Goal: Browse casually: Explore the website without a specific task or goal

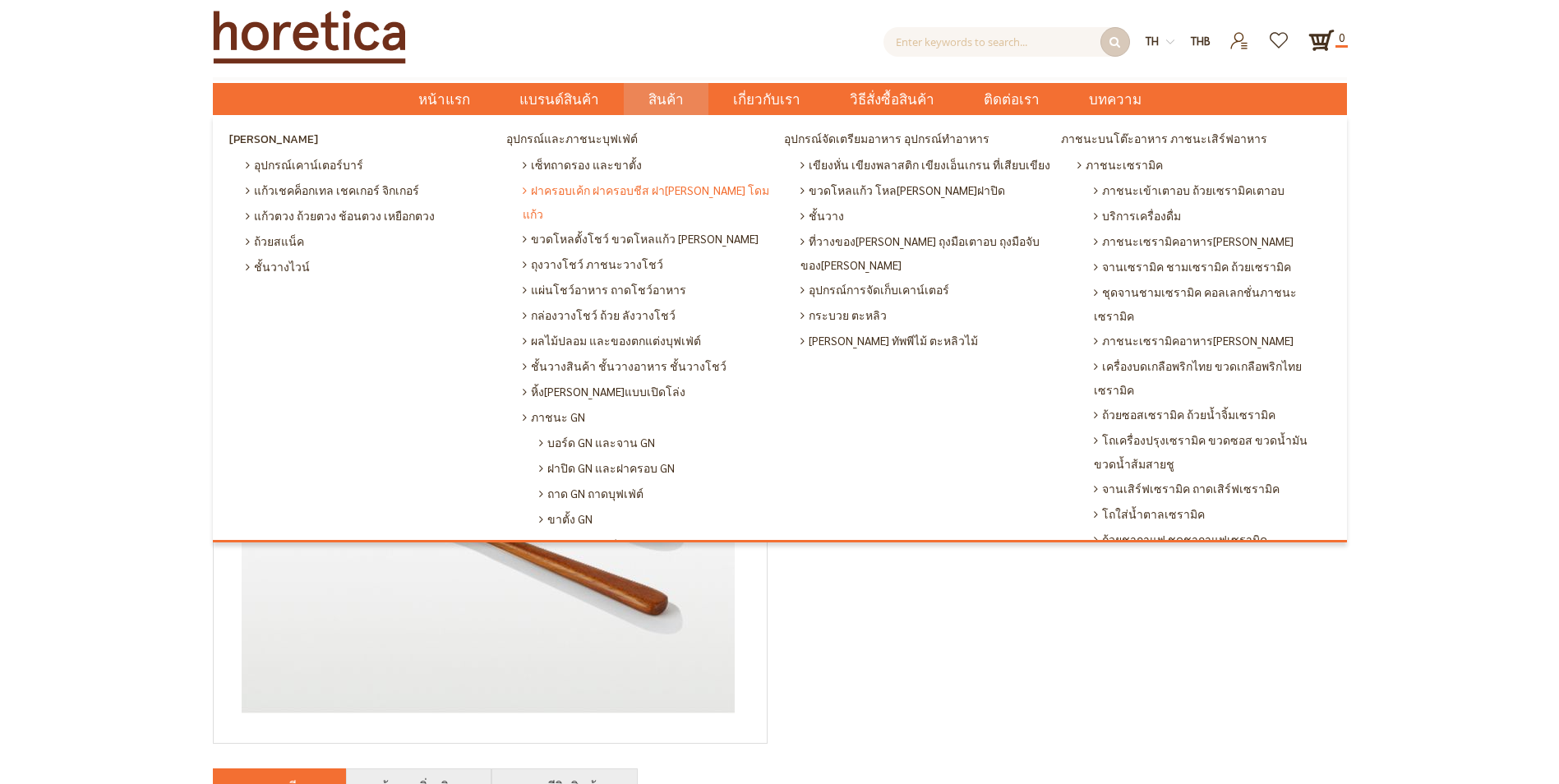
click at [601, 186] on span "ฝาครอบเค้ก ฝาครอบชีส ฝา[PERSON_NAME] โดมแก้ว" at bounding box center [649, 201] width 253 height 49
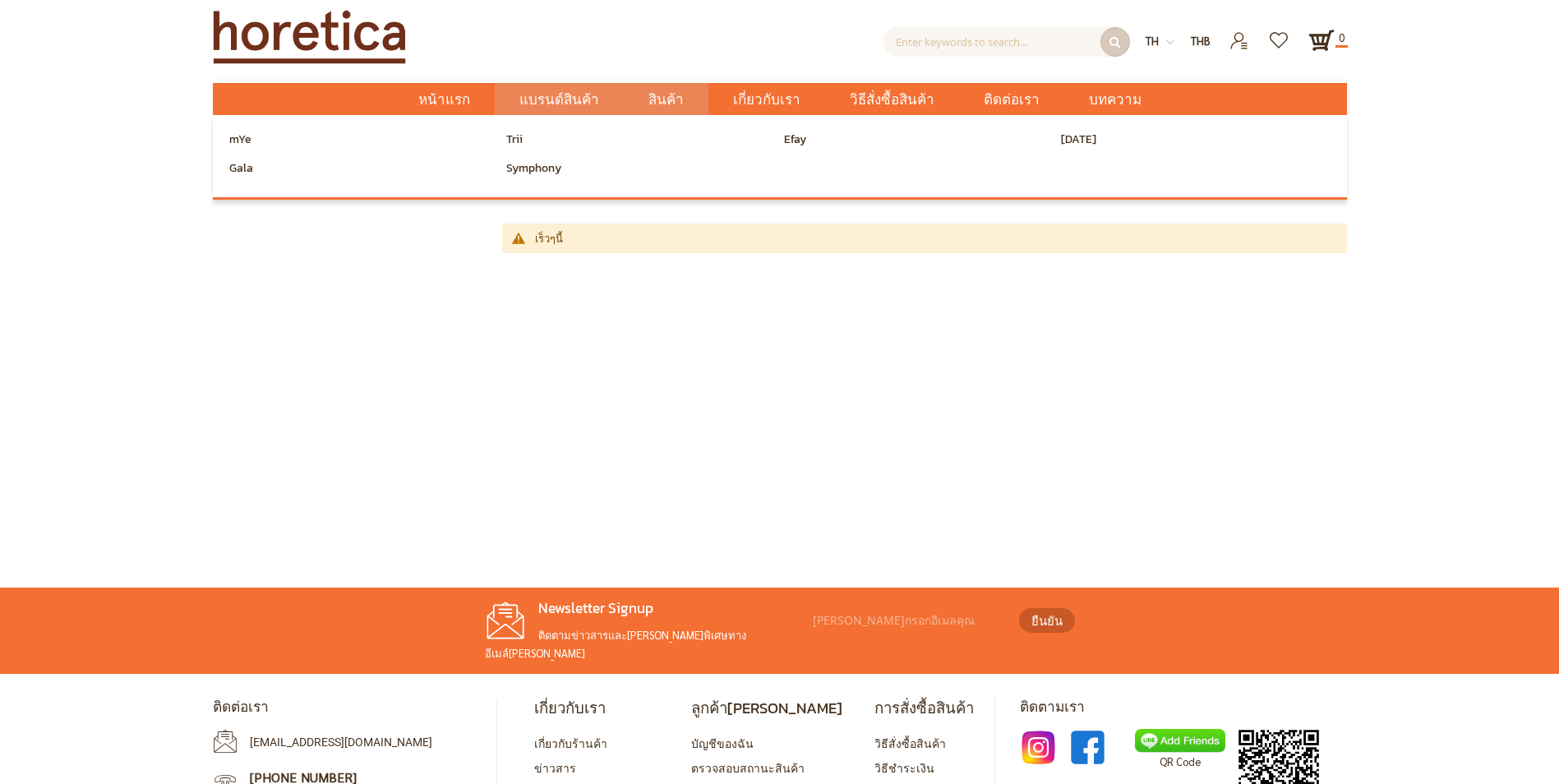
click at [596, 98] on span "แบรนด์สินค้า" at bounding box center [559, 100] width 79 height 33
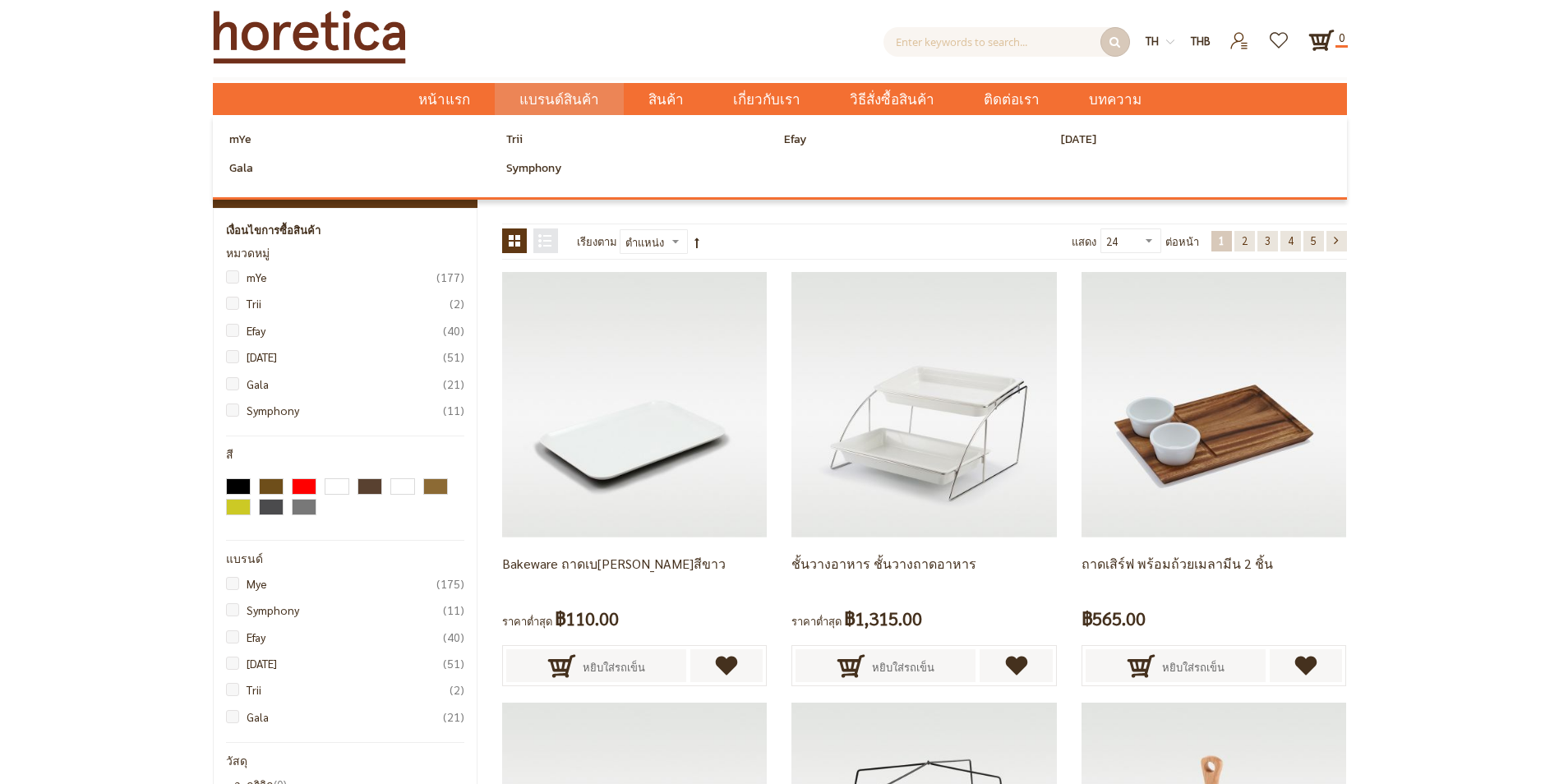
click at [610, 98] on link "แบรนด์สินค้า" at bounding box center [560, 99] width 129 height 32
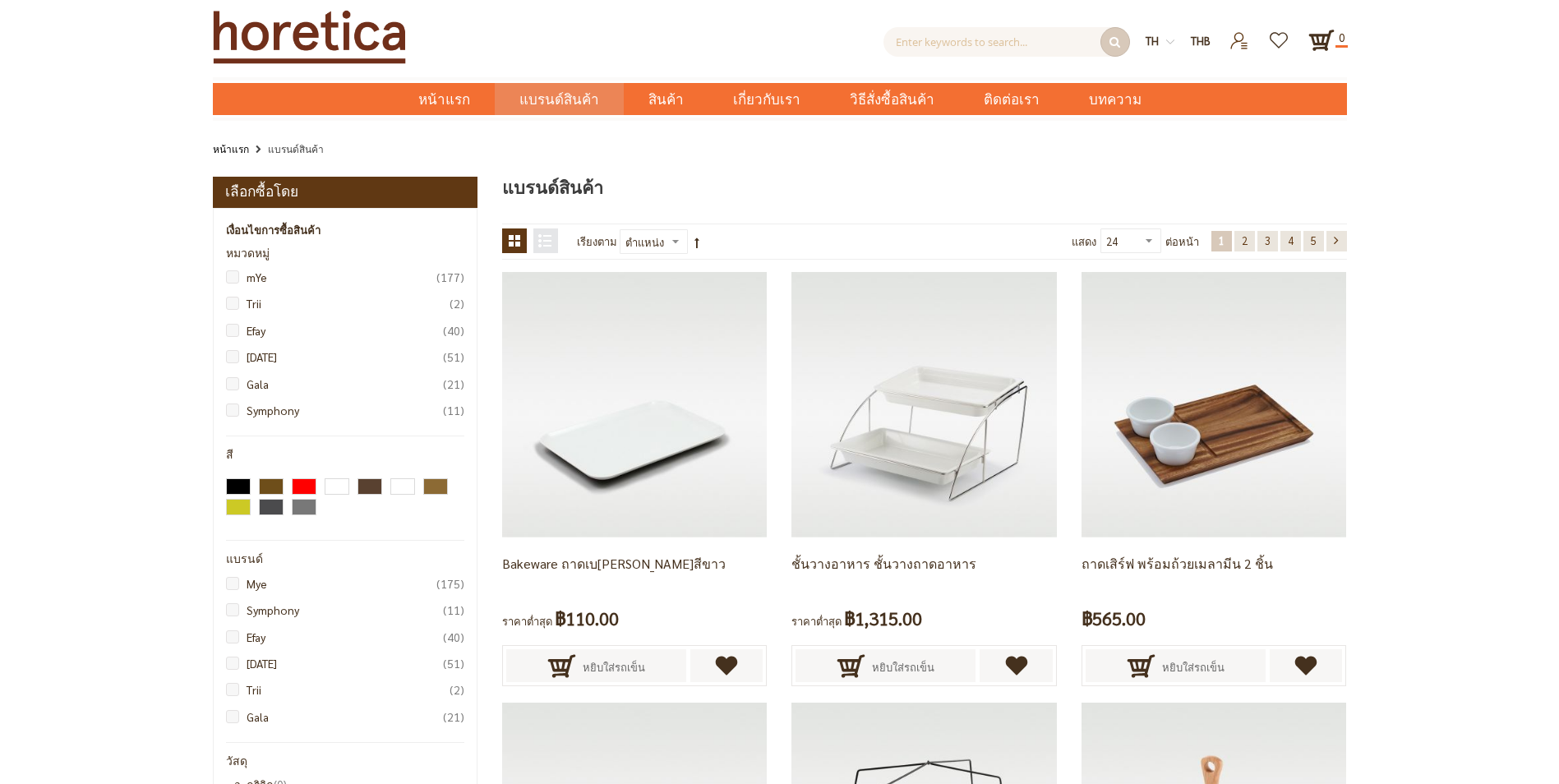
click at [671, 97] on span "สินค้า" at bounding box center [666, 100] width 35 height 33
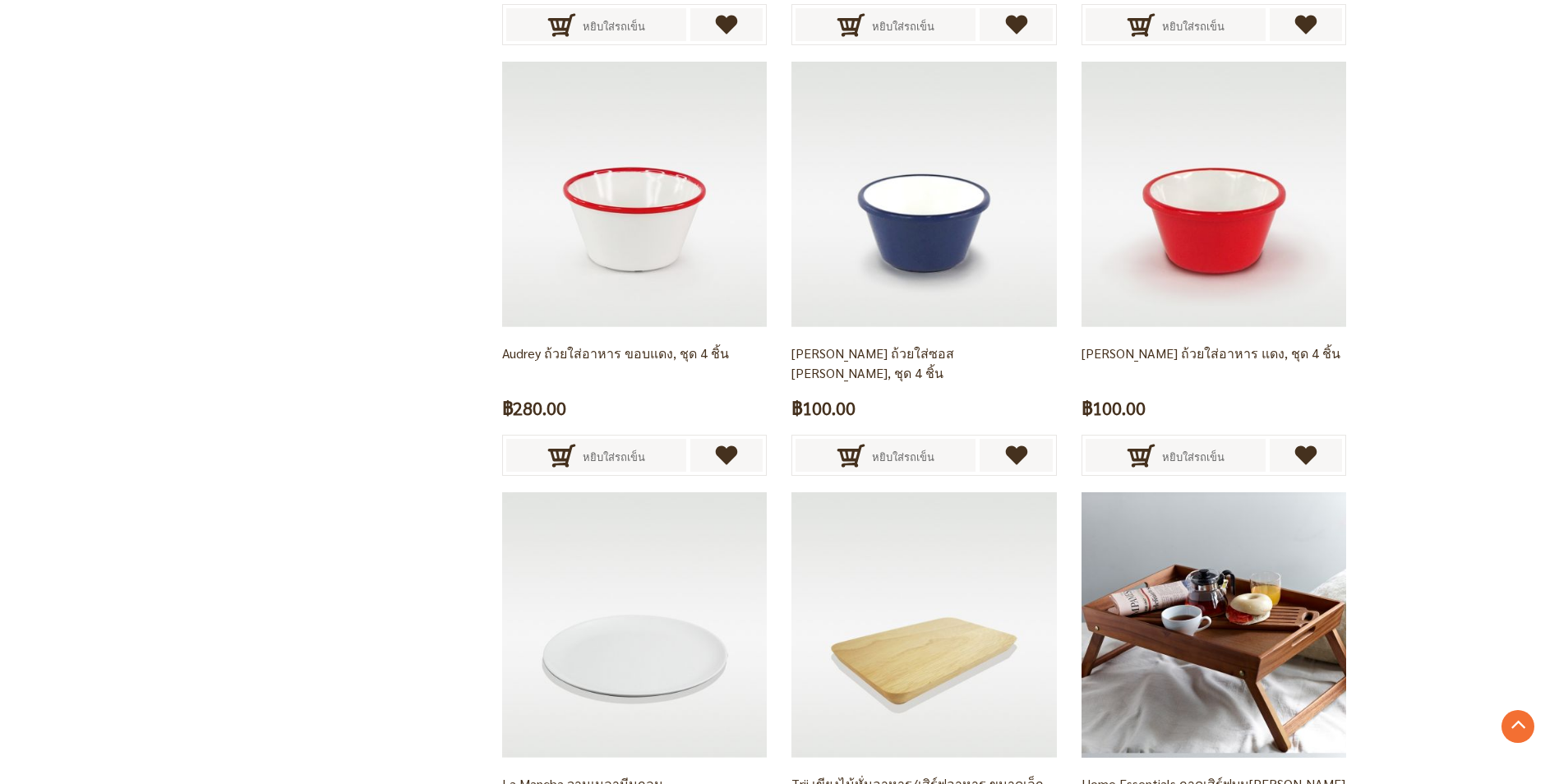
scroll to position [3123, 0]
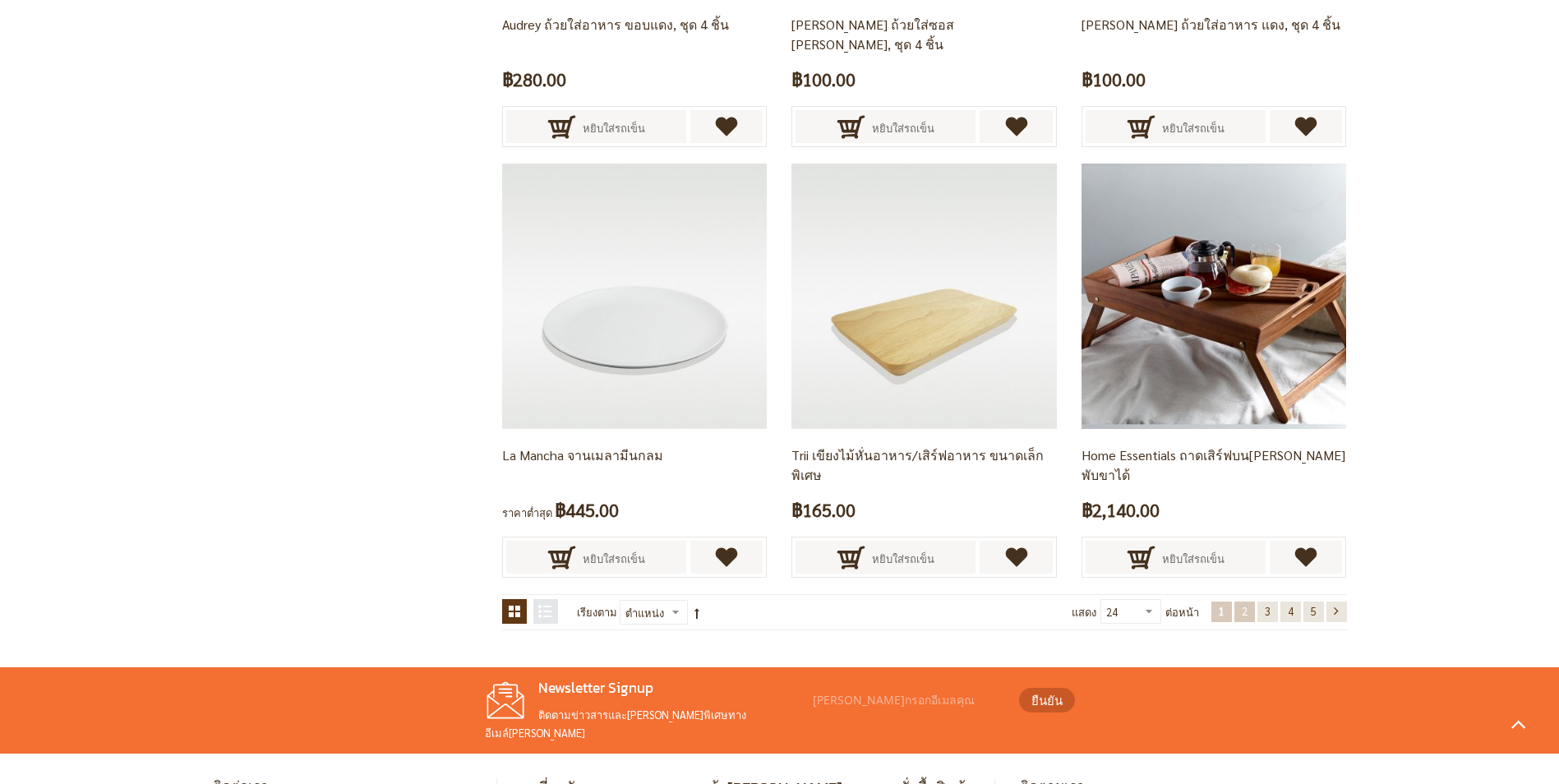
click at [1238, 611] on link "หน้า 2" at bounding box center [1245, 612] width 20 height 20
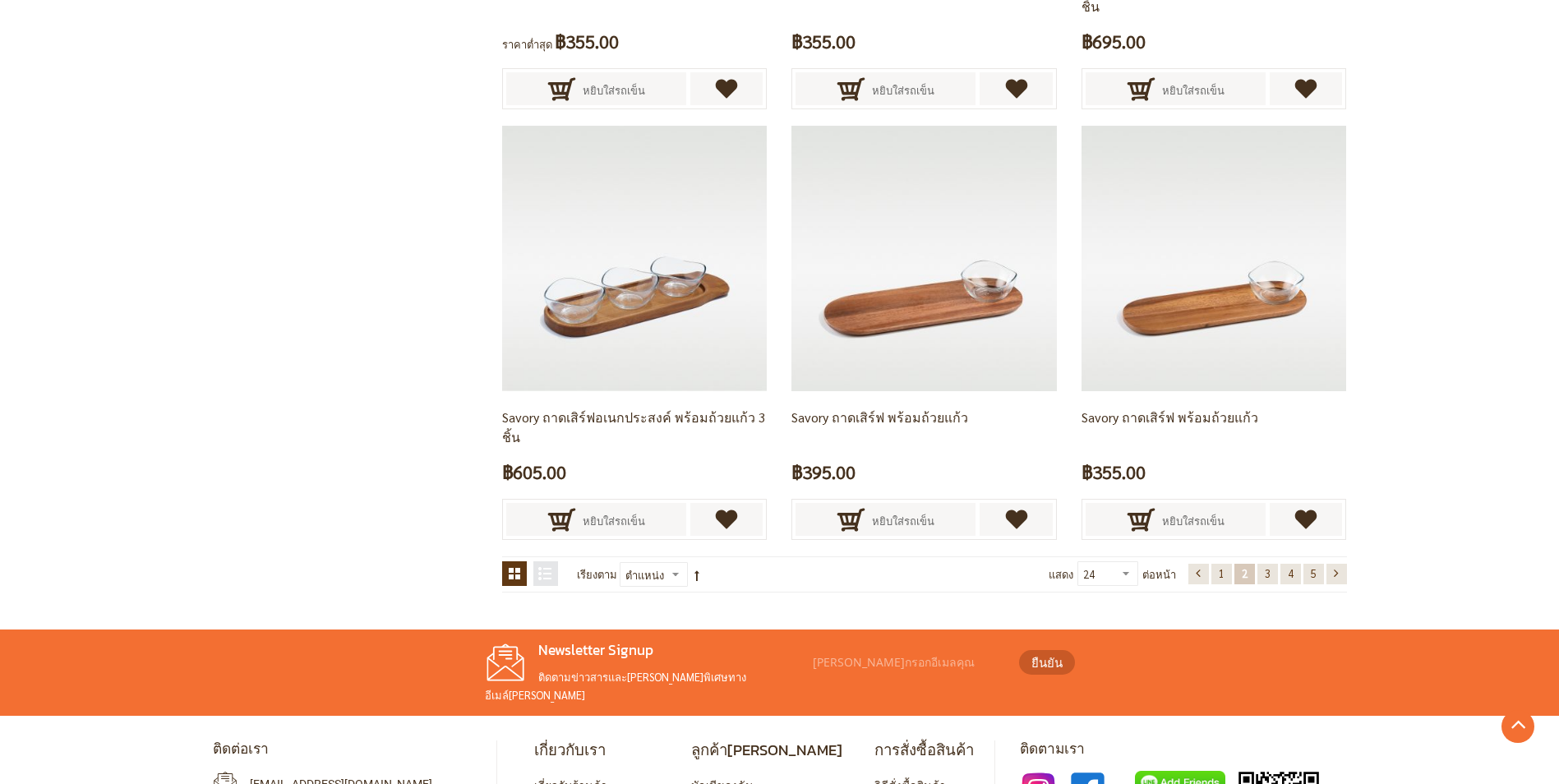
scroll to position [3287, 0]
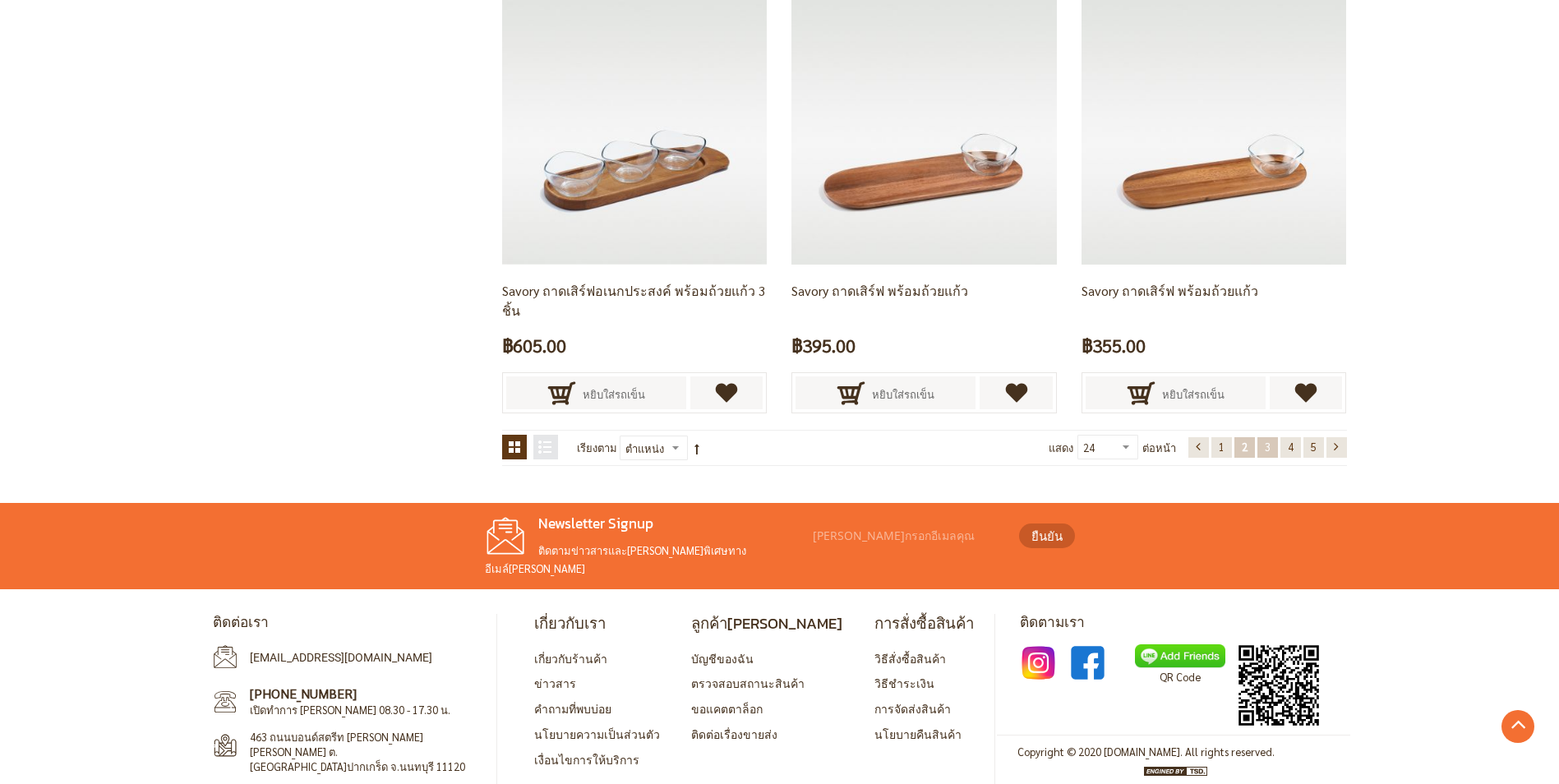
click at [1259, 439] on link "หน้า 3" at bounding box center [1268, 447] width 20 height 20
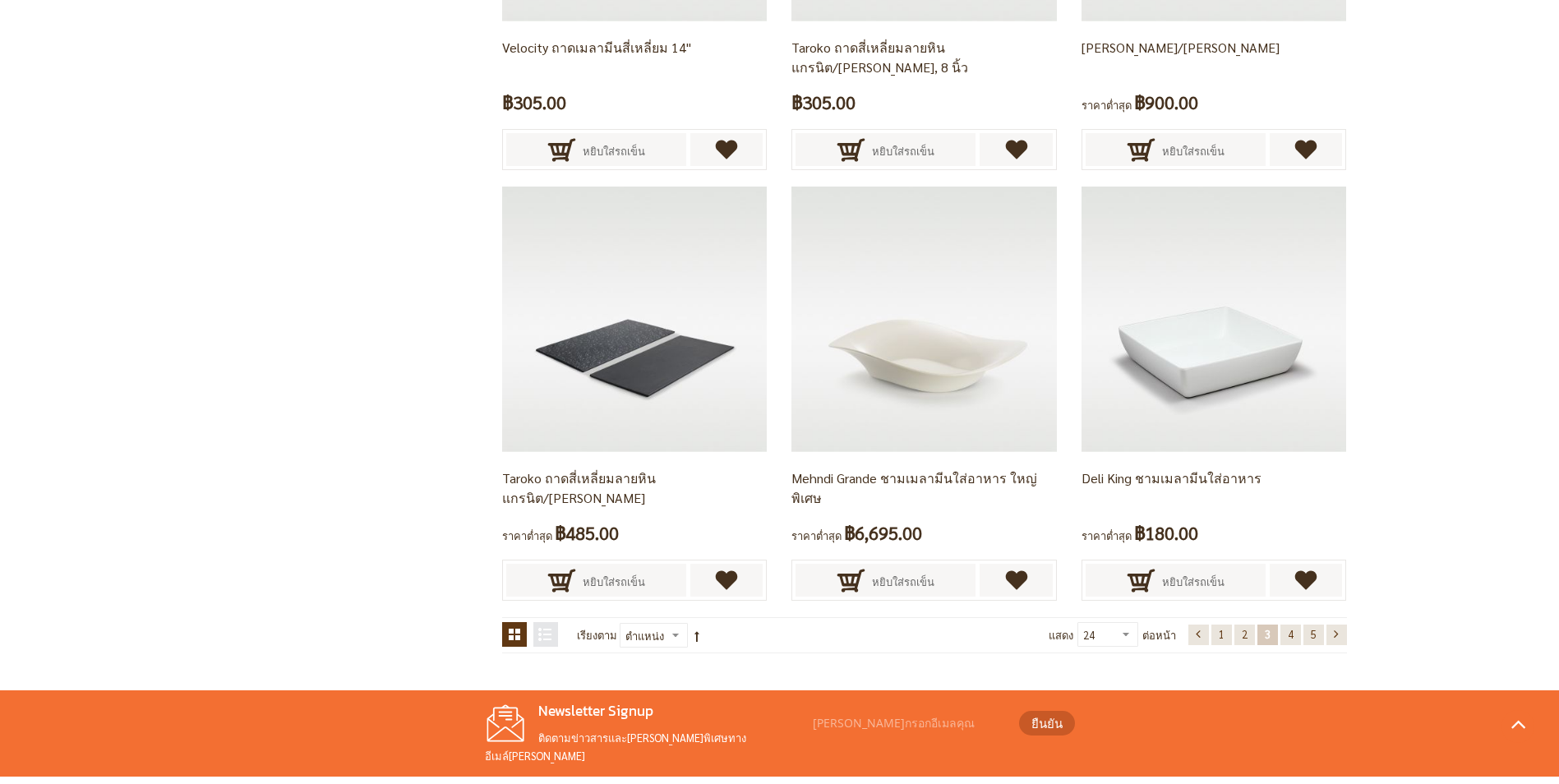
scroll to position [3293, 0]
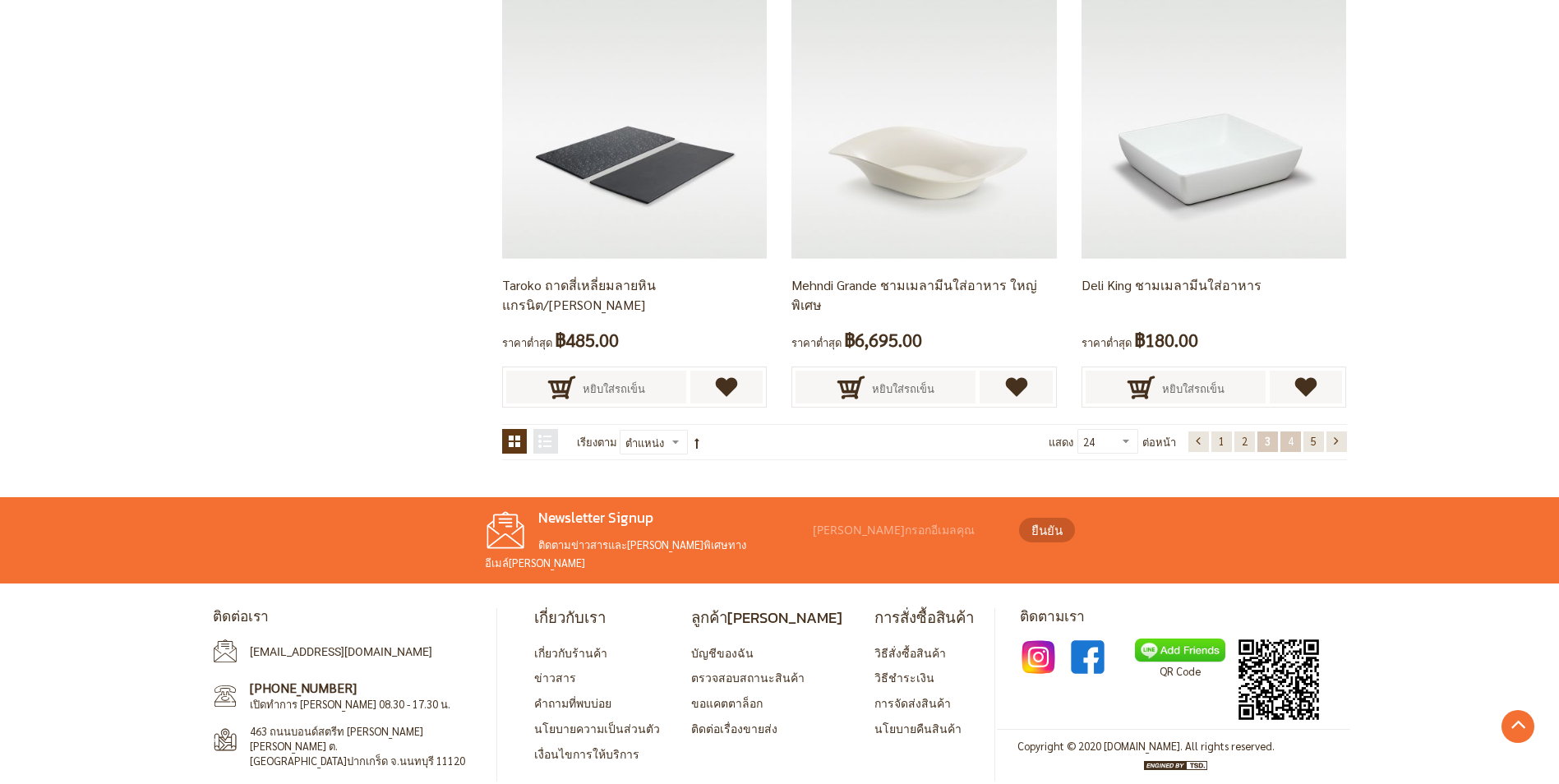
click at [1288, 436] on span "4" at bounding box center [1291, 440] width 6 height 14
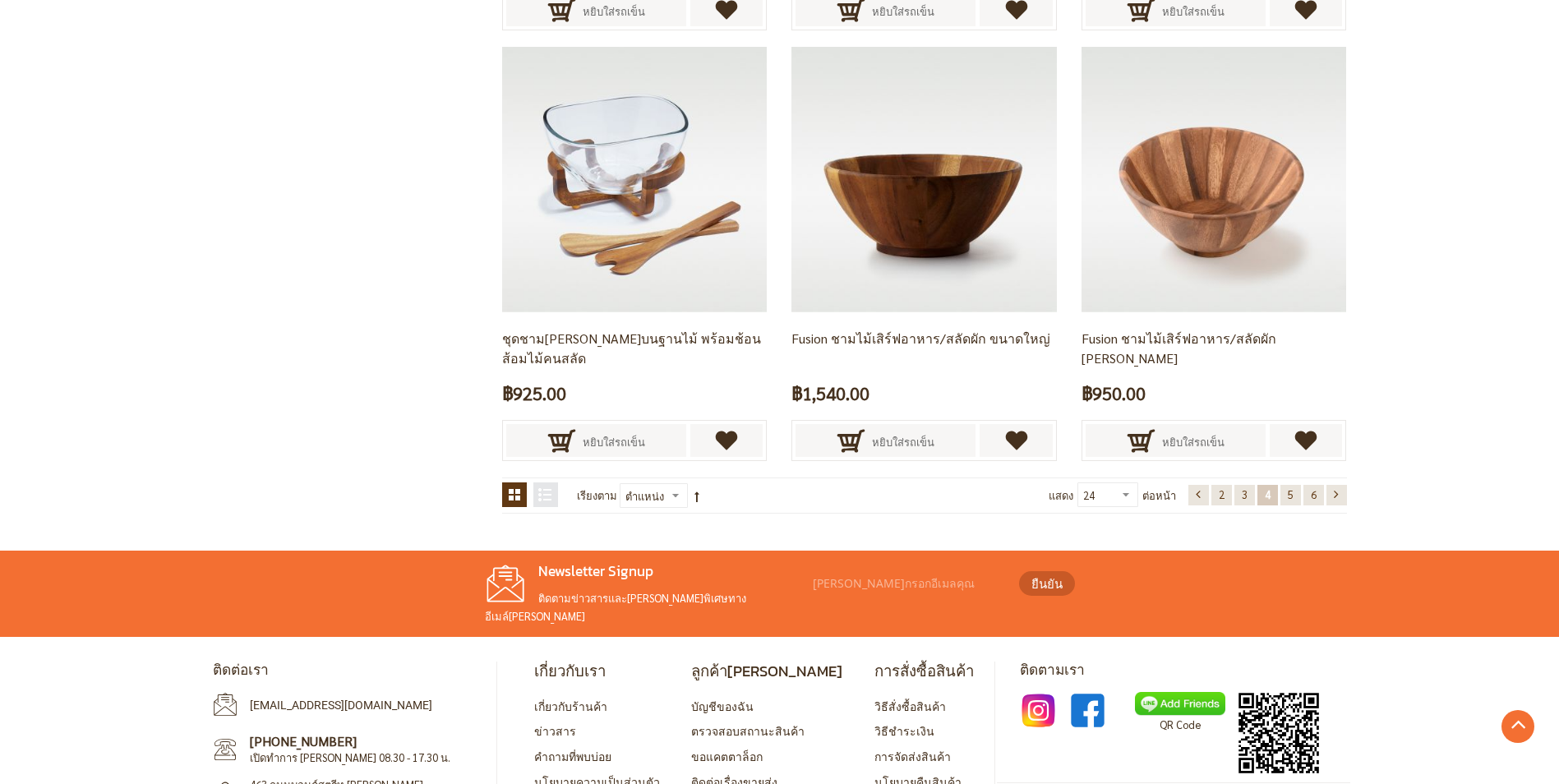
scroll to position [3264, 0]
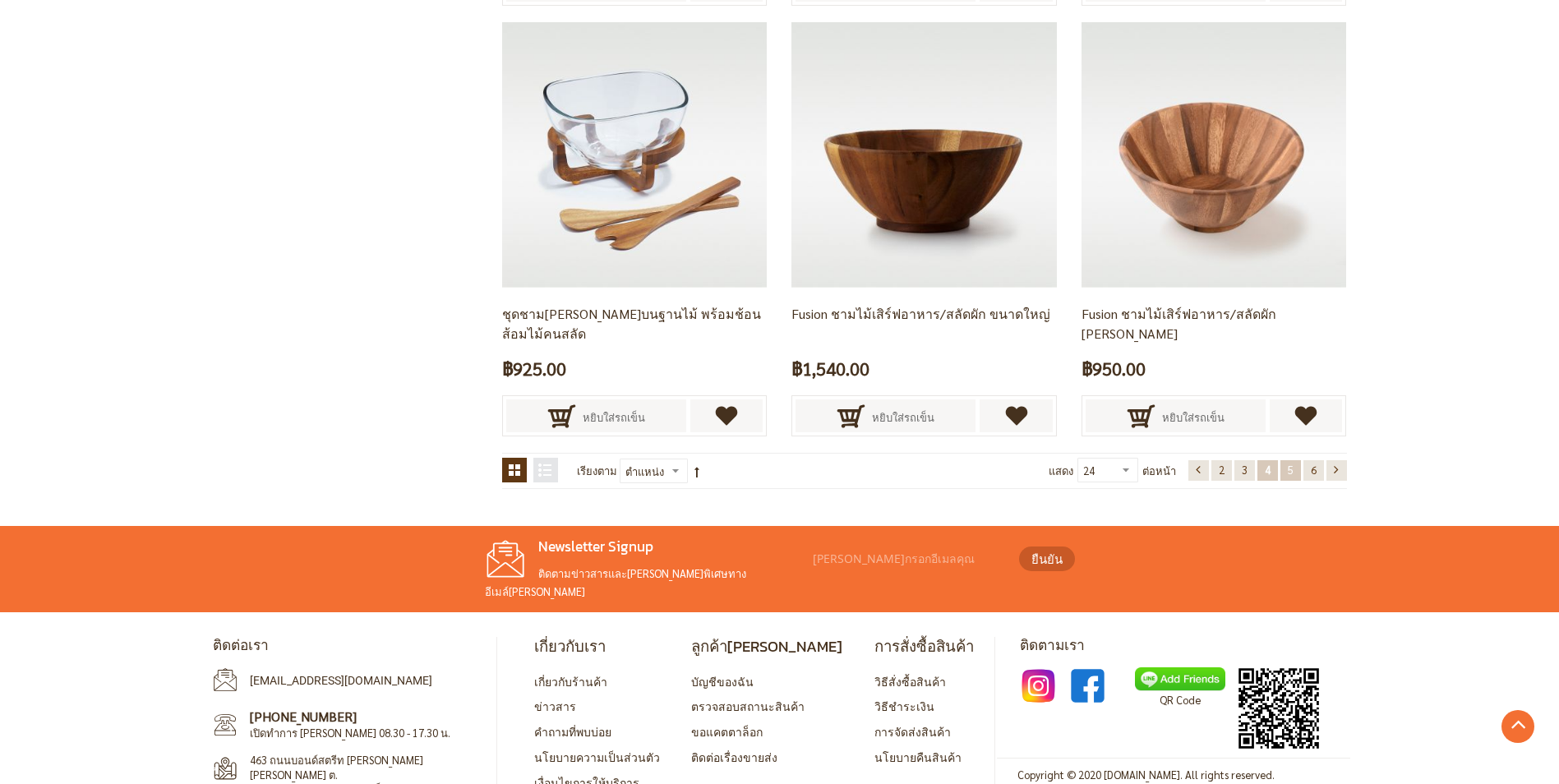
click at [1286, 471] on link "หน้า 5" at bounding box center [1291, 470] width 20 height 20
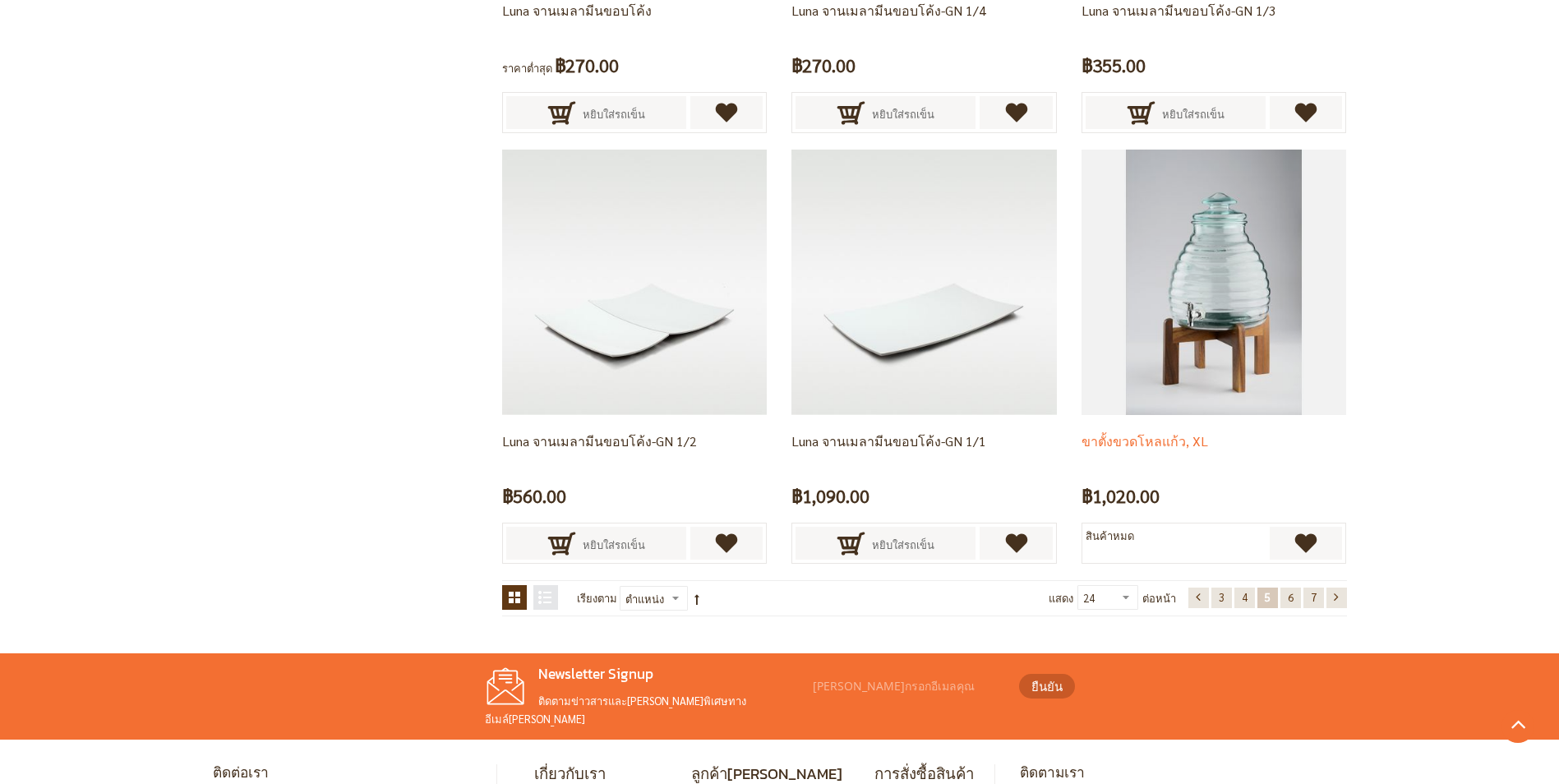
scroll to position [3264, 0]
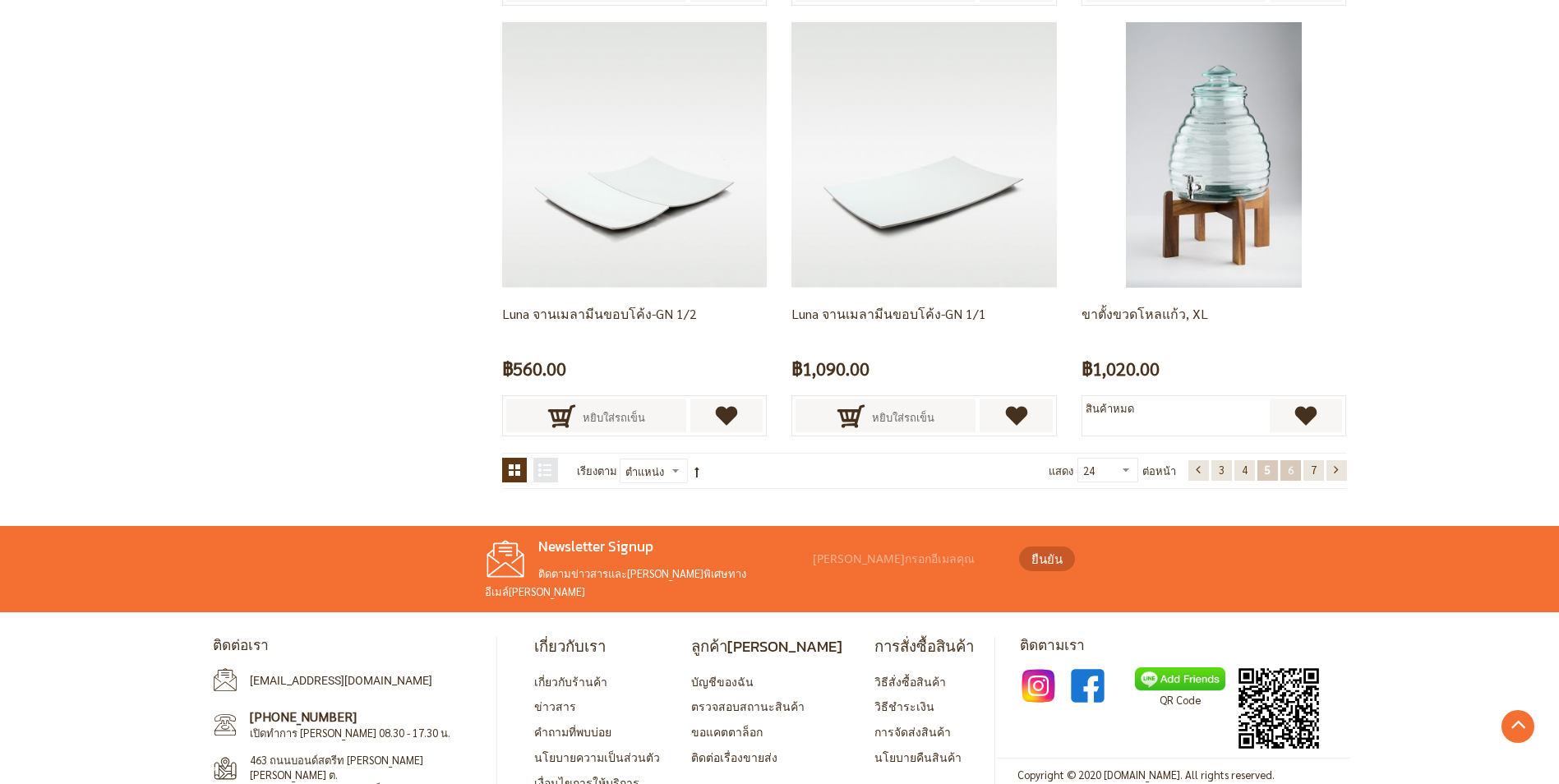
click at [1288, 472] on span "6" at bounding box center [1291, 469] width 6 height 14
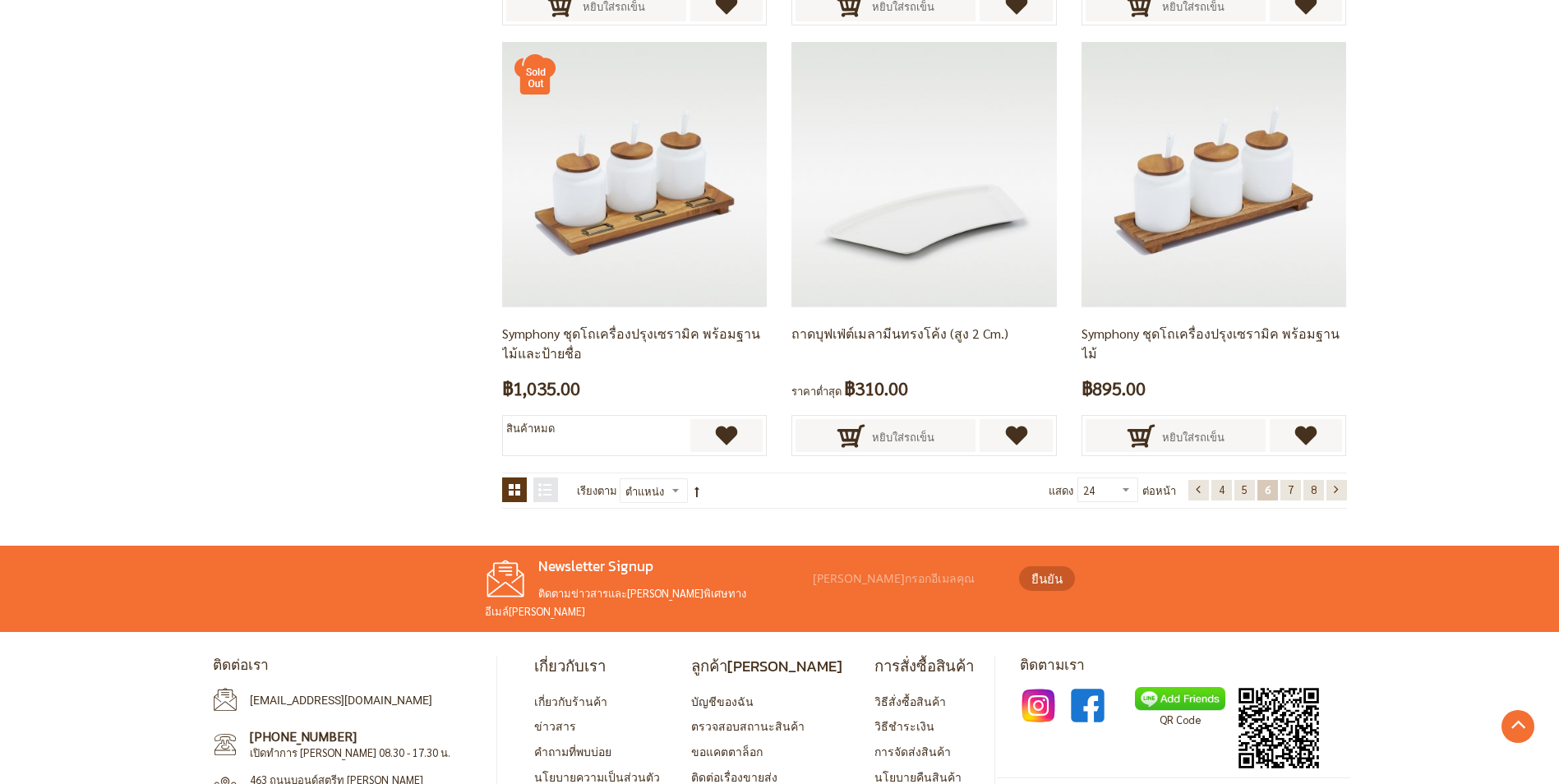
scroll to position [3264, 0]
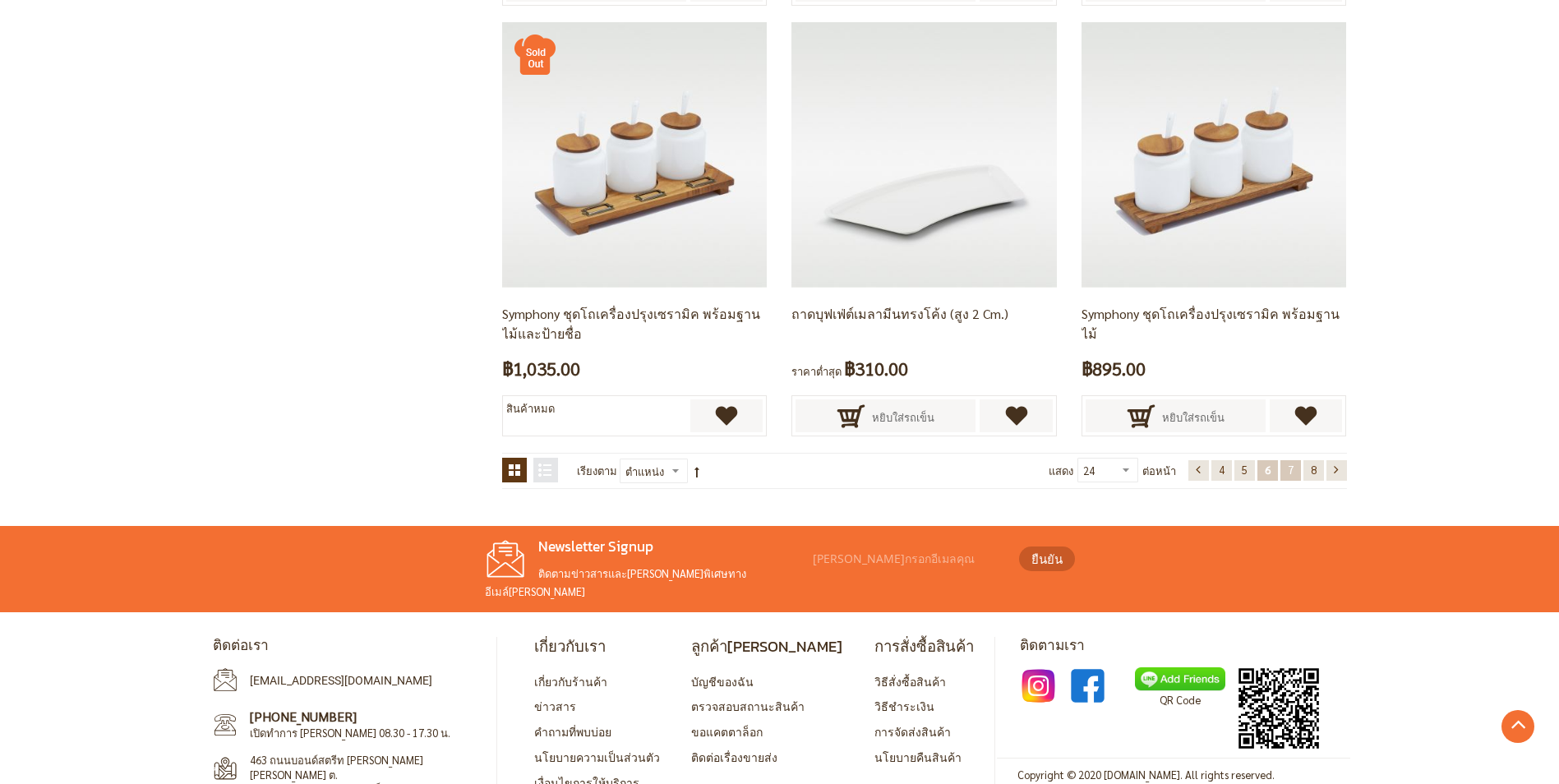
click at [1288, 460] on link "หน้า 7" at bounding box center [1291, 470] width 20 height 20
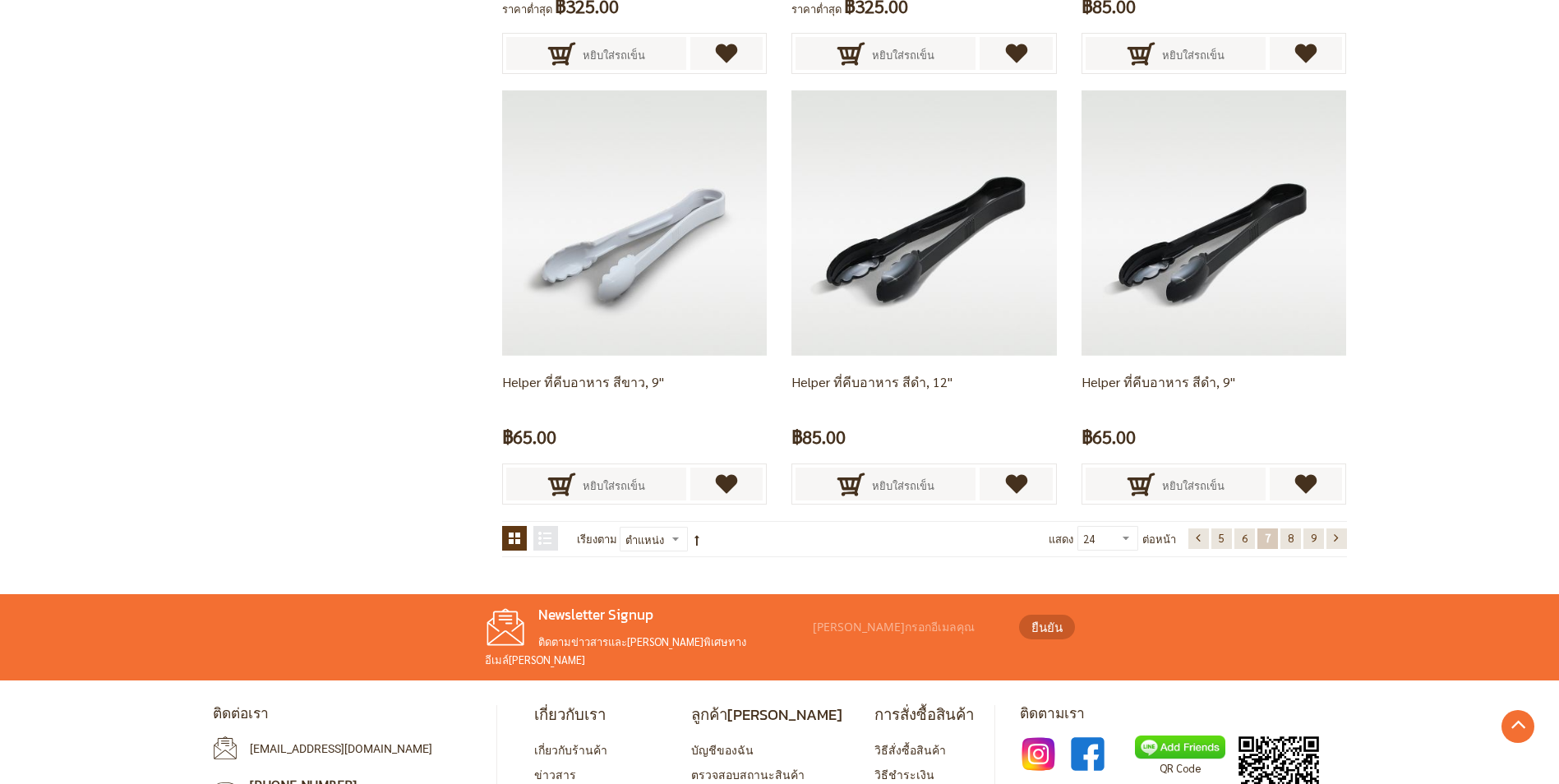
scroll to position [3293, 0]
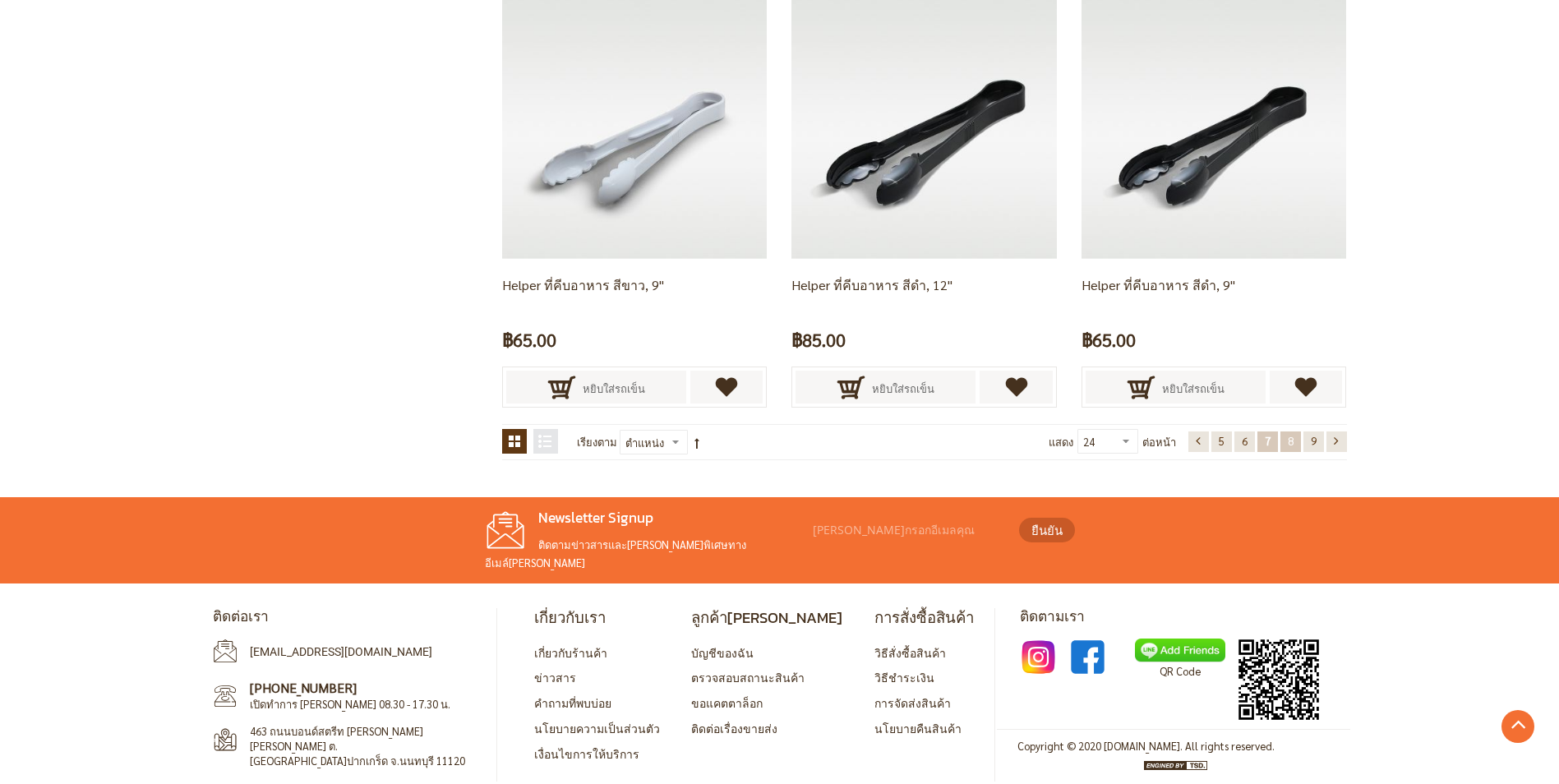
click at [1289, 432] on link "หน้า 8" at bounding box center [1291, 441] width 20 height 20
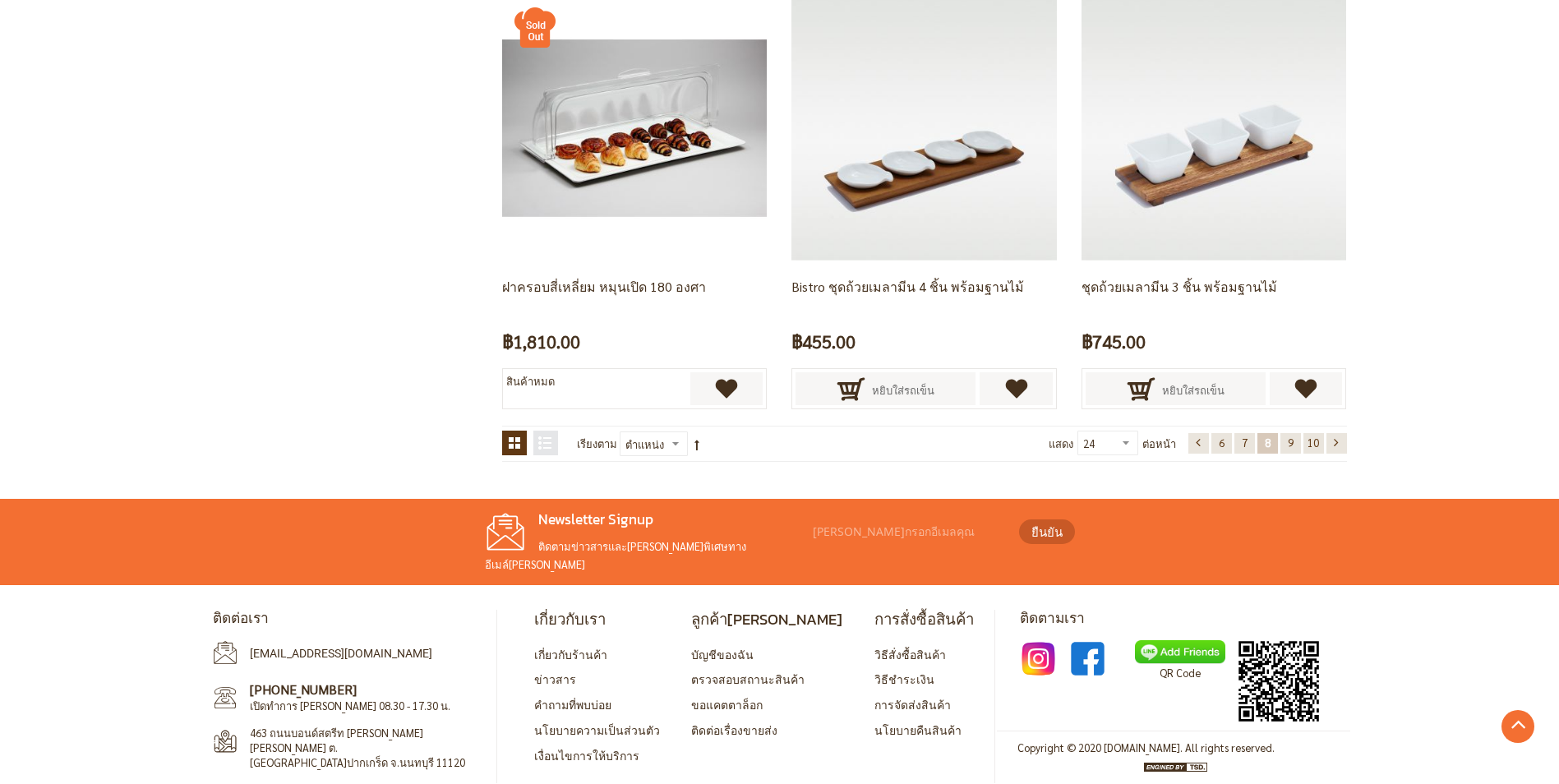
scroll to position [3293, 0]
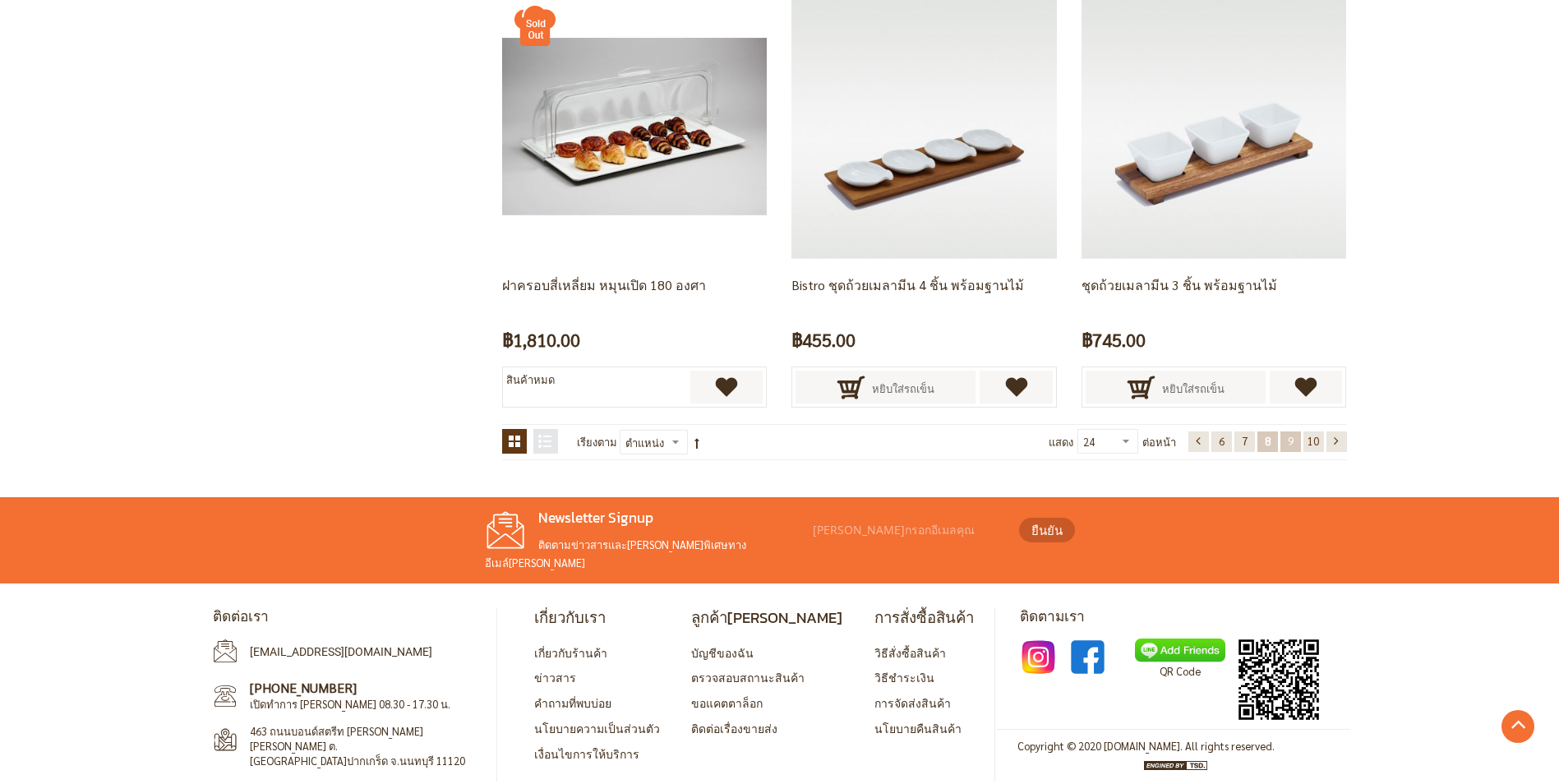
click at [1292, 447] on span "9" at bounding box center [1291, 440] width 6 height 14
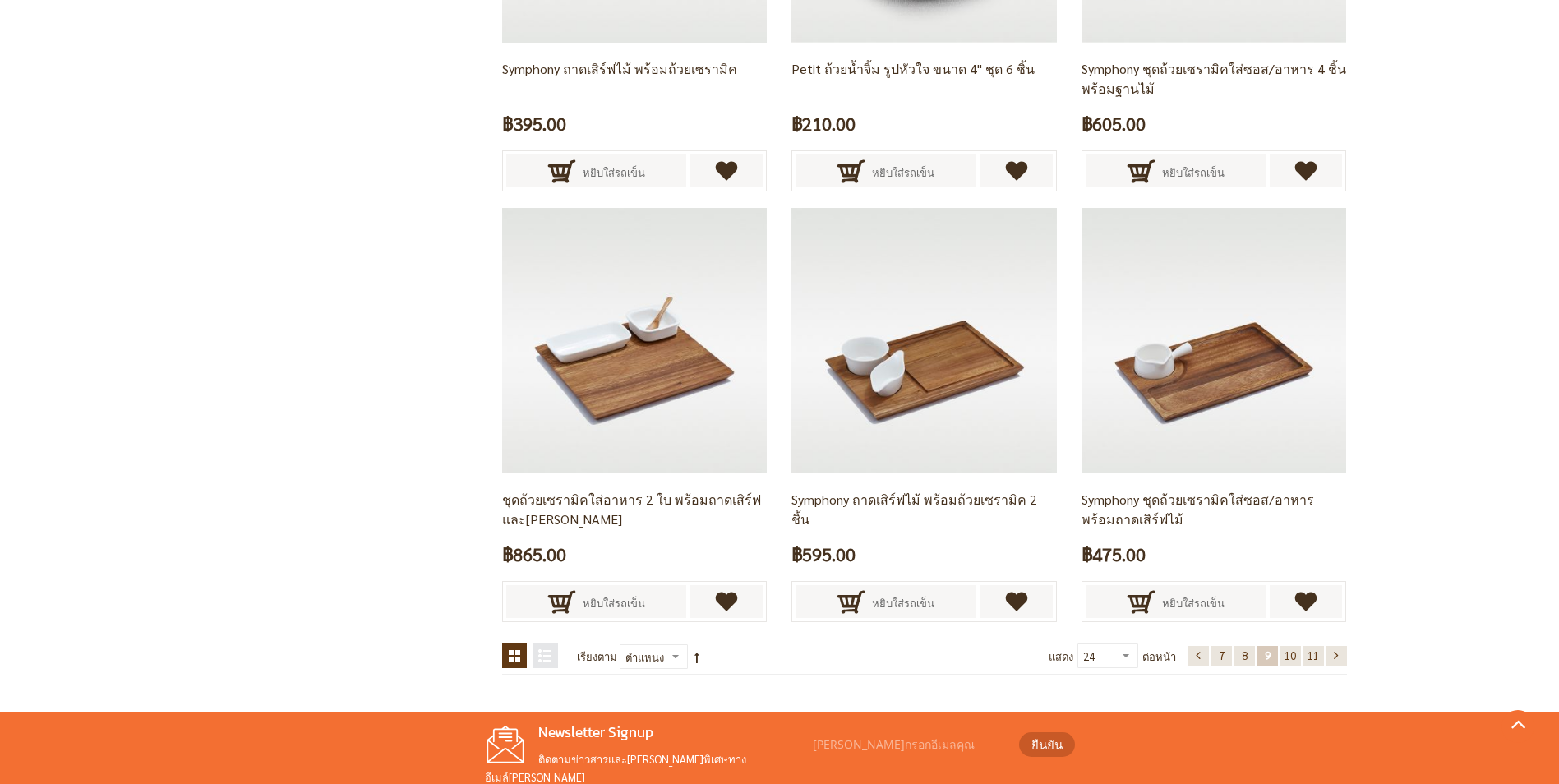
scroll to position [3293, 0]
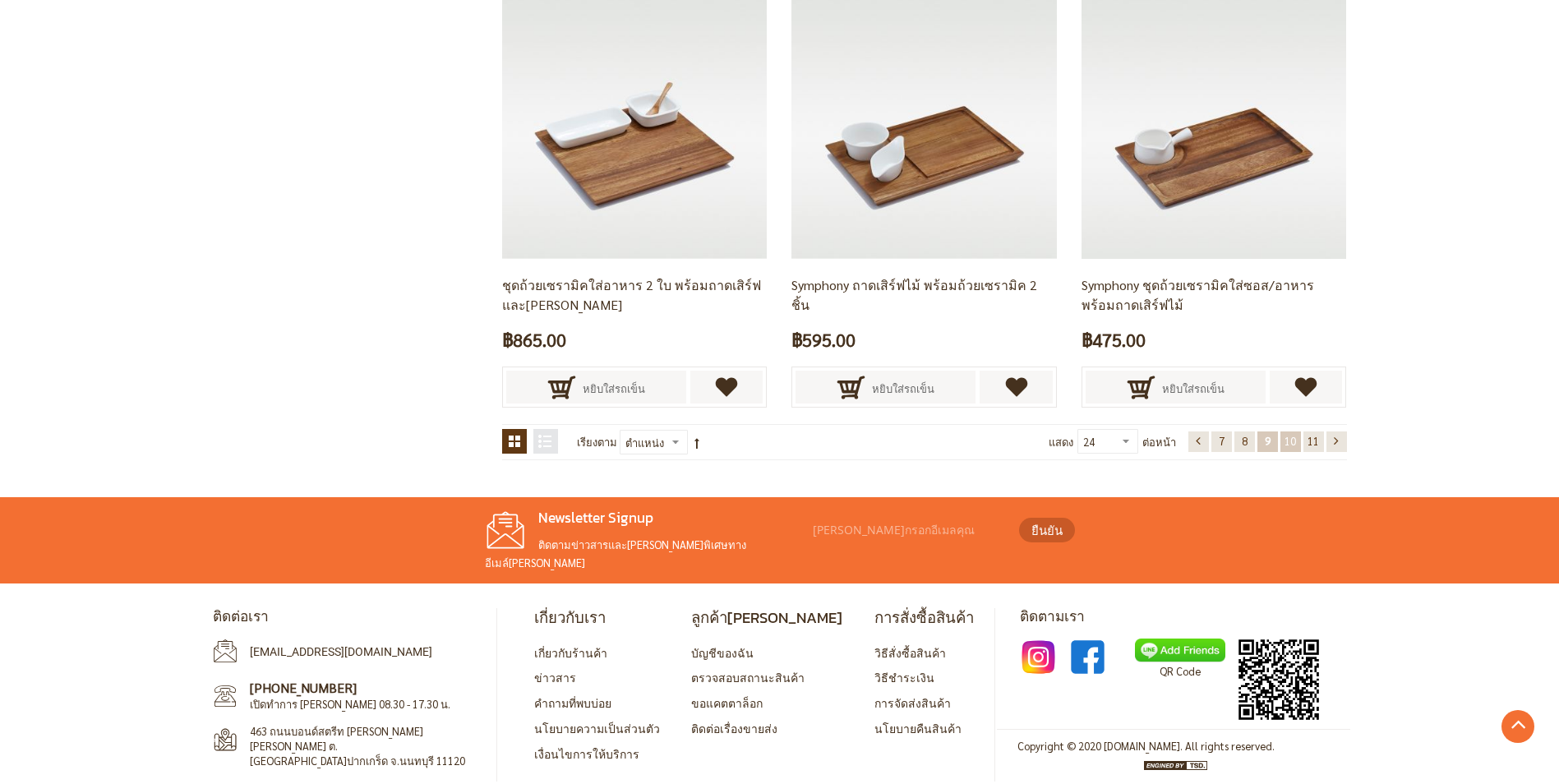
click at [1287, 445] on span "10" at bounding box center [1290, 440] width 11 height 14
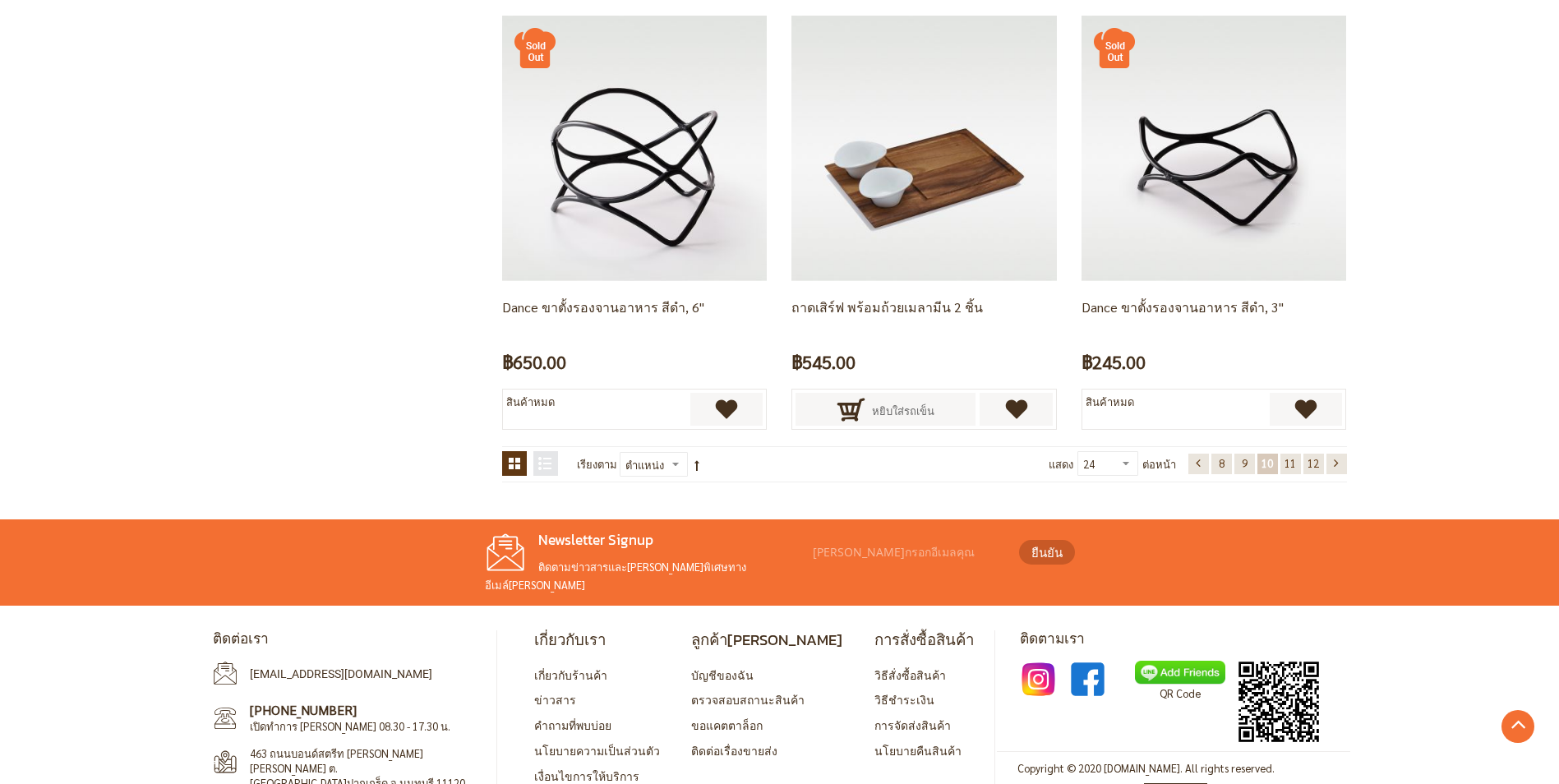
scroll to position [3293, 0]
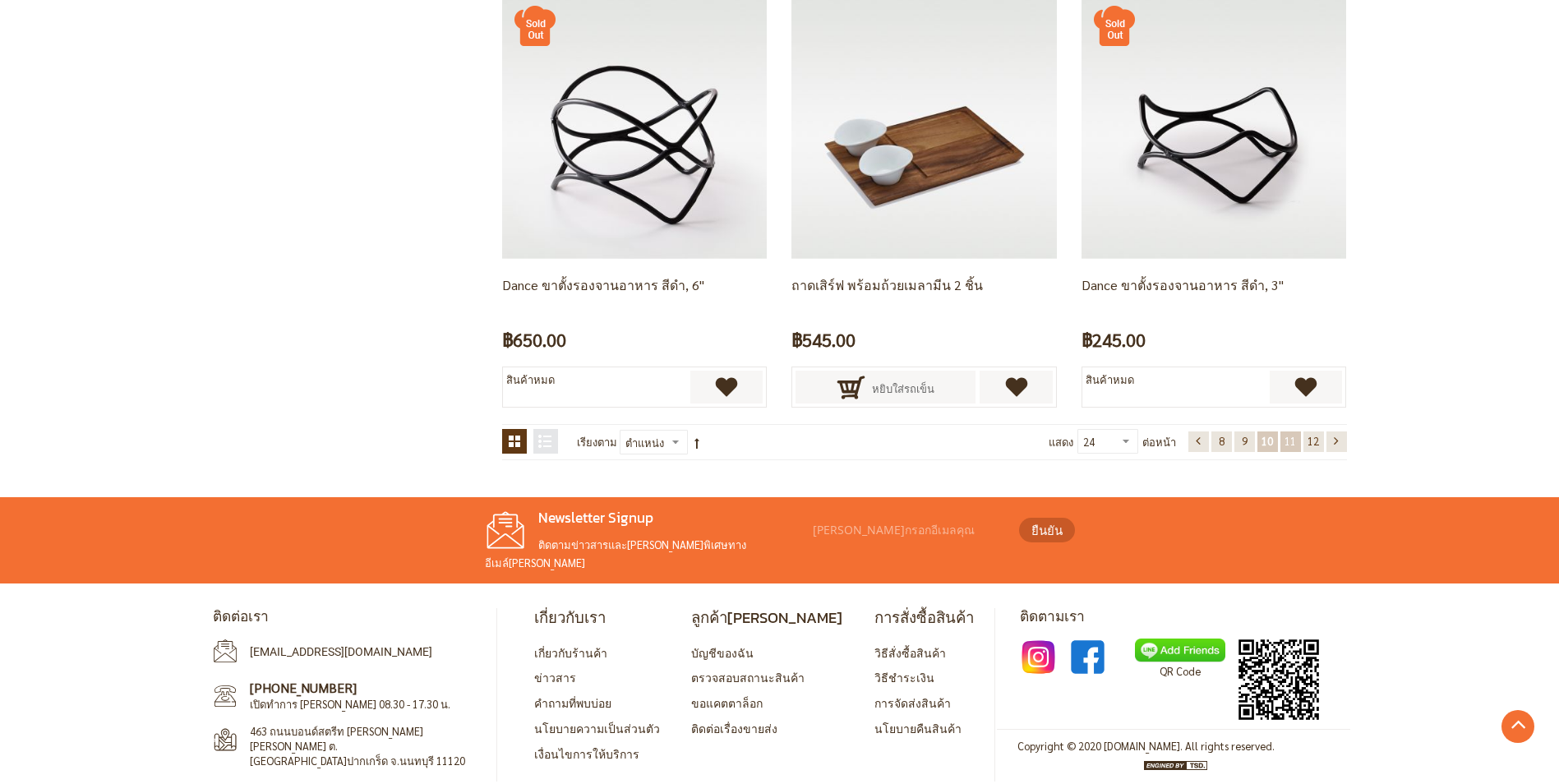
click at [1289, 445] on span "11" at bounding box center [1290, 440] width 11 height 14
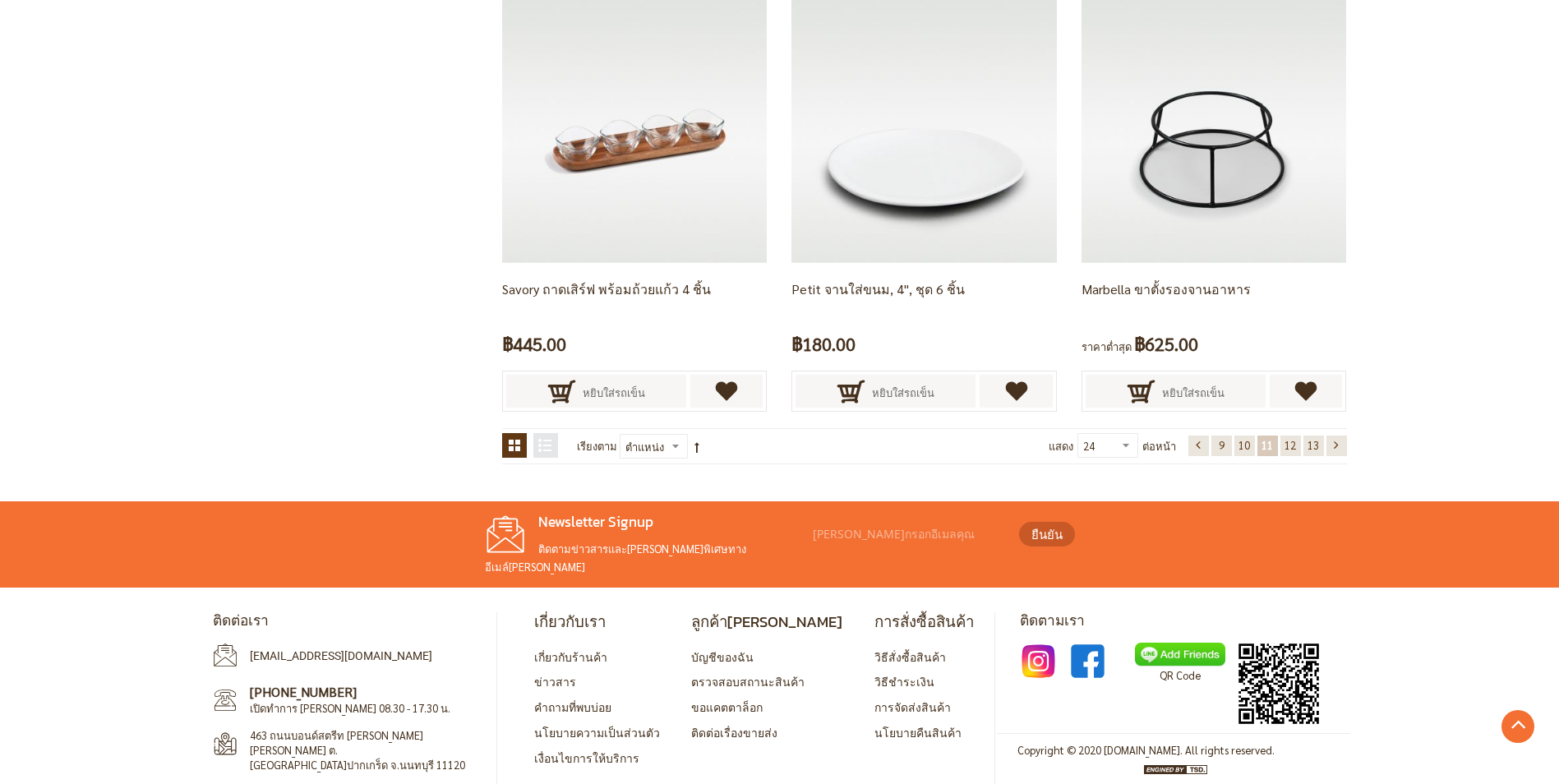
scroll to position [3293, 0]
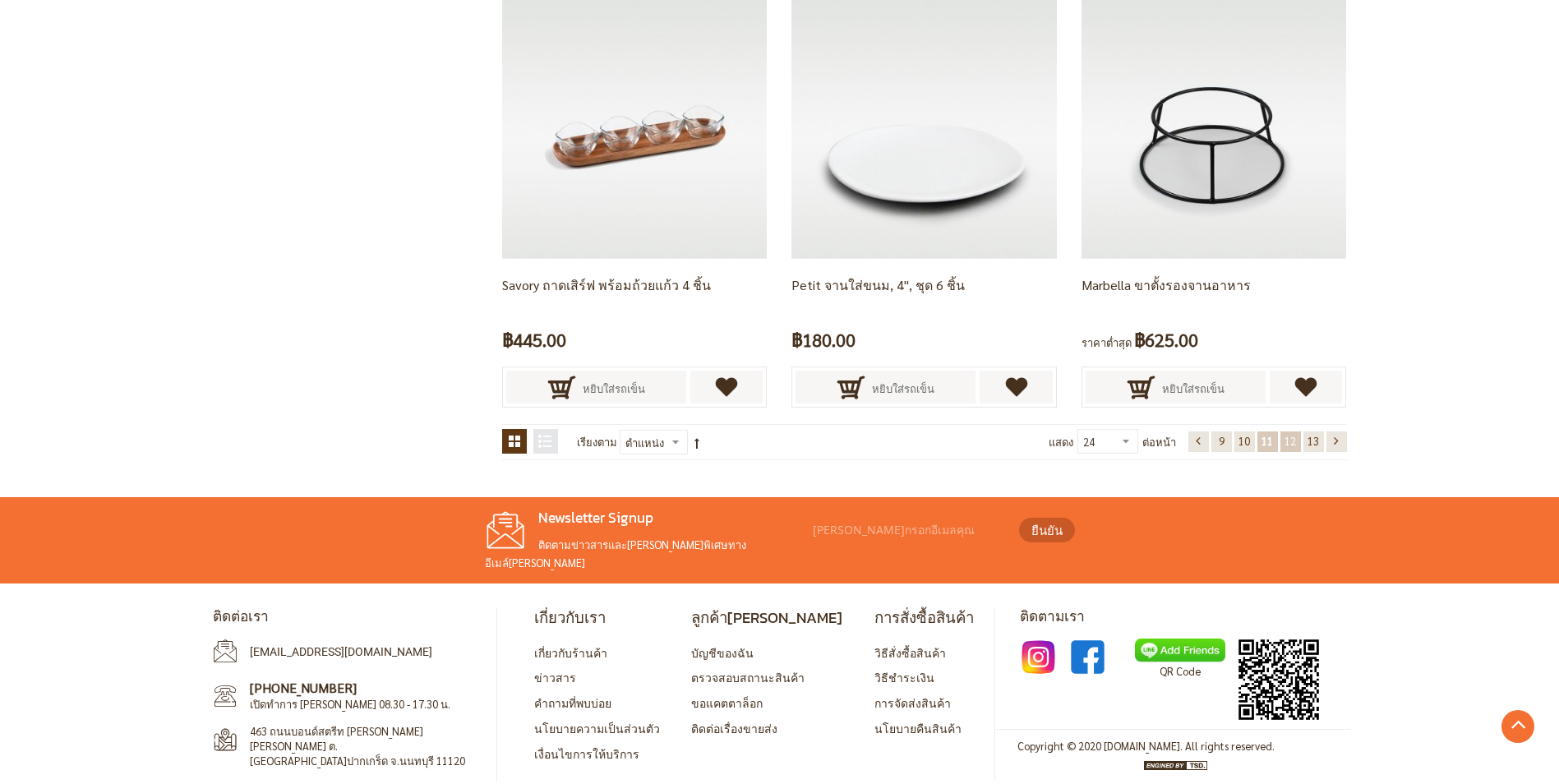
click at [1291, 450] on link "หน้า 12" at bounding box center [1291, 441] width 20 height 20
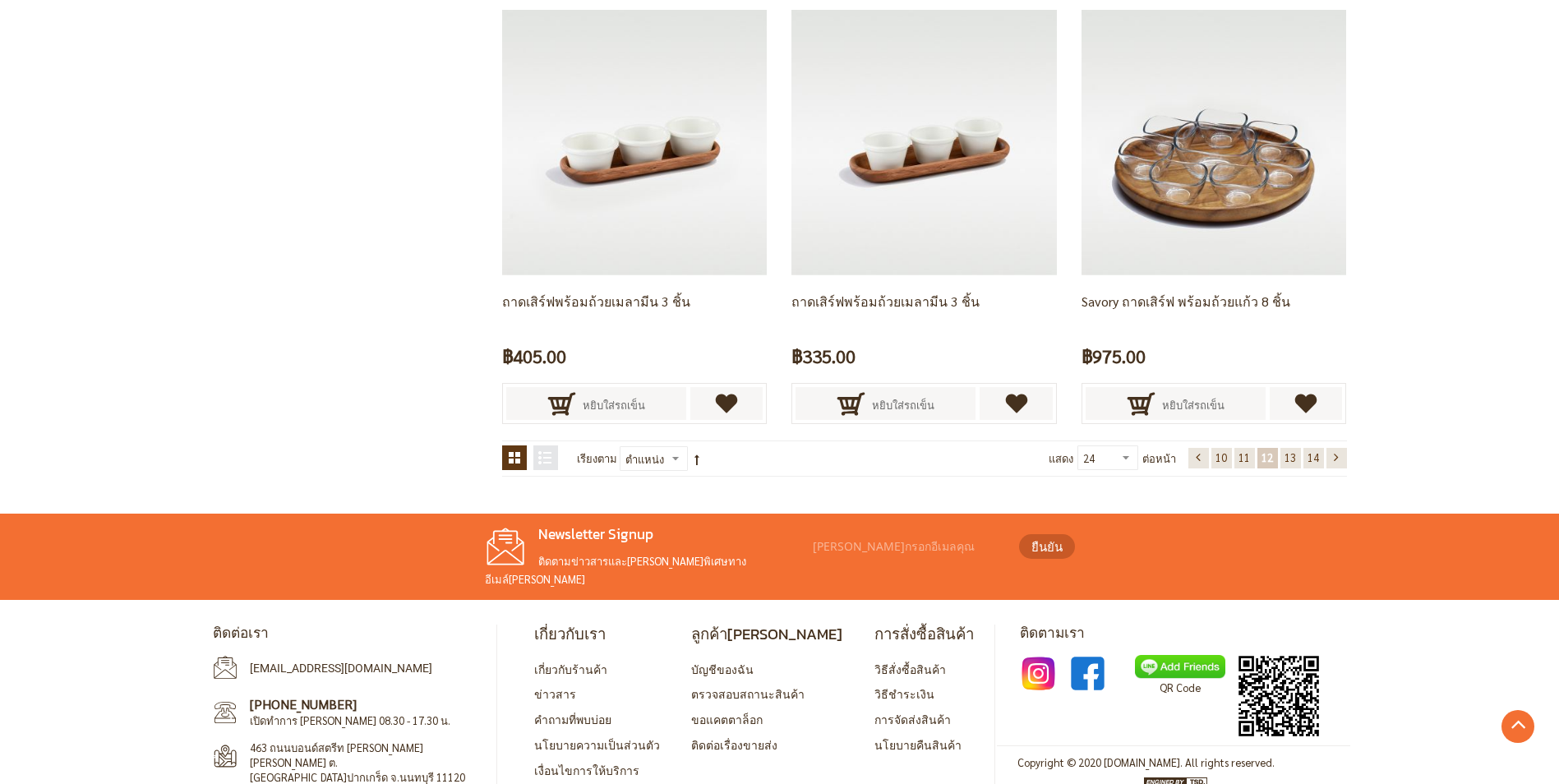
scroll to position [3293, 0]
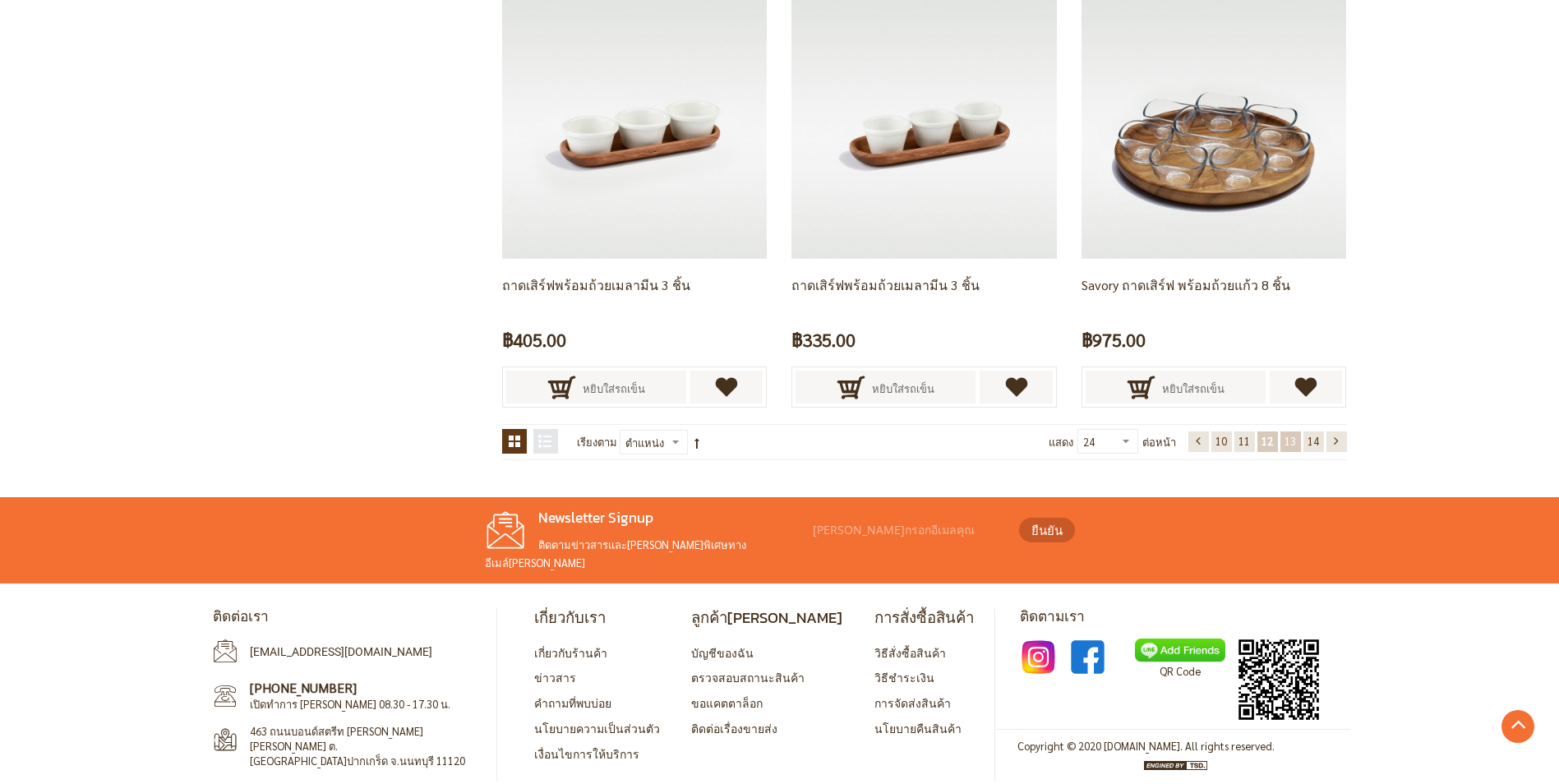
click at [1283, 439] on link "หน้า 13" at bounding box center [1291, 441] width 20 height 20
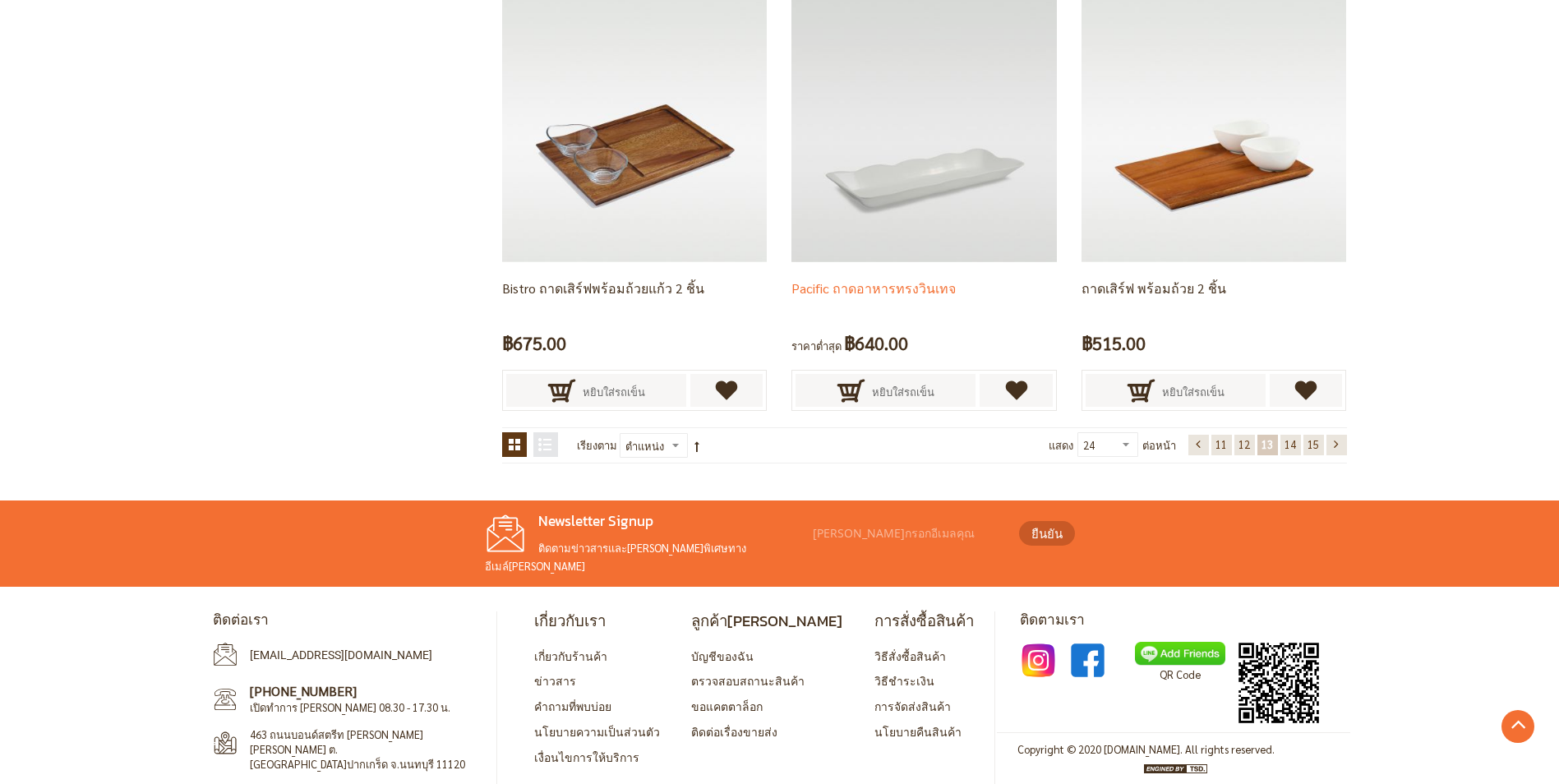
scroll to position [3293, 0]
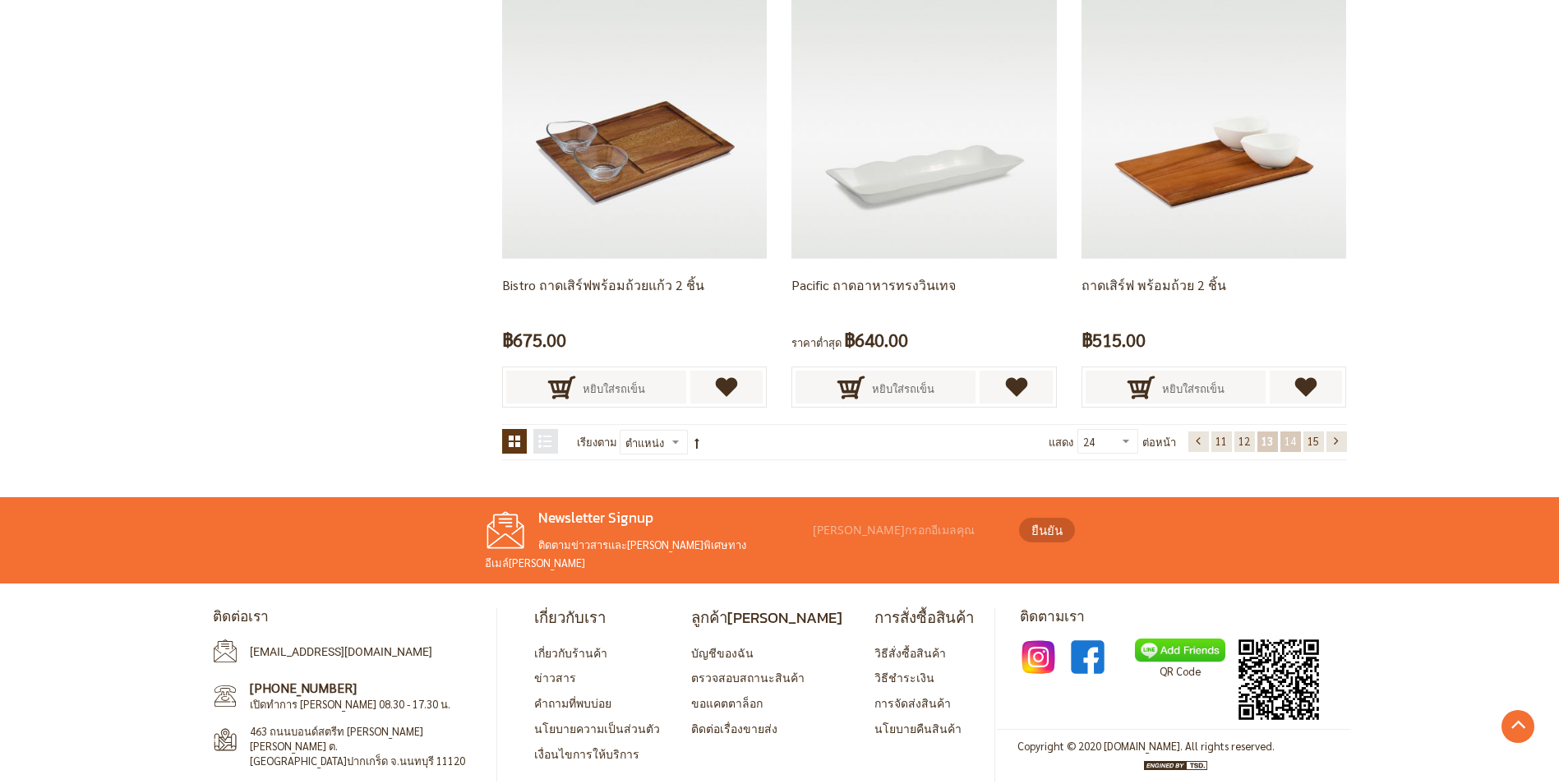
click at [1289, 444] on span "14" at bounding box center [1290, 440] width 11 height 14
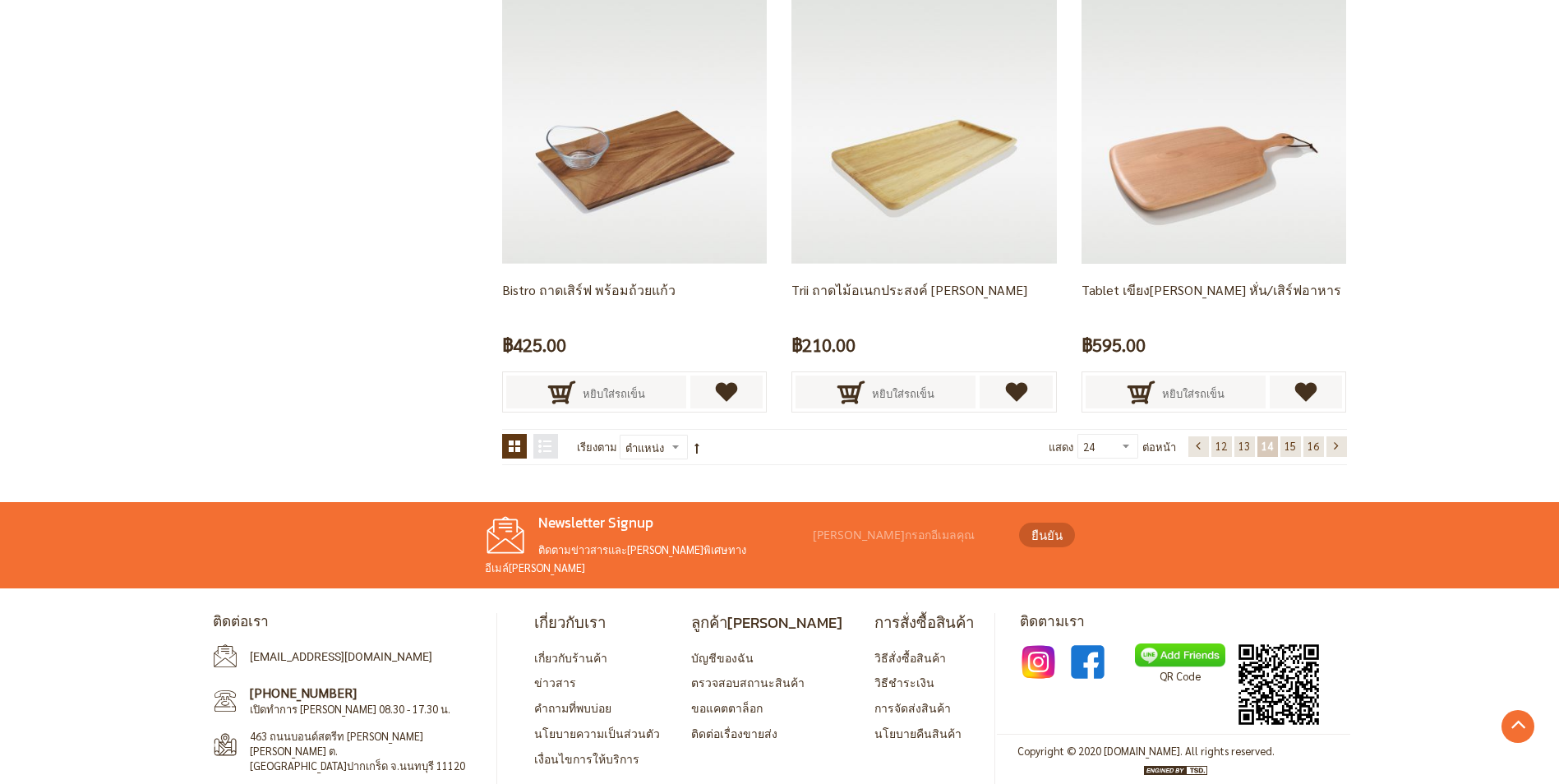
scroll to position [3293, 0]
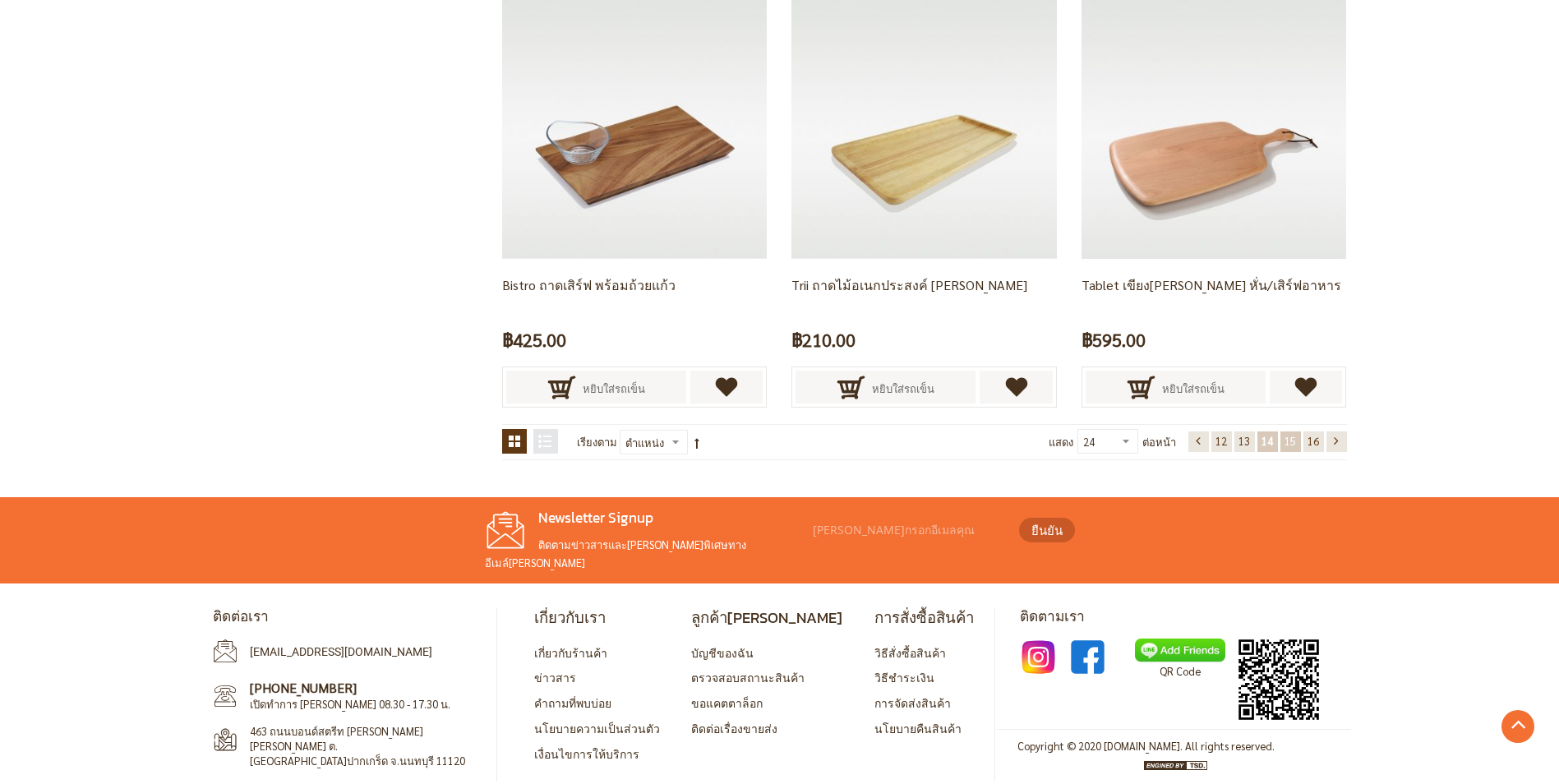
click at [1289, 437] on span "15" at bounding box center [1290, 440] width 11 height 14
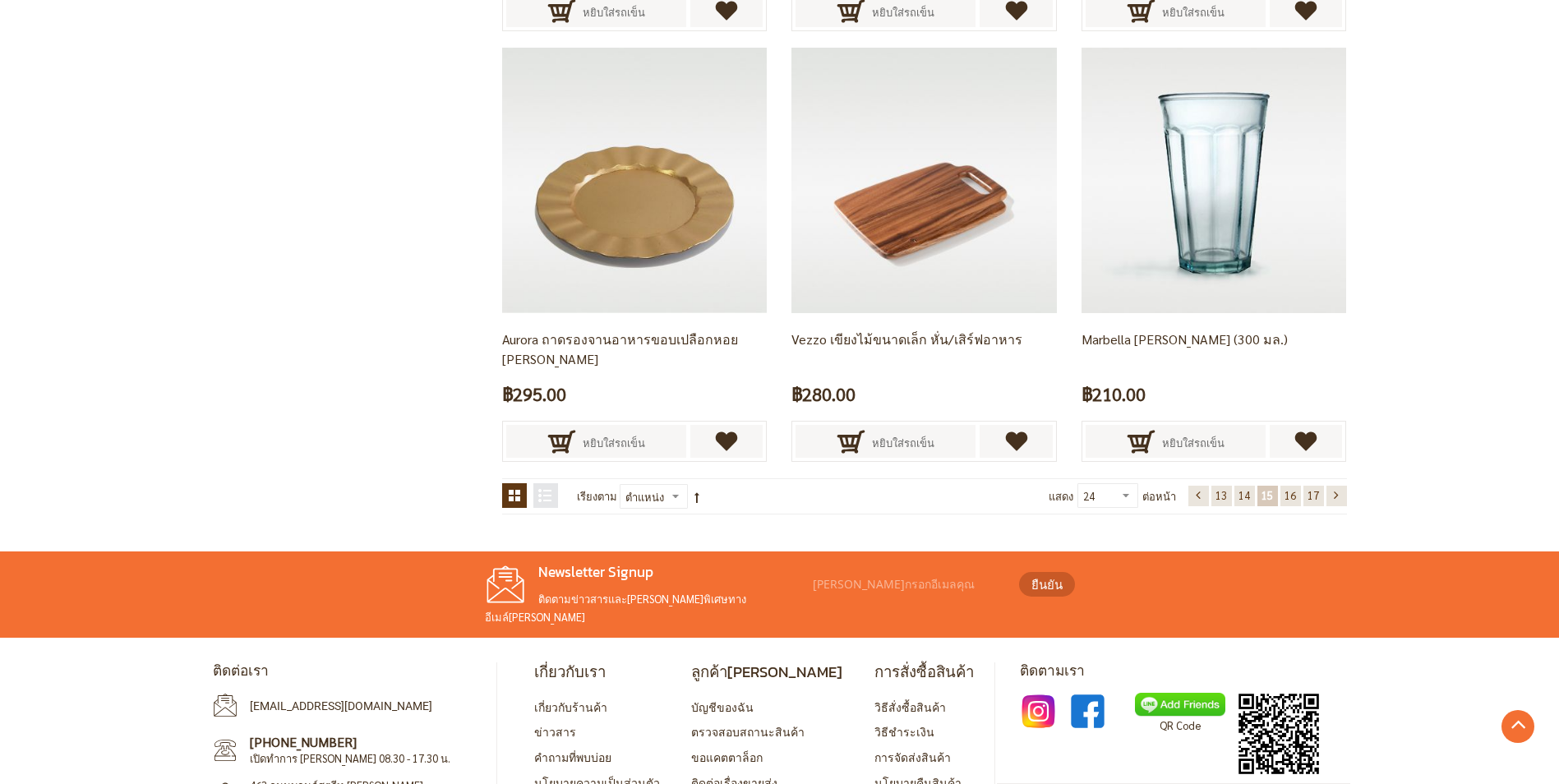
scroll to position [3293, 0]
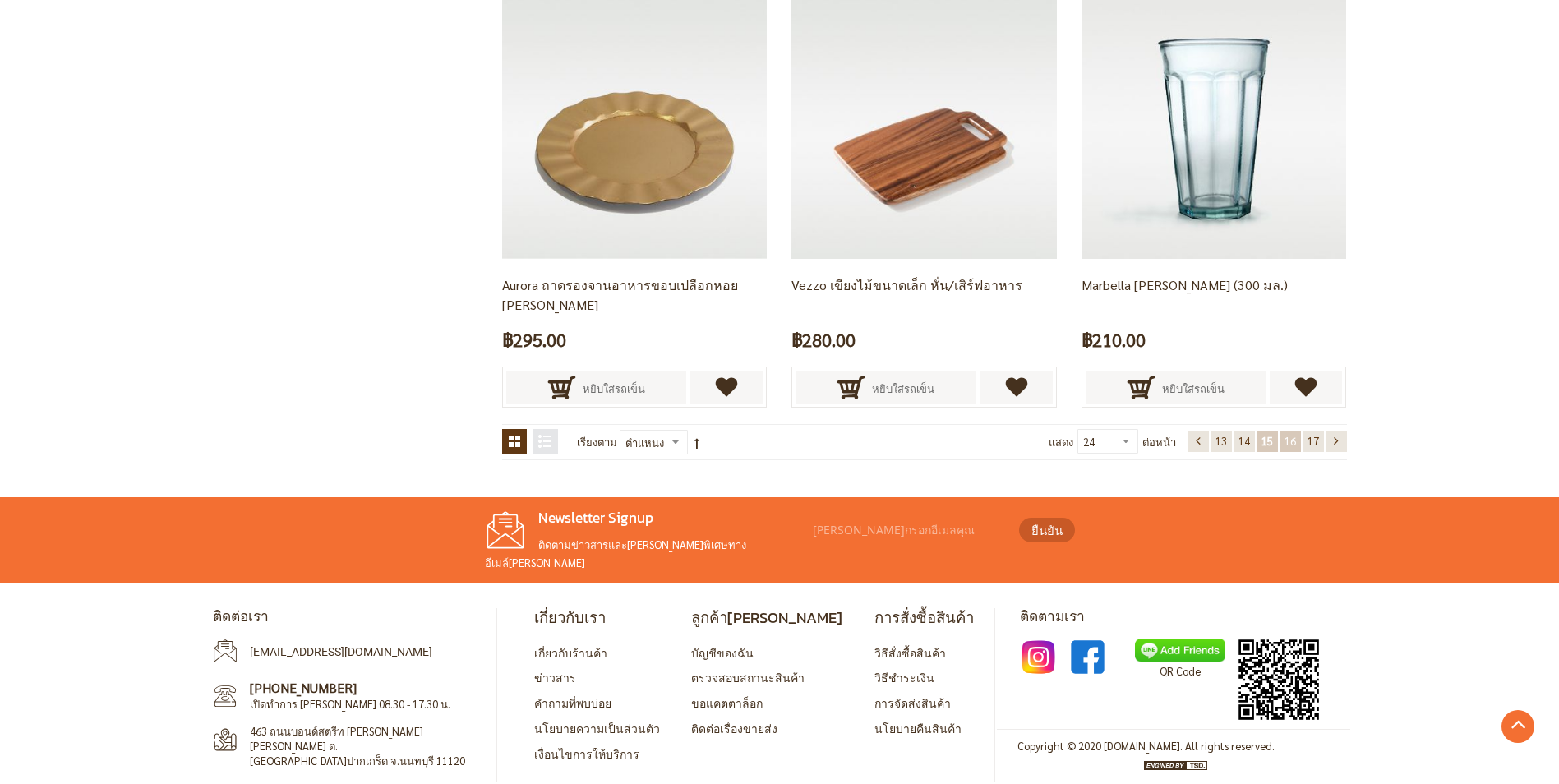
click at [1291, 436] on span "16" at bounding box center [1290, 440] width 11 height 14
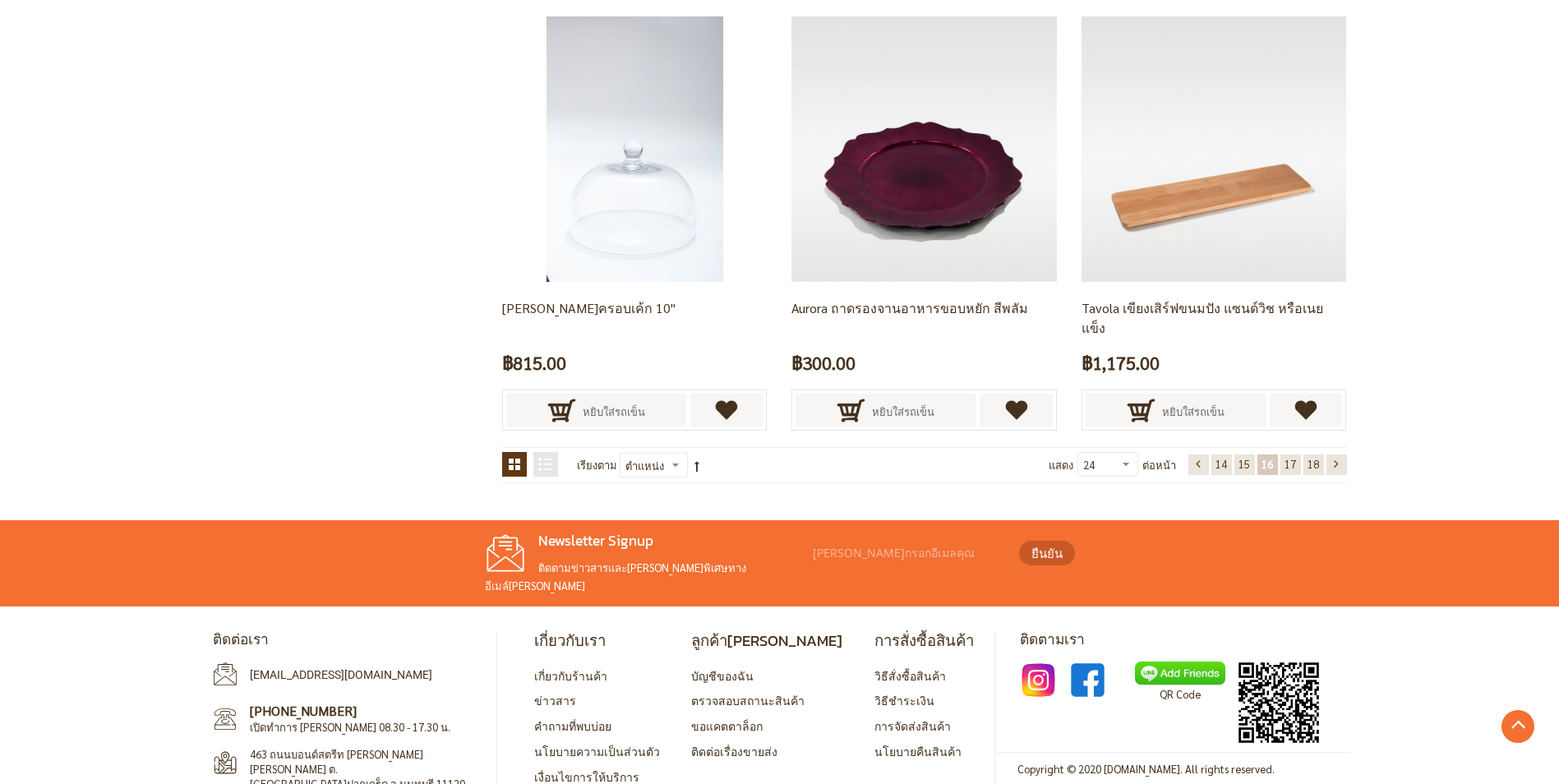
scroll to position [3293, 0]
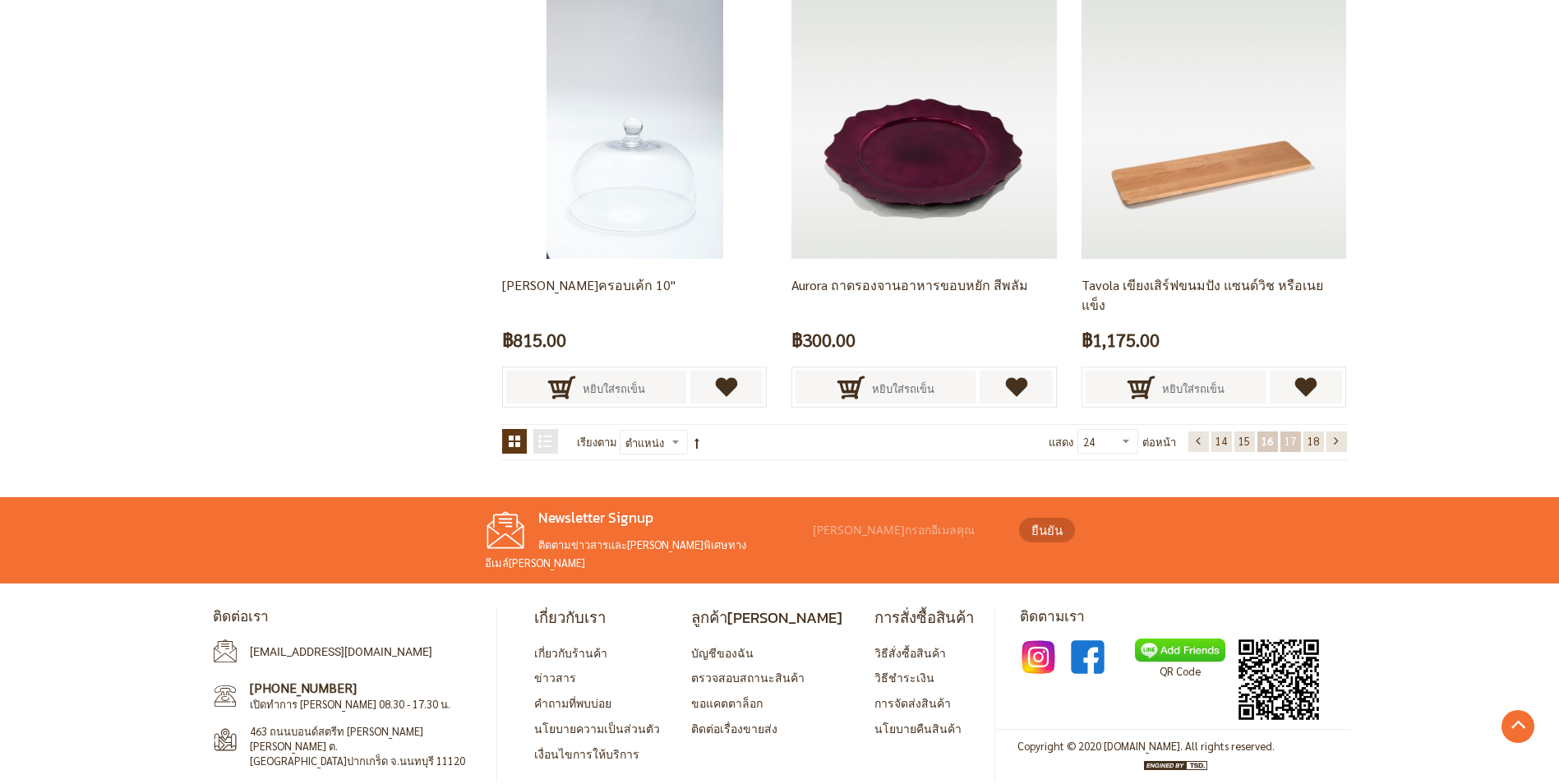
click at [1295, 445] on span "17" at bounding box center [1290, 440] width 11 height 14
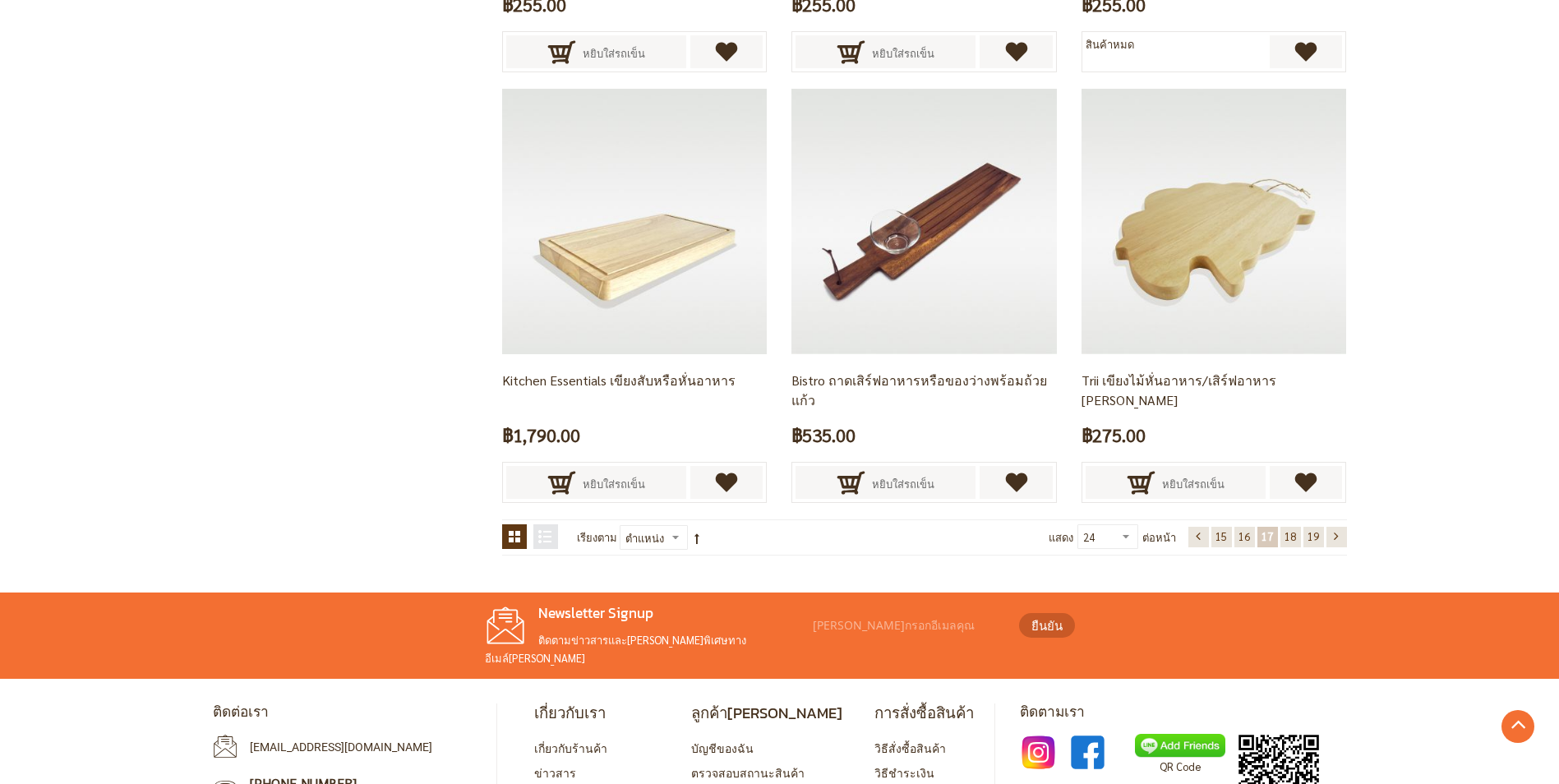
scroll to position [3293, 0]
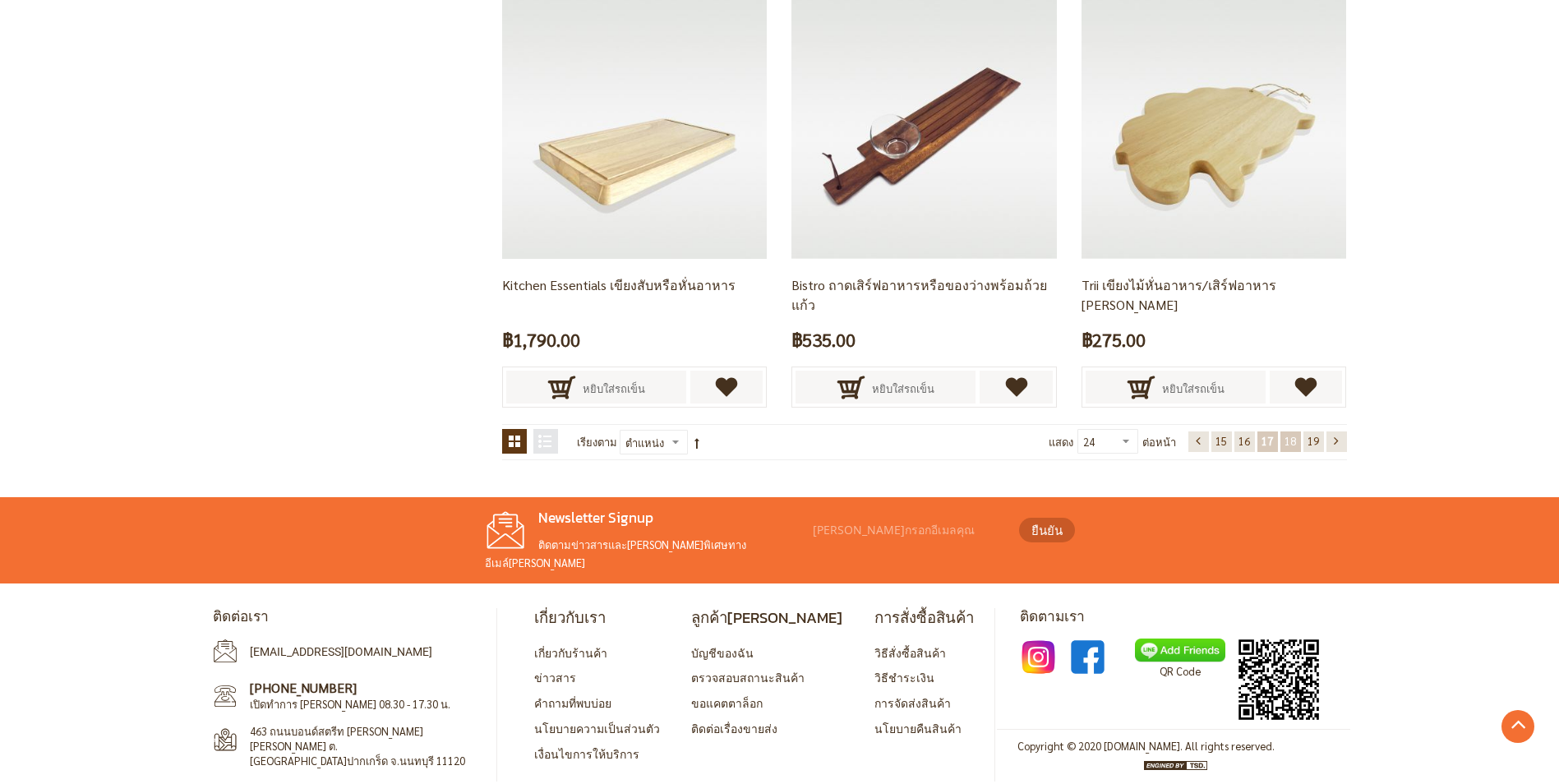
click at [1291, 447] on span "18" at bounding box center [1290, 440] width 11 height 14
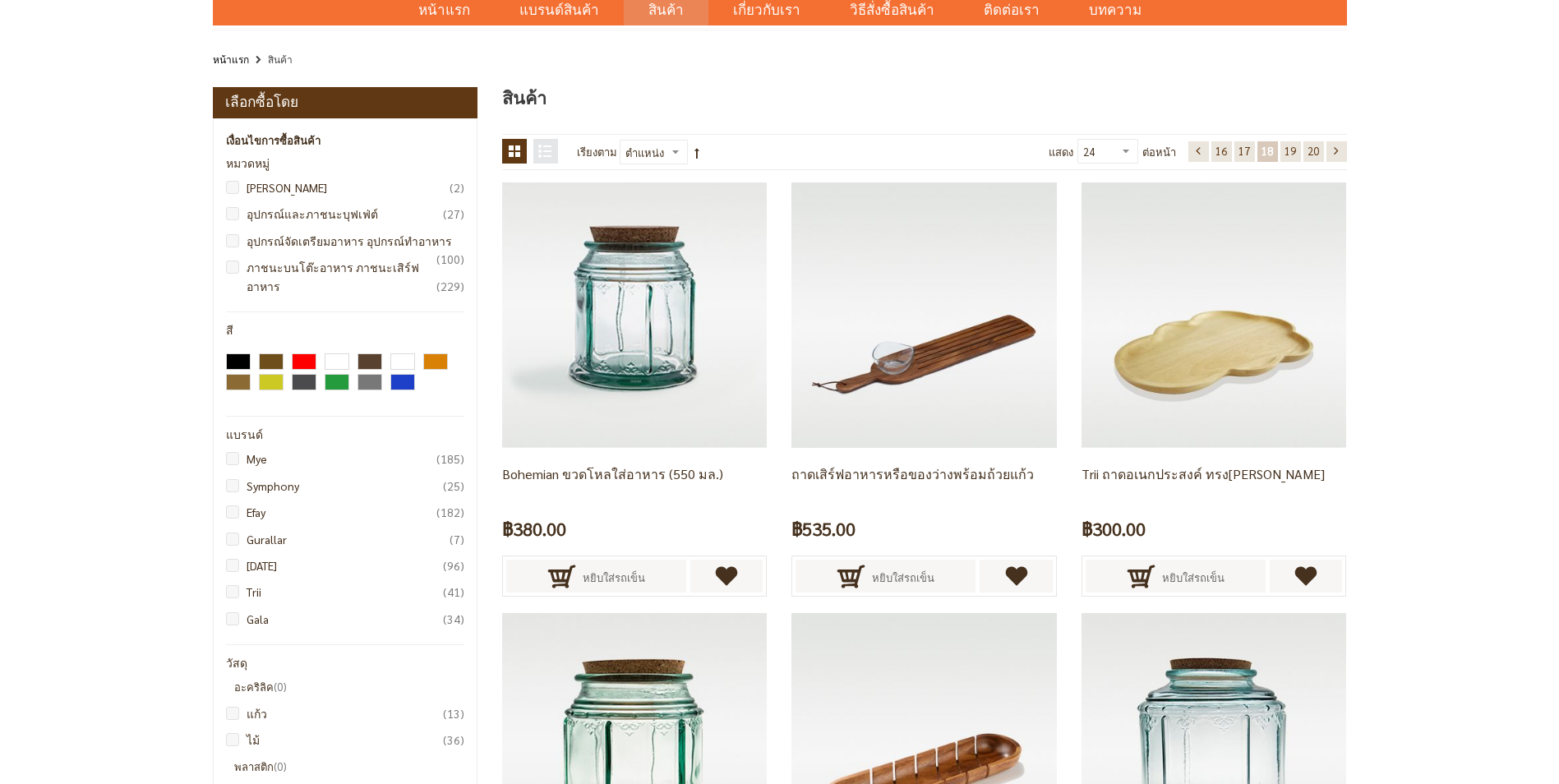
scroll to position [59, 0]
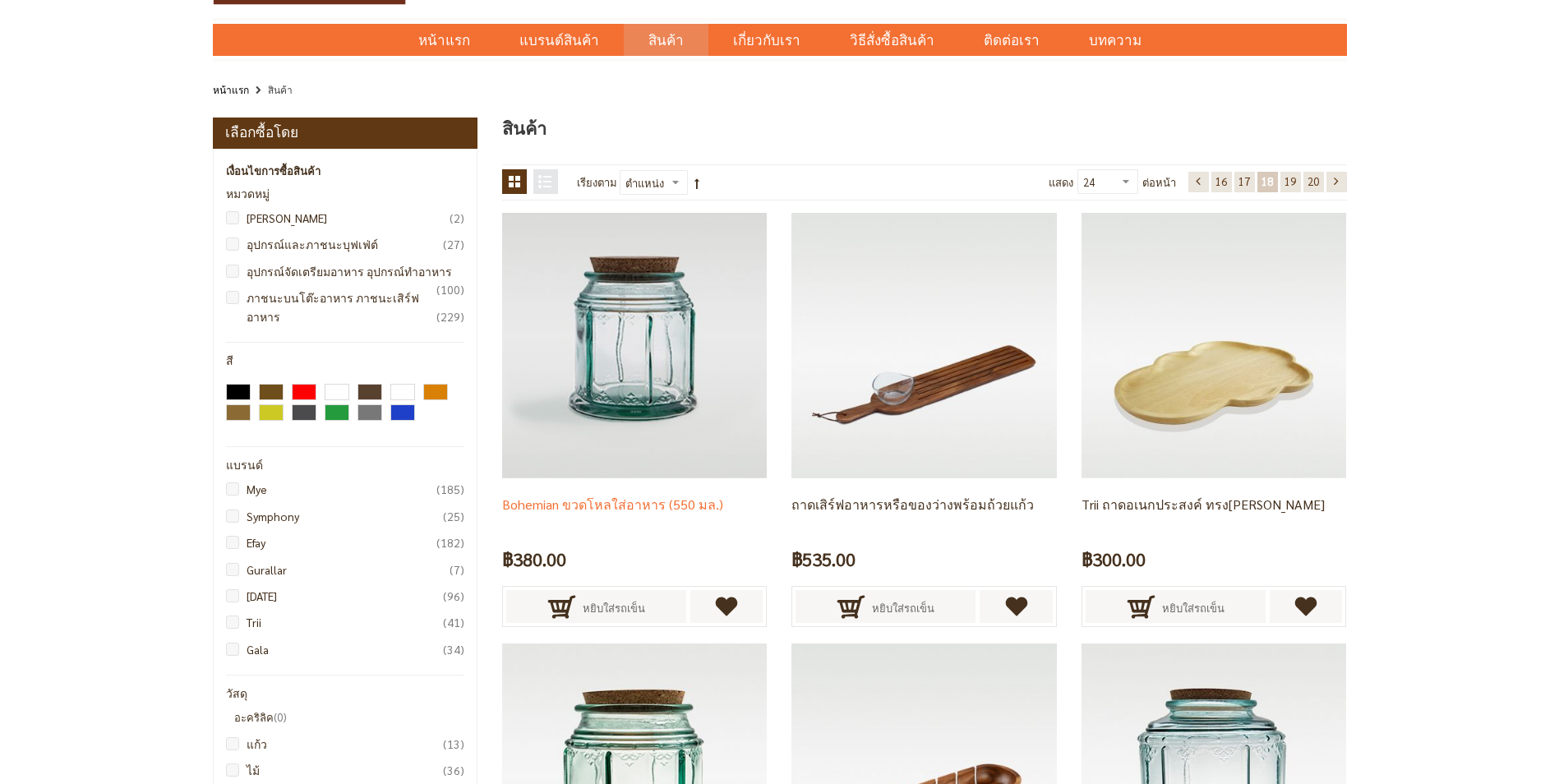
click at [666, 378] on img at bounding box center [634, 345] width 265 height 265
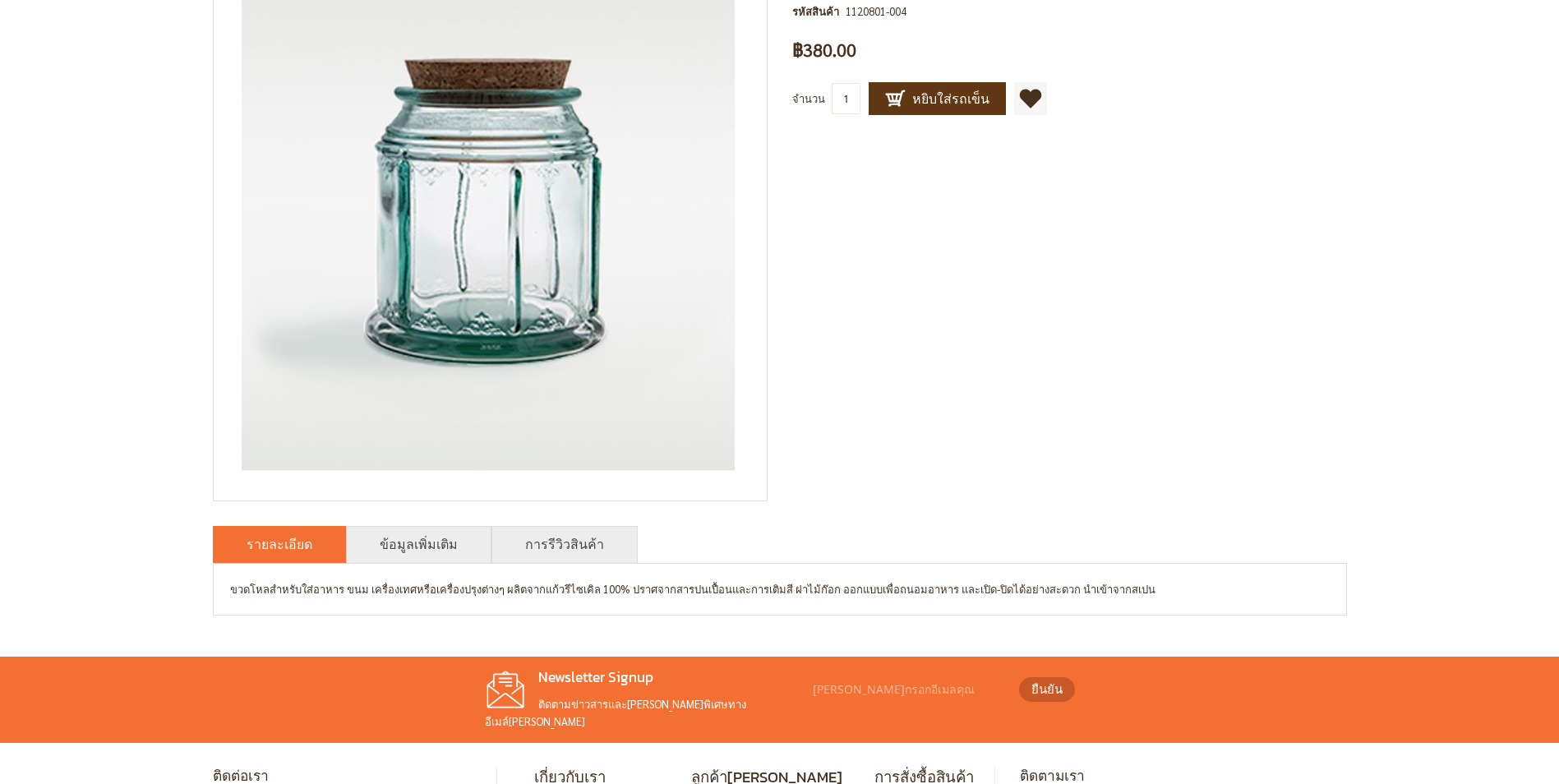
scroll to position [401, 0]
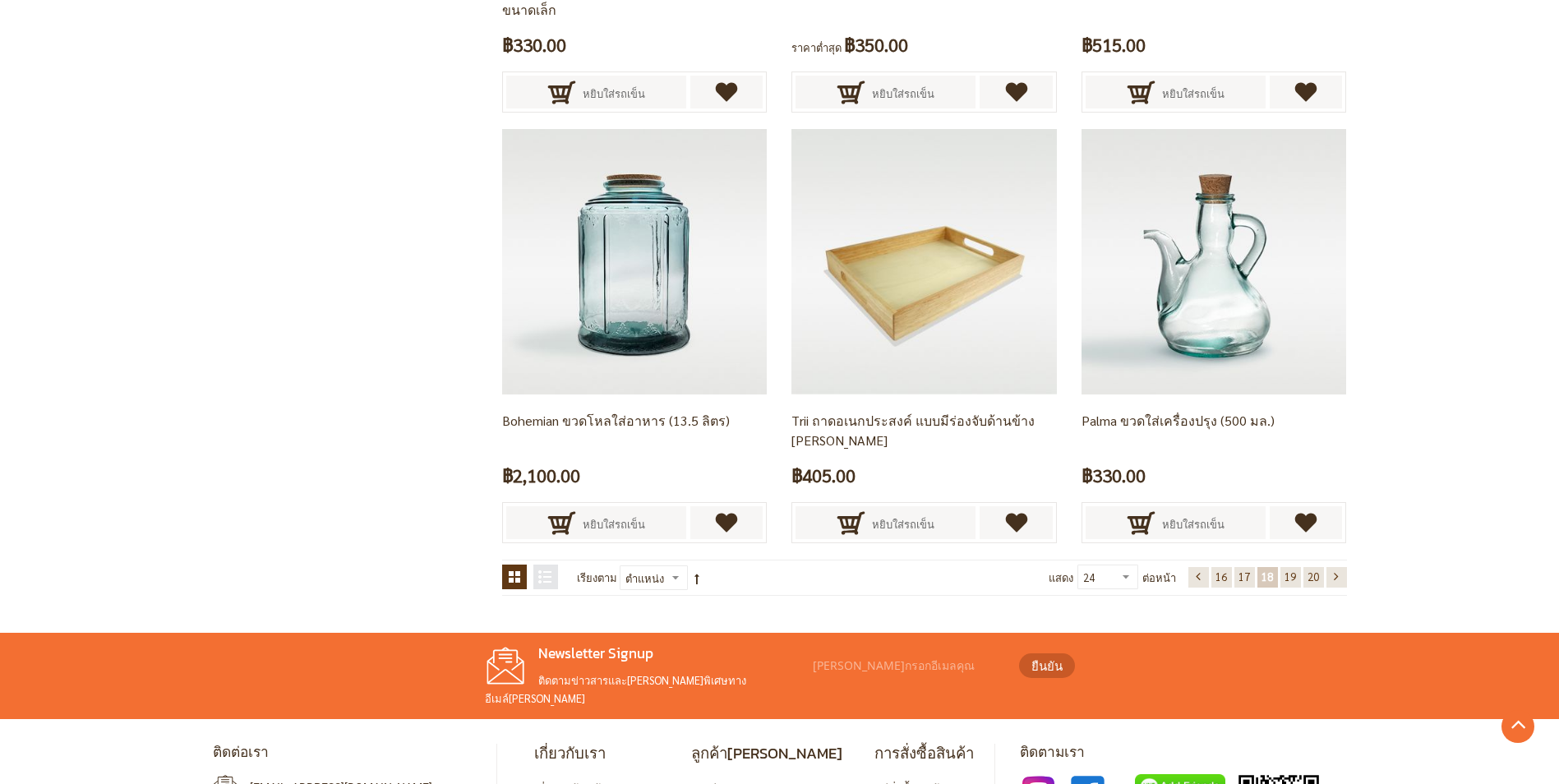
scroll to position [3129, 0]
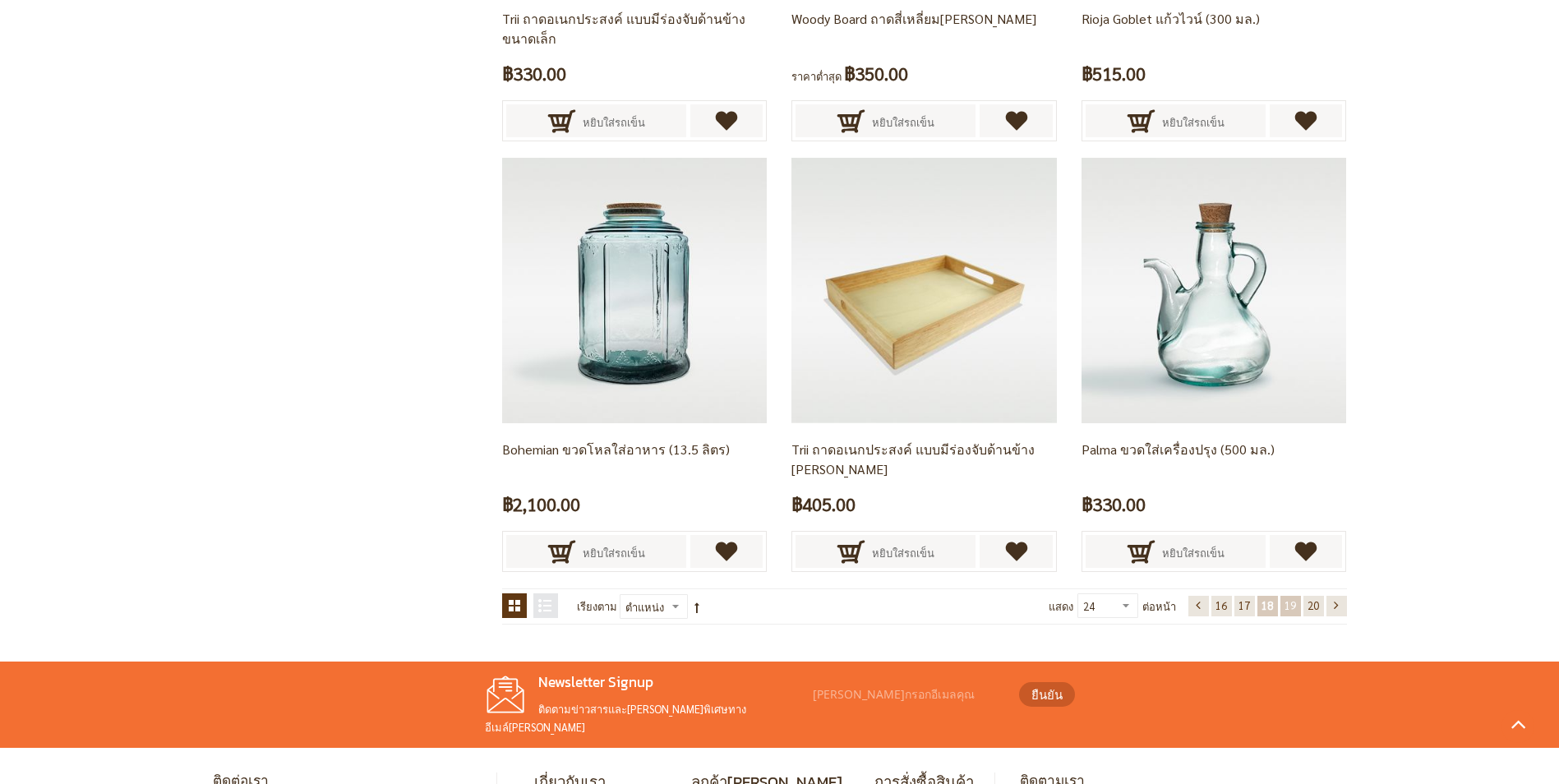
click at [1288, 606] on span "19" at bounding box center [1290, 605] width 11 height 14
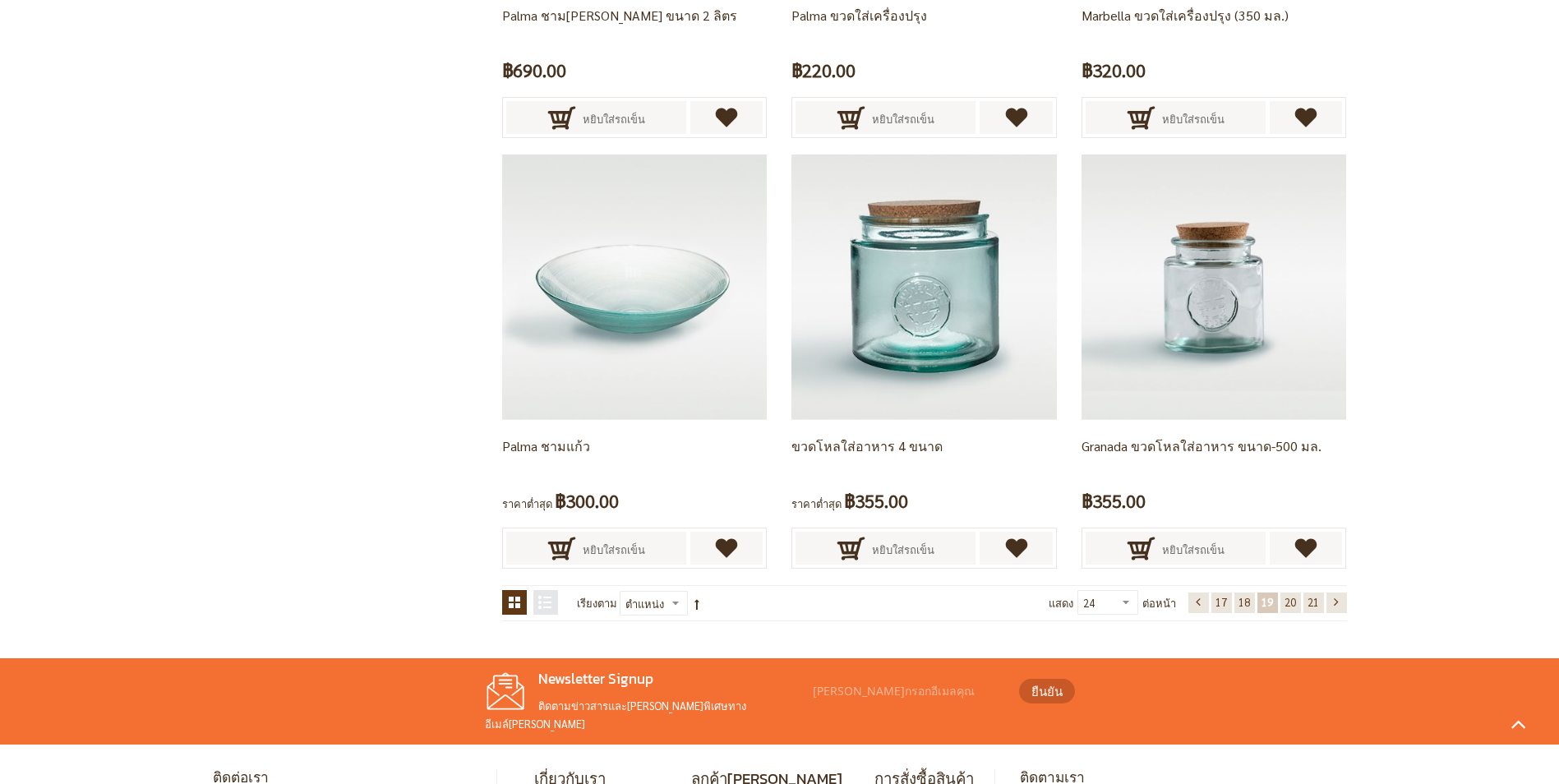
scroll to position [3182, 0]
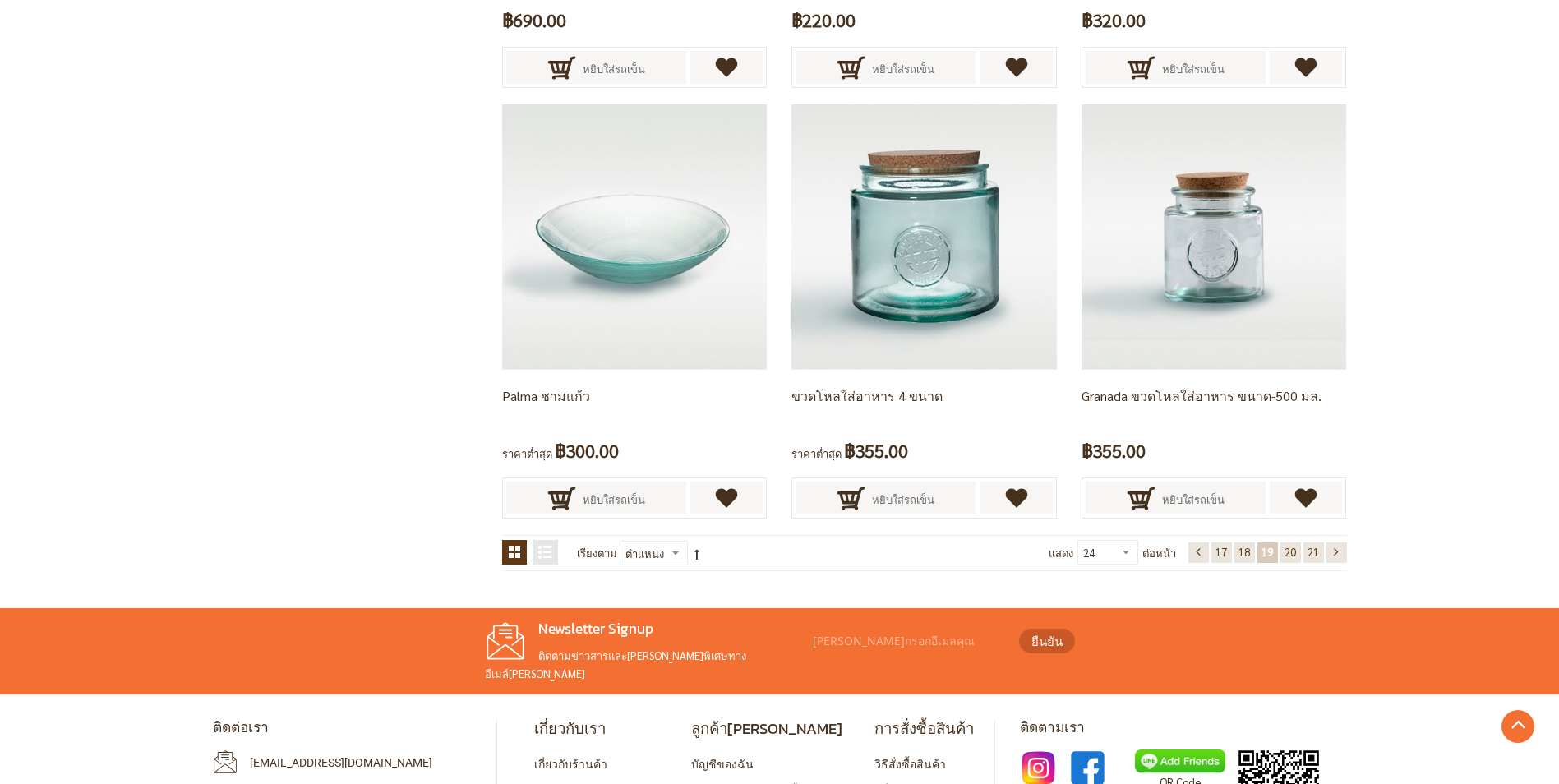
click at [1300, 554] on ul "หน้า ก่อนหน้า หน้า 17 หน้า 18 คุณกำลังอ่านหน้า 19 หน้า 20 21" at bounding box center [1268, 552] width 159 height 20
click at [1296, 557] on span "20" at bounding box center [1290, 551] width 11 height 14
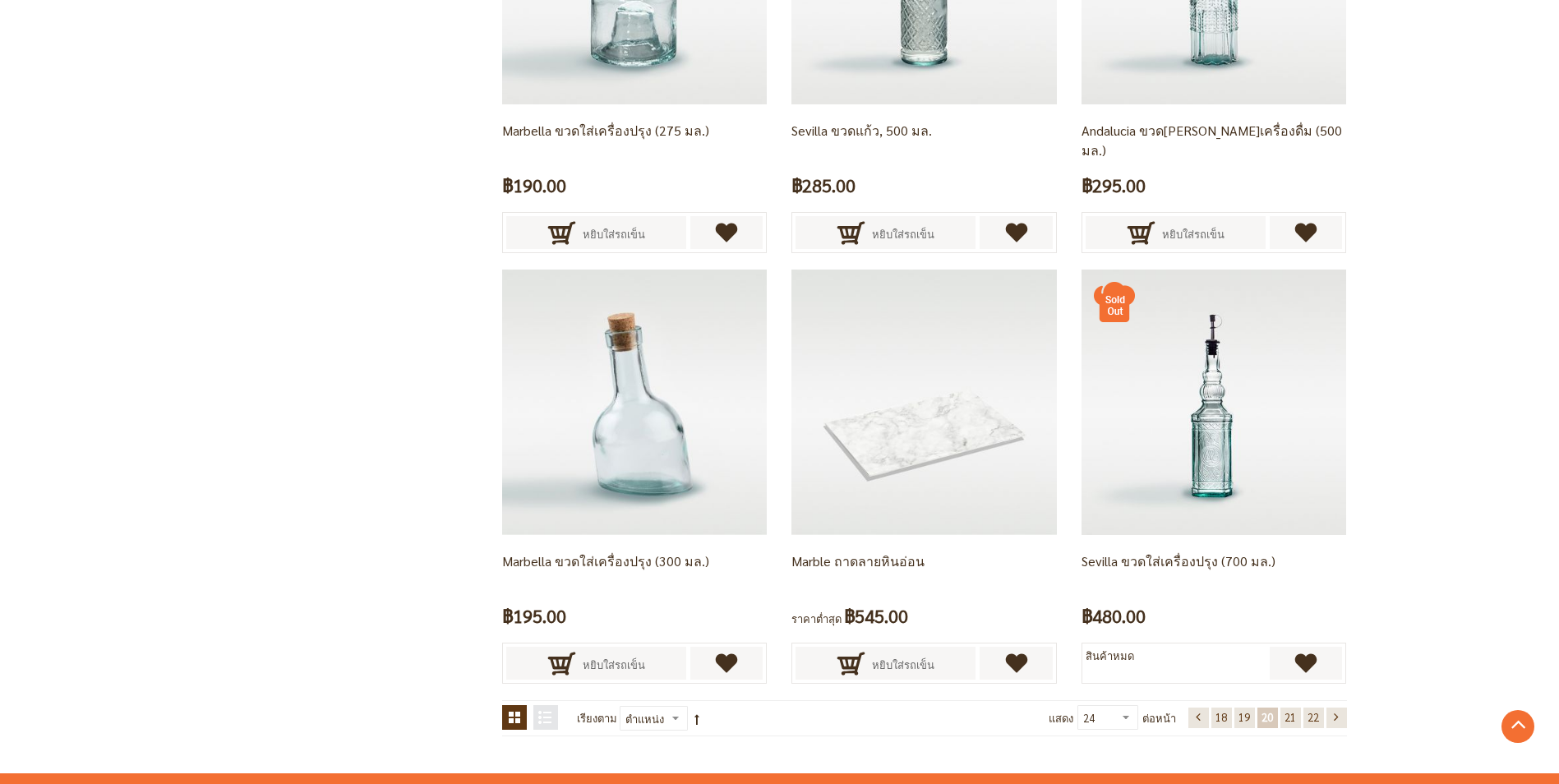
scroll to position [3018, 0]
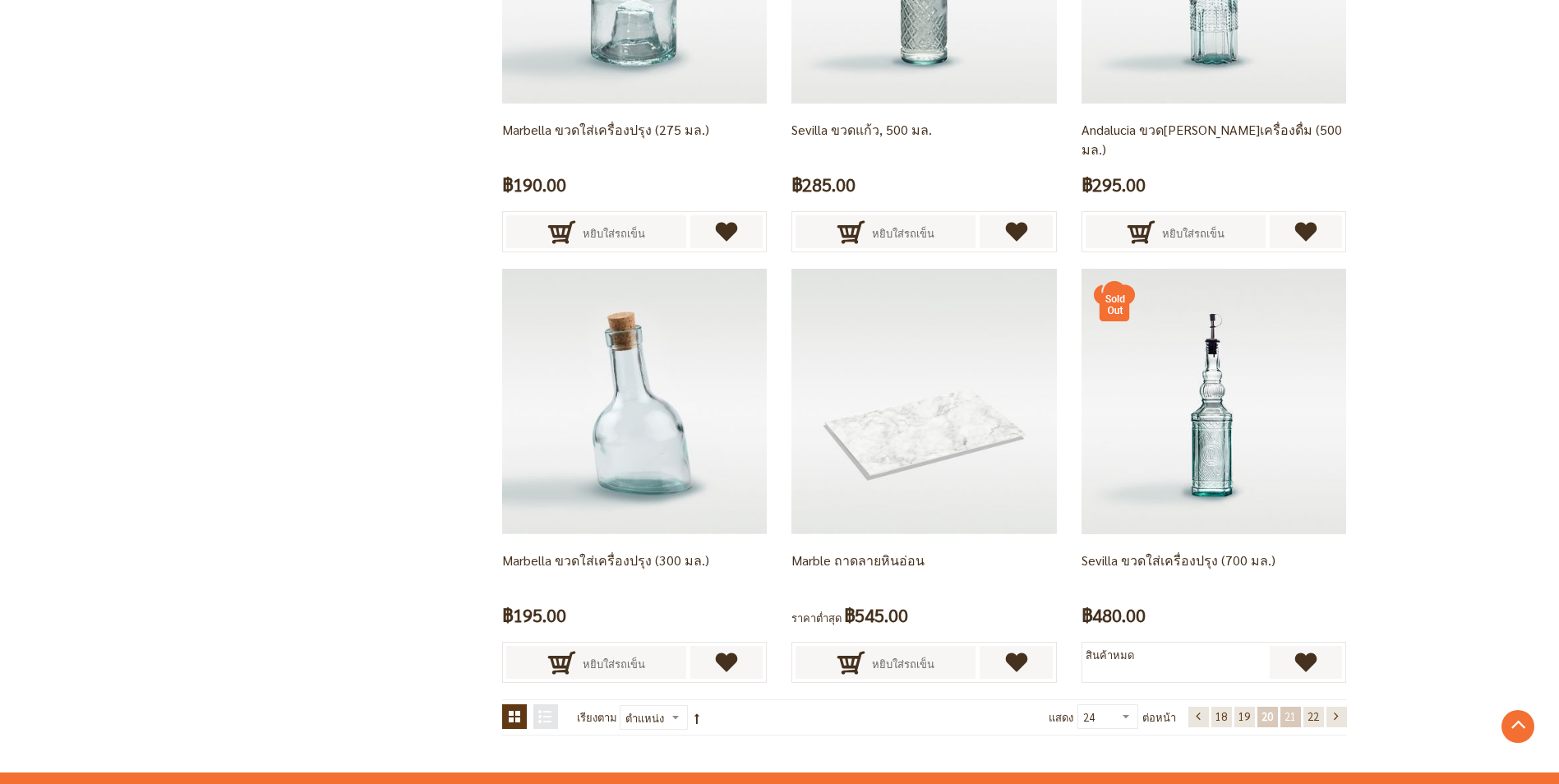
click at [1287, 713] on span "21" at bounding box center [1290, 716] width 11 height 14
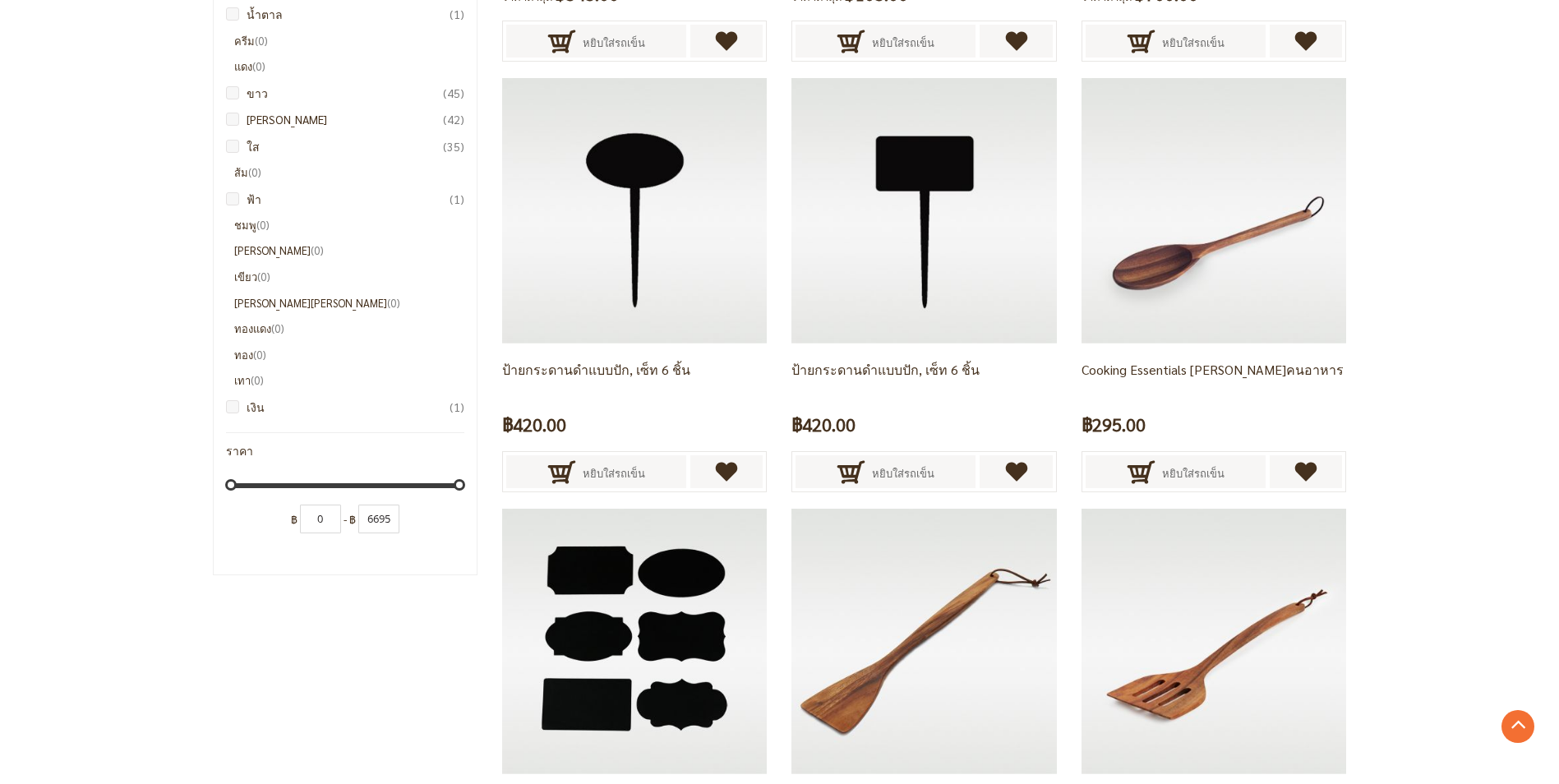
scroll to position [1456, 0]
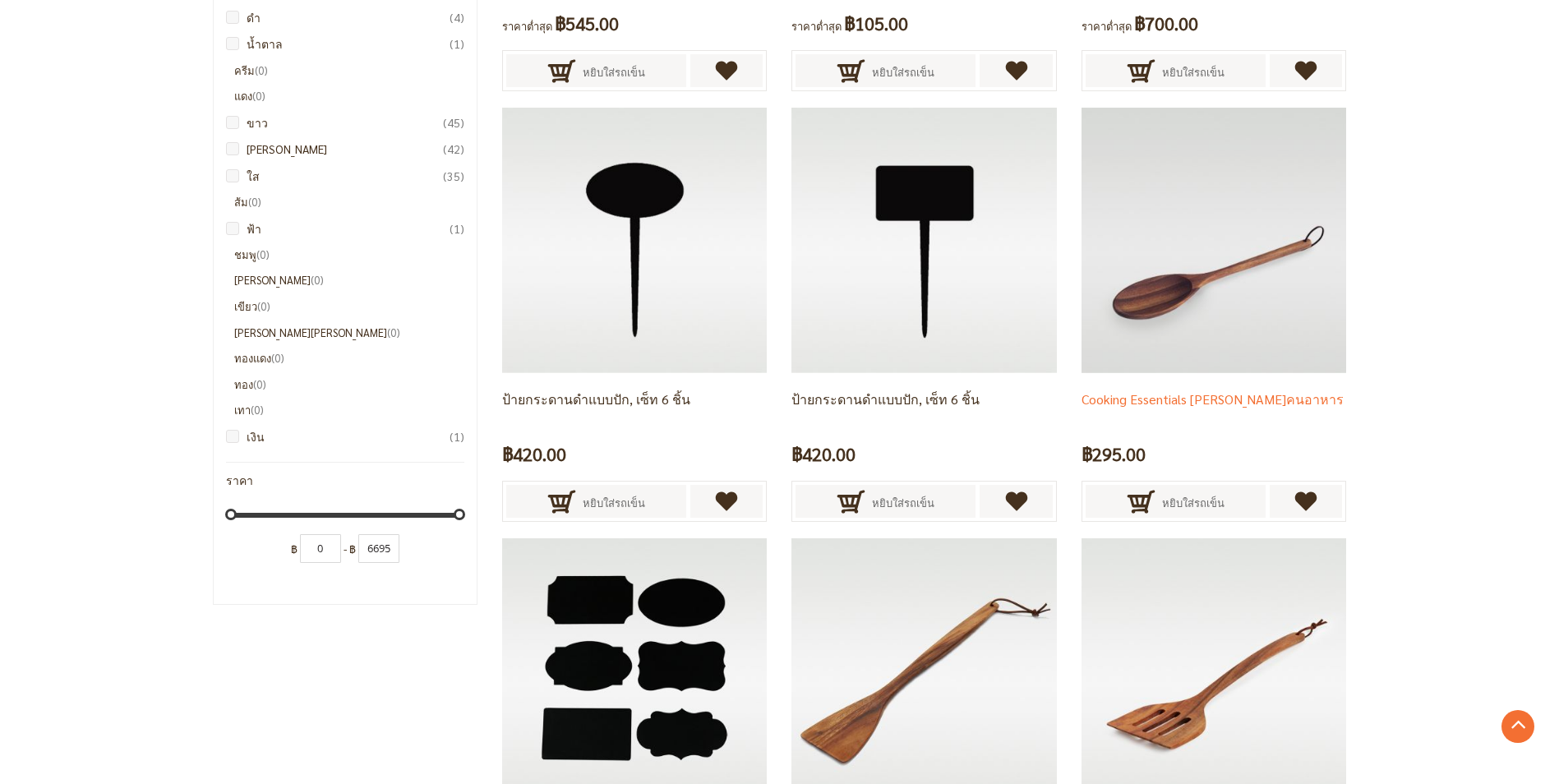
click at [1239, 284] on img at bounding box center [1214, 240] width 265 height 265
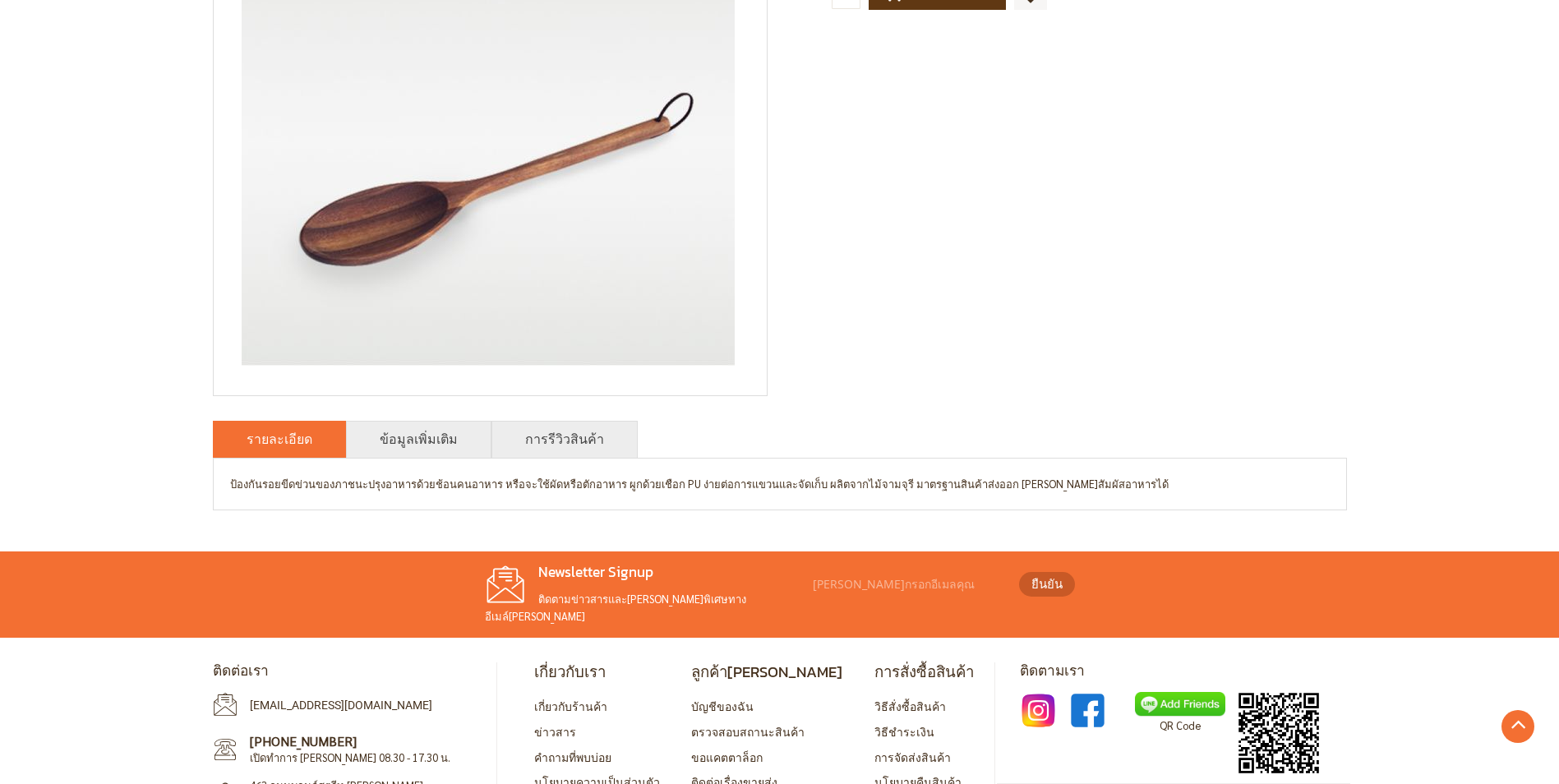
scroll to position [401, 0]
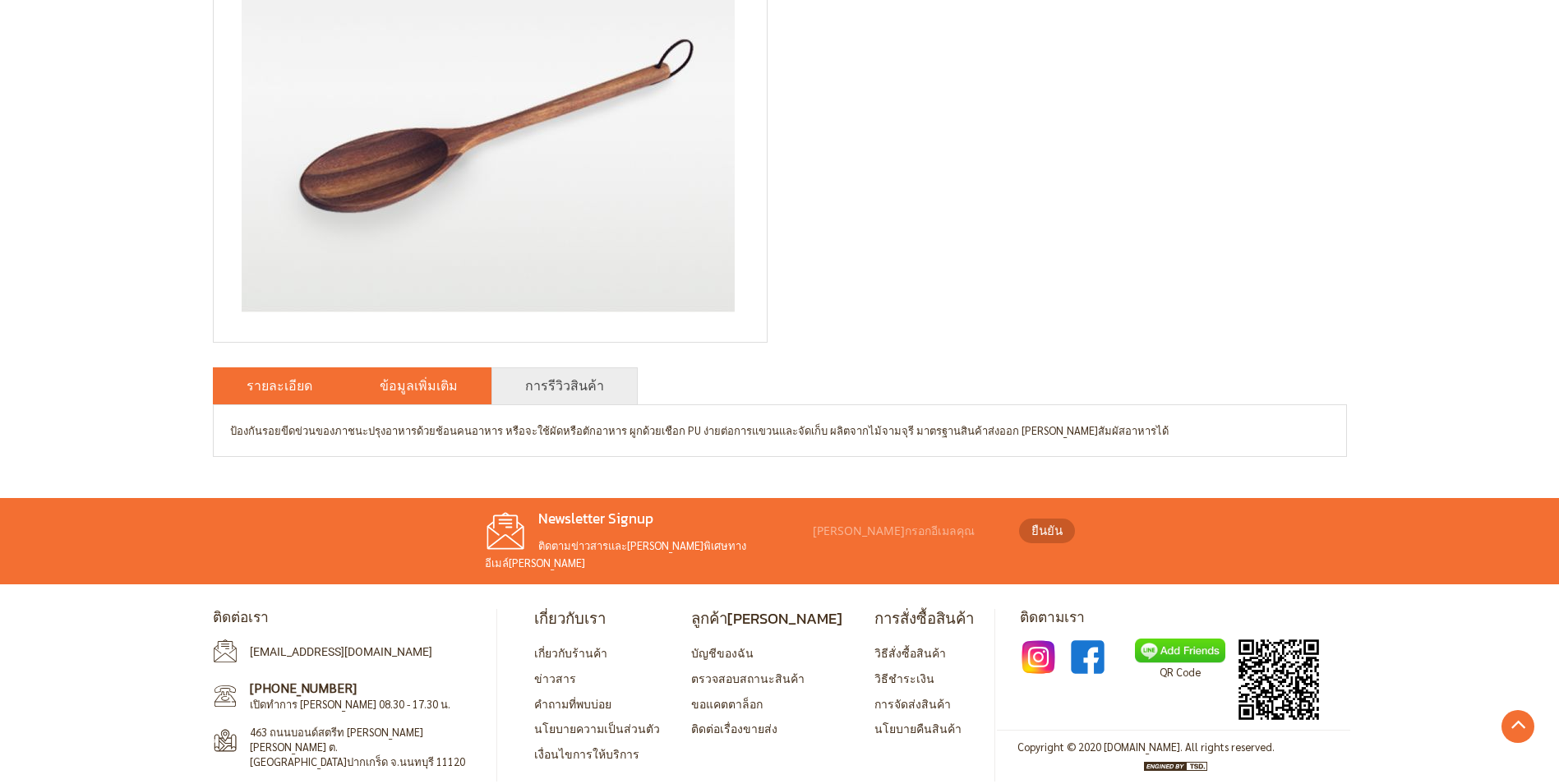
click at [417, 391] on link "ข้อมูลเพิ่มเติม" at bounding box center [418, 385] width 79 height 19
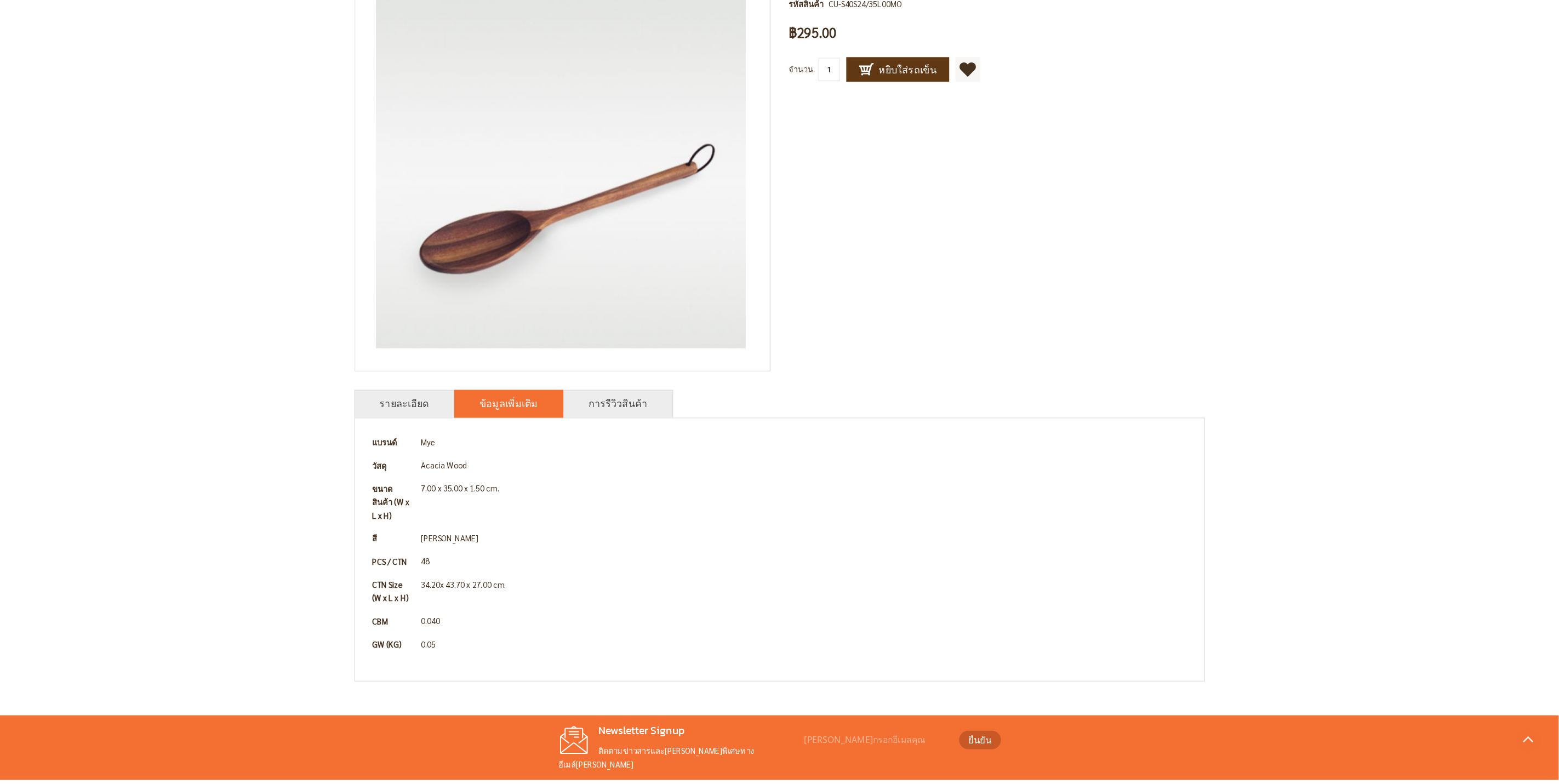
scroll to position [0, 0]
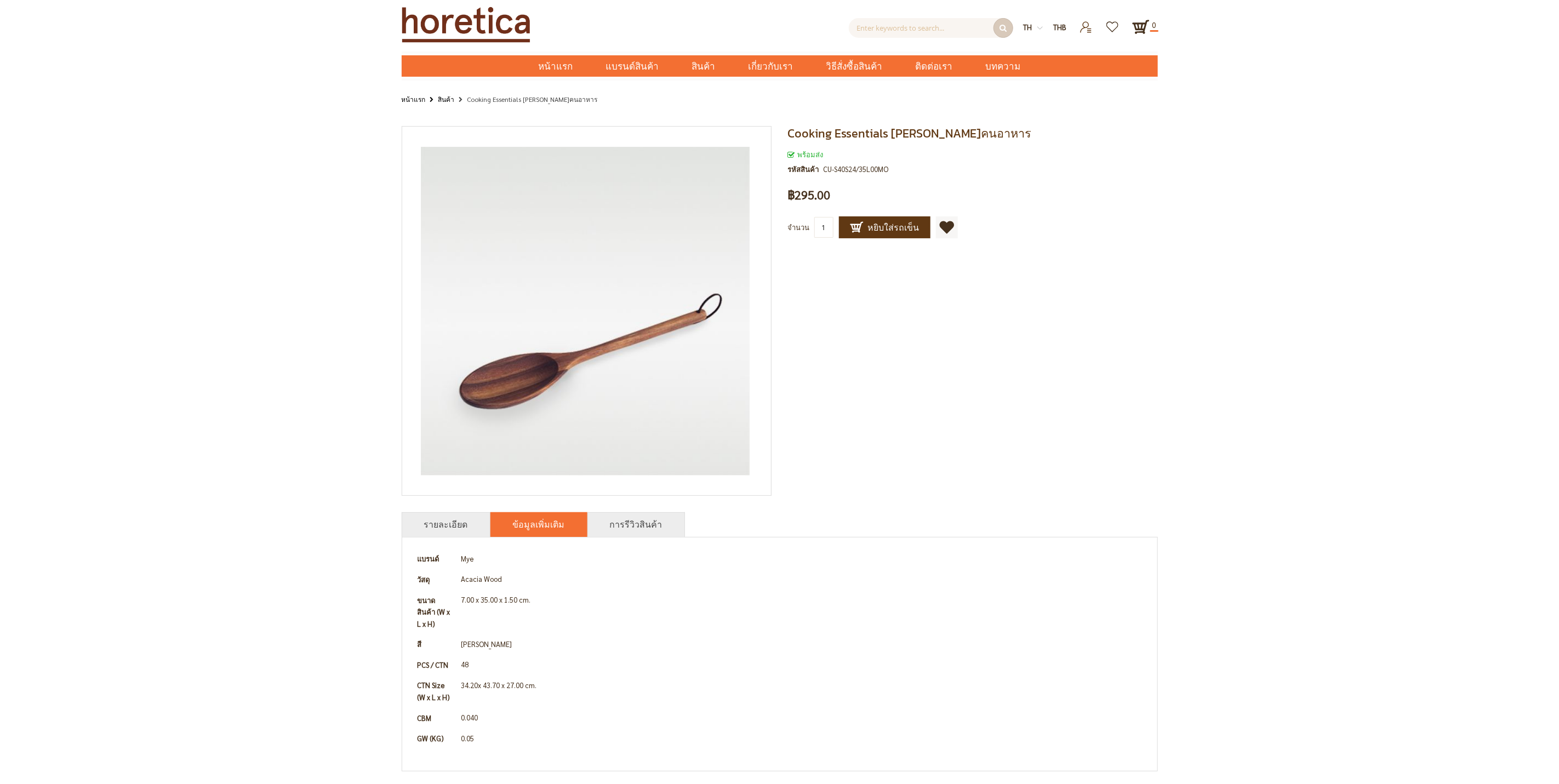
drag, startPoint x: 1020, startPoint y: 1, endPoint x: 1095, endPoint y: 353, distance: 359.9
click at [1047, 324] on div "Cooking Essentials ช้อนไม้คนอาหาร พร้อมส่ง รหัสสินค้า CU-S40S24/35L00MO เป็นคนแ…" at bounding box center [780, 450] width 756 height 648
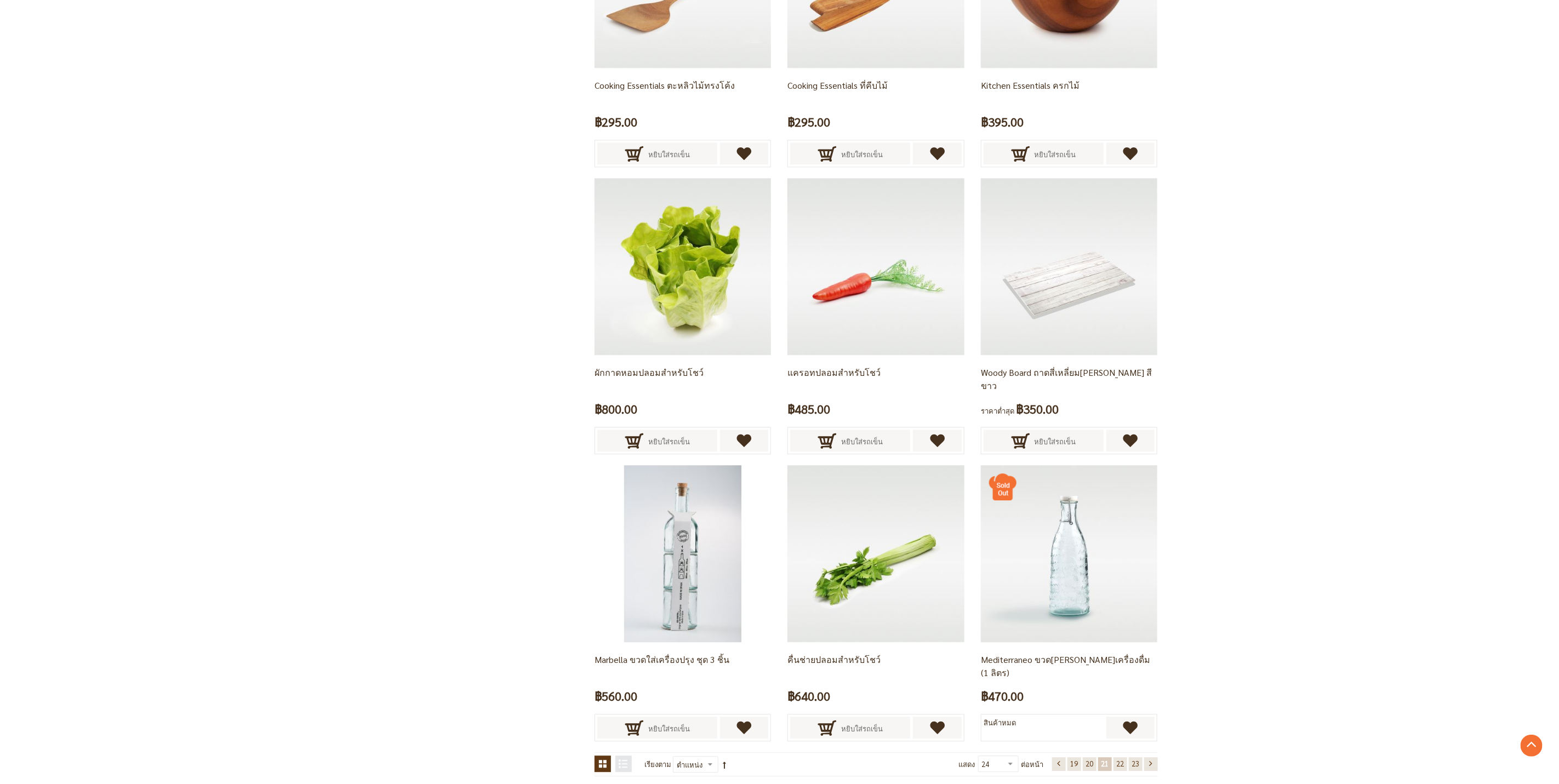
scroll to position [1939, 0]
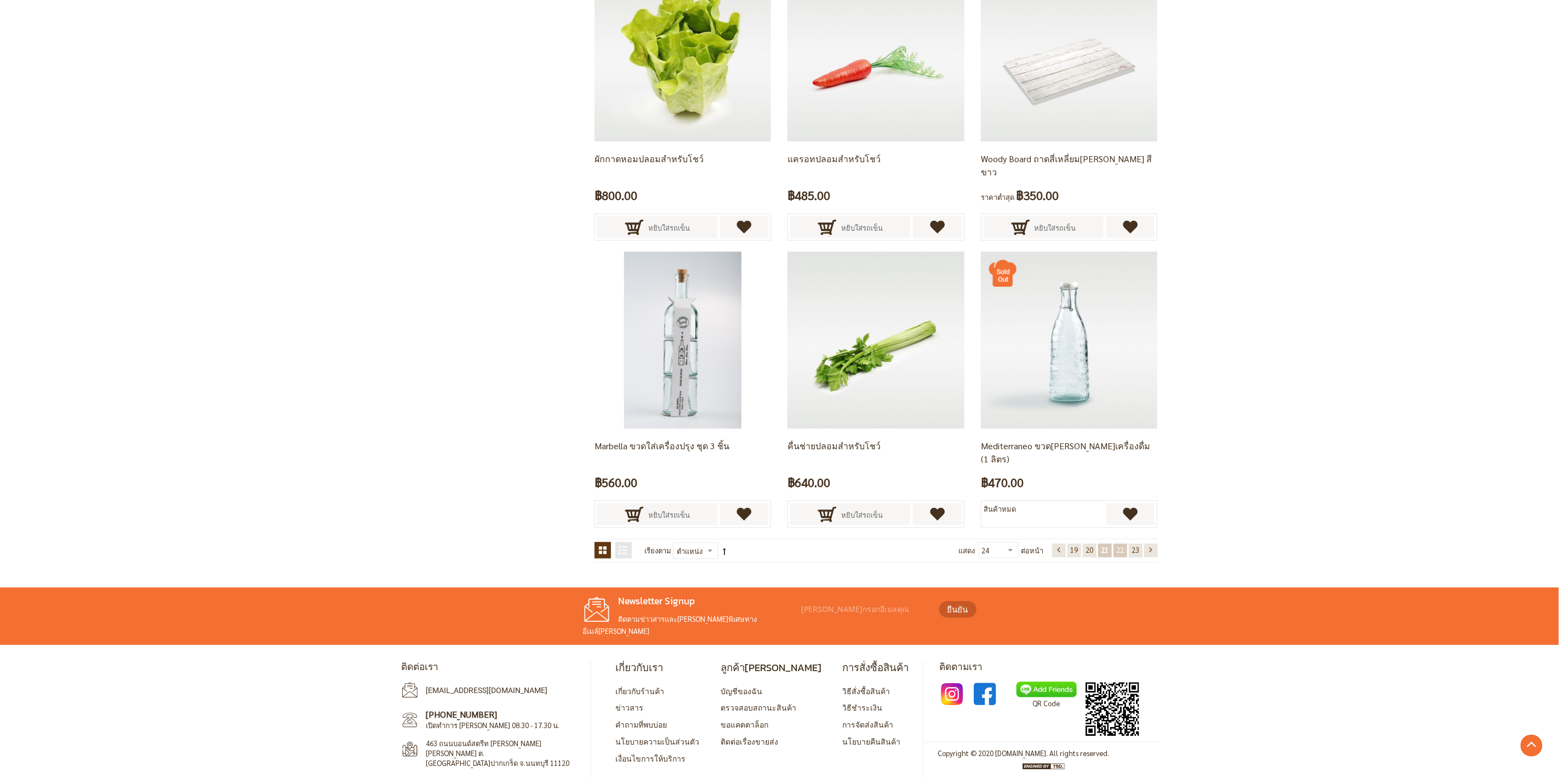
click at [1118, 557] on link "หน้า 22" at bounding box center [1121, 550] width 14 height 14
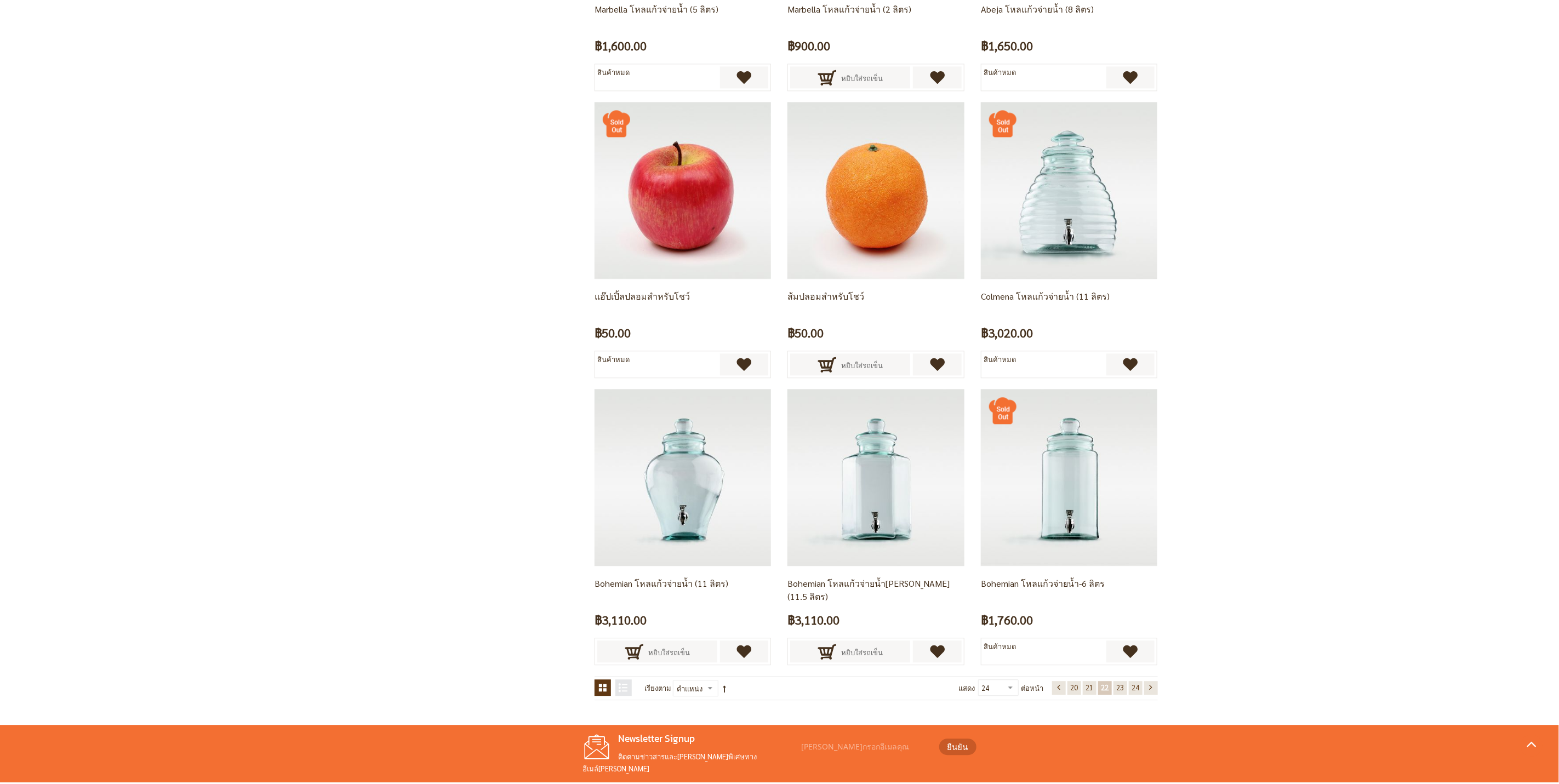
scroll to position [1939, 0]
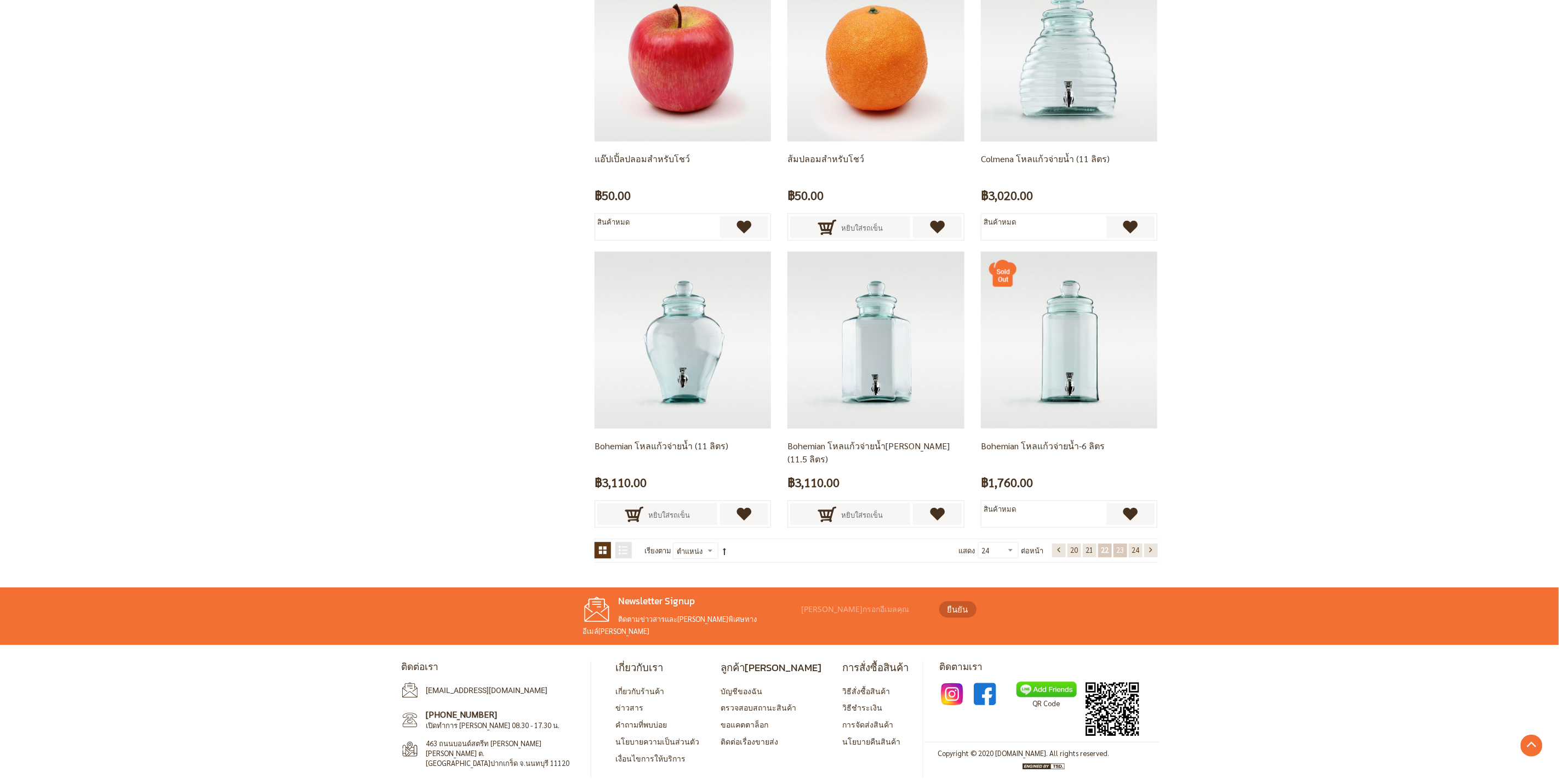
click at [1118, 553] on span "23" at bounding box center [1120, 550] width 7 height 9
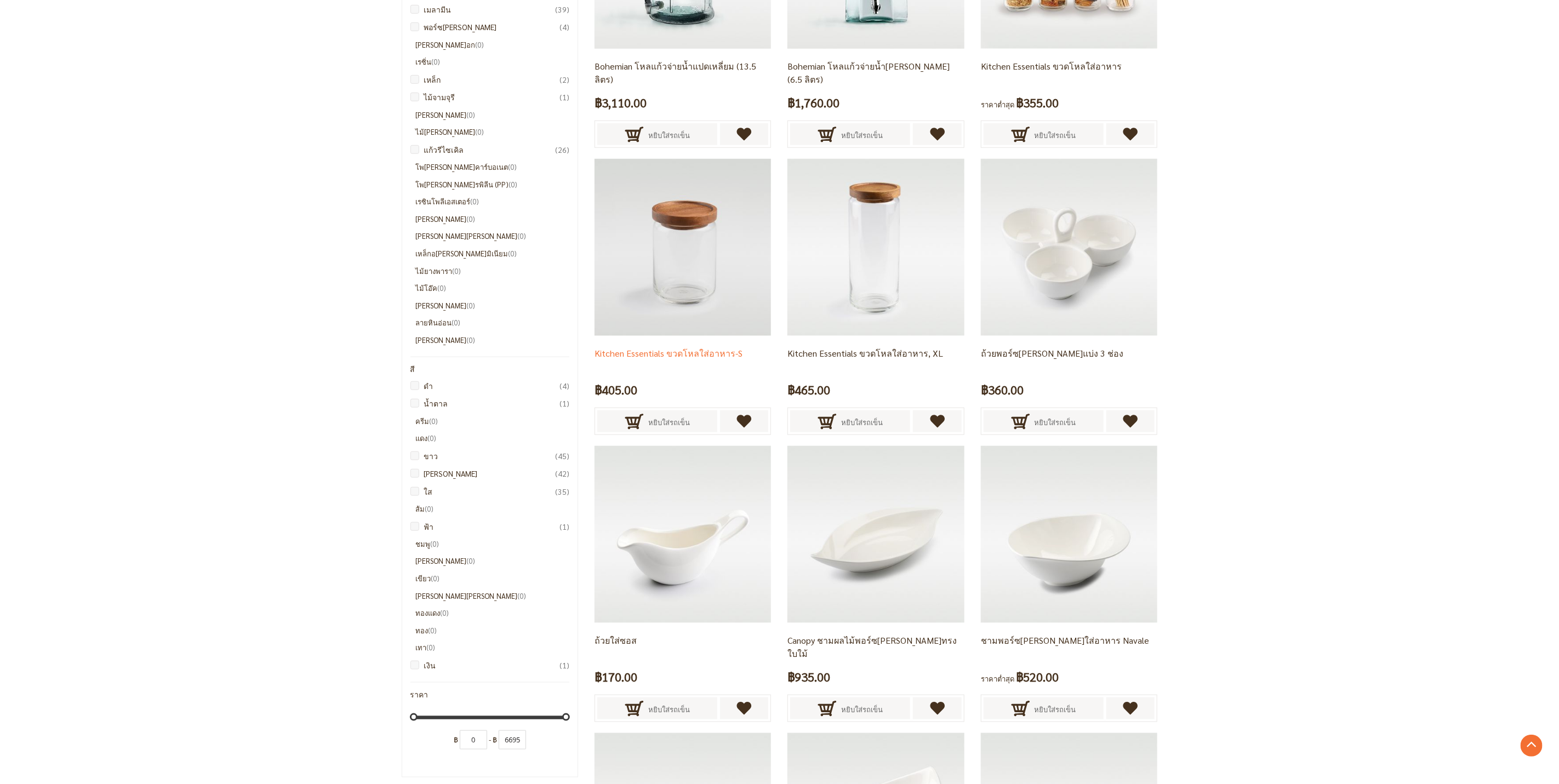
scroll to position [642, 0]
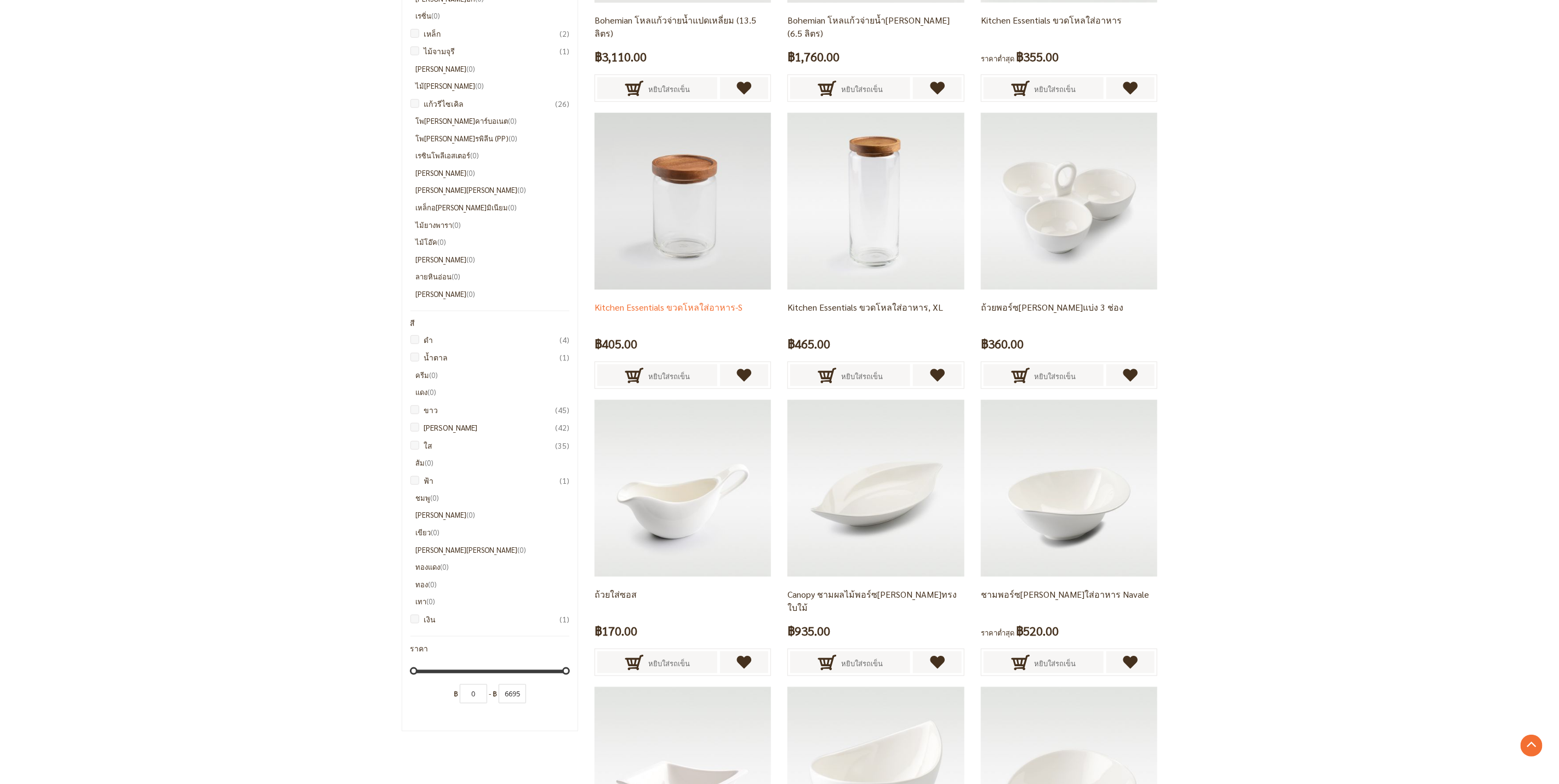
click at [663, 201] on img at bounding box center [683, 201] width 177 height 177
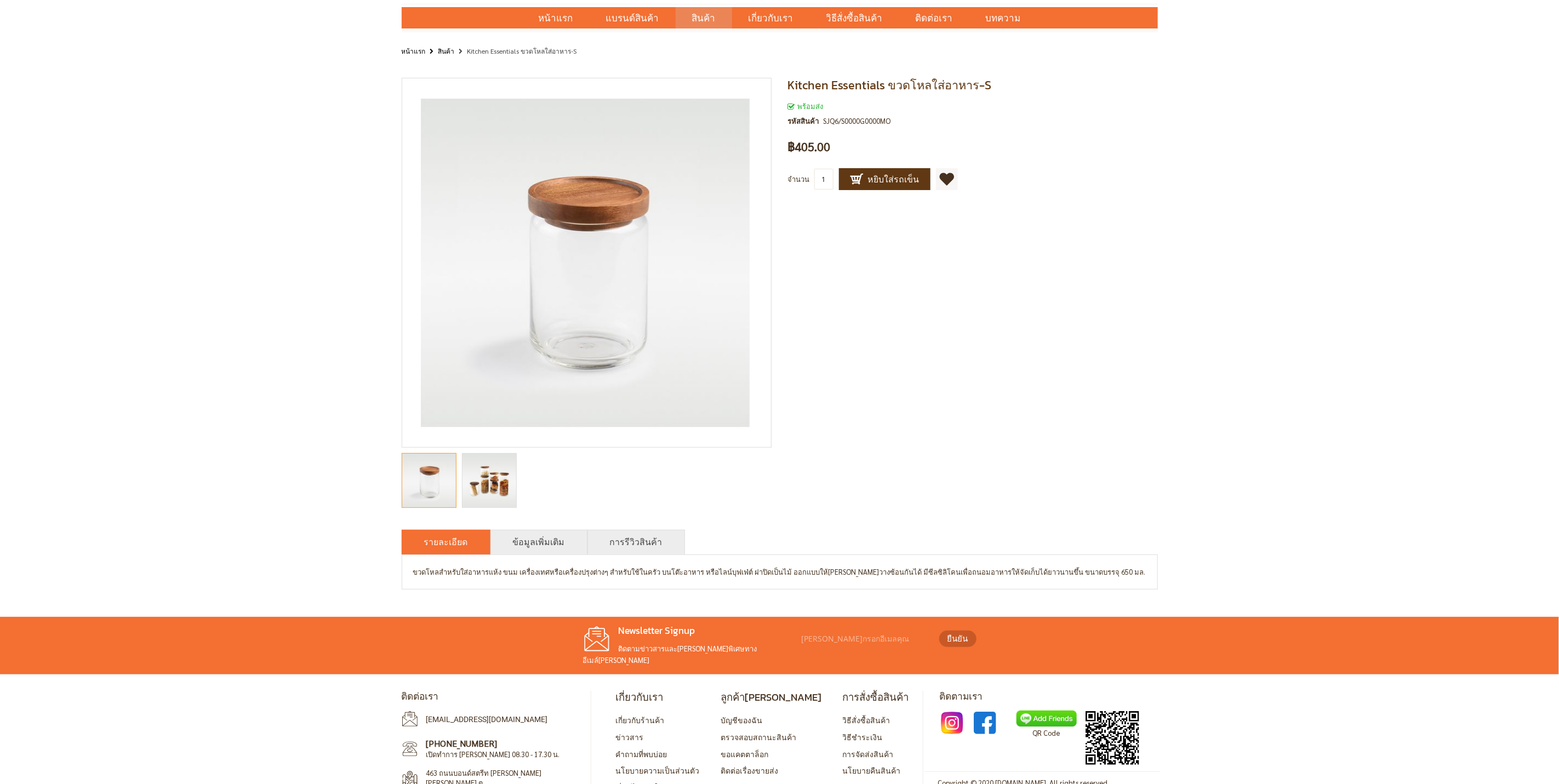
scroll to position [73, 0]
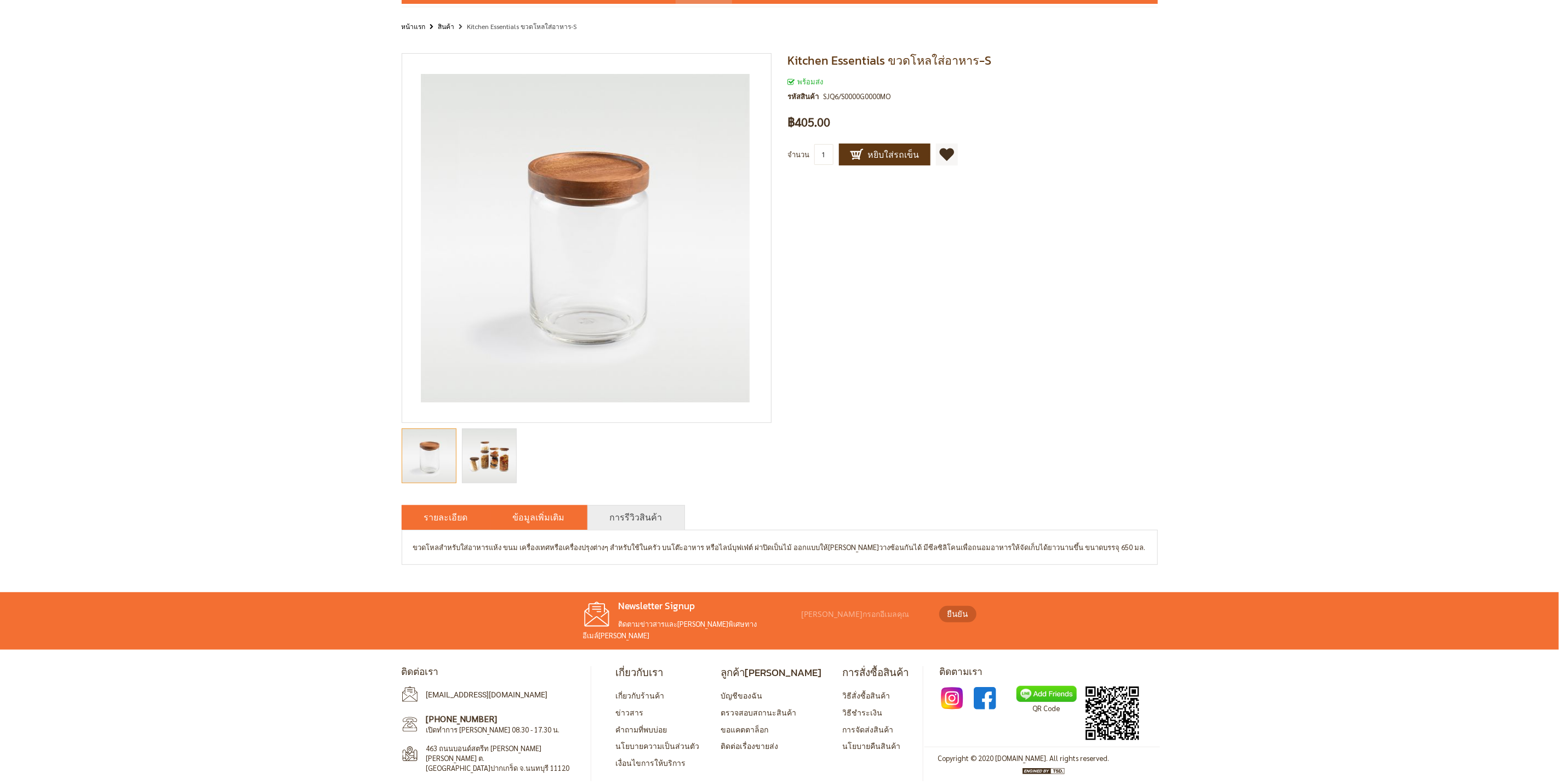
click at [539, 516] on link "ข้อมูลเพิ่มเติม" at bounding box center [539, 517] width 52 height 13
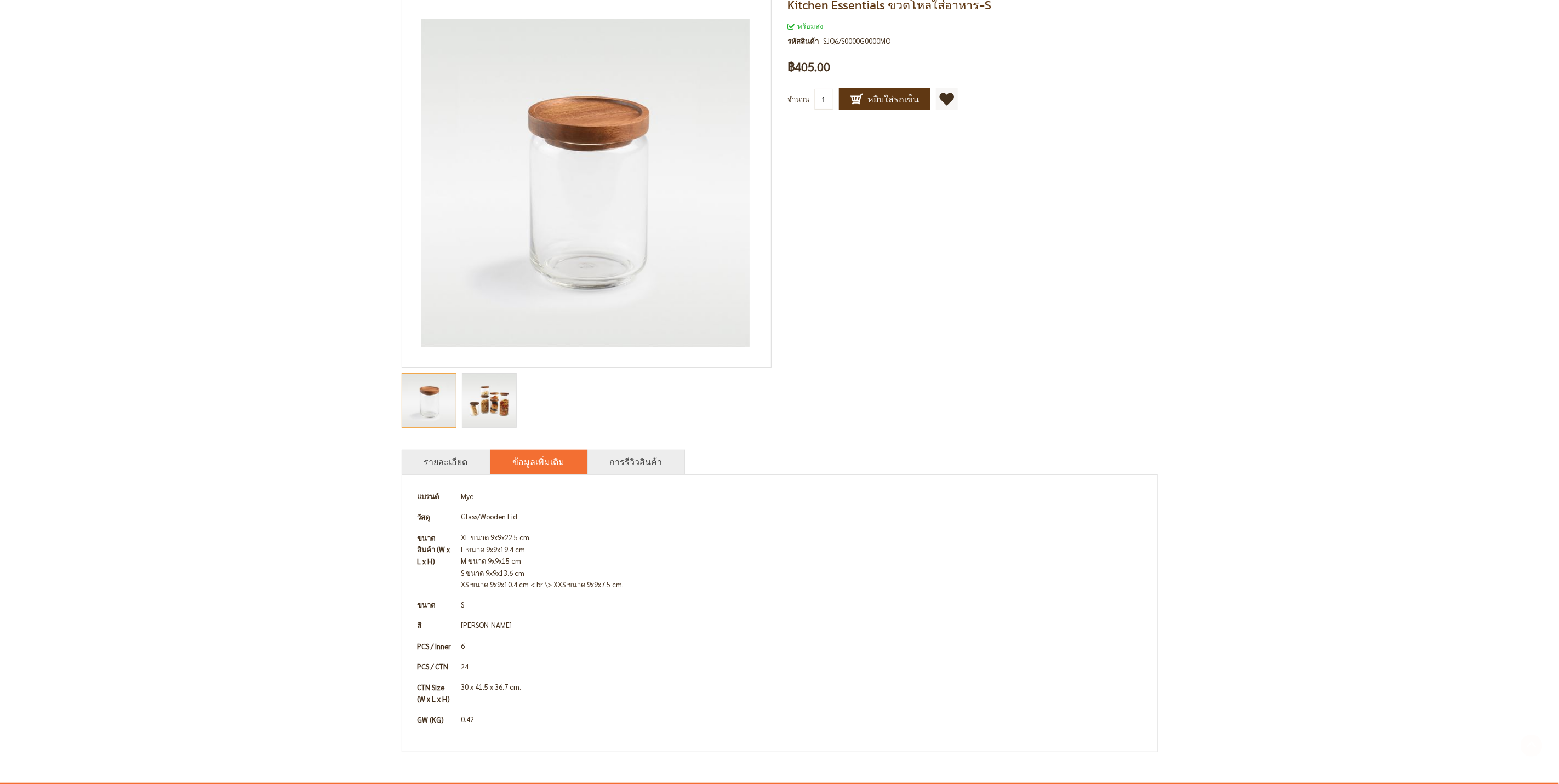
scroll to position [155, 0]
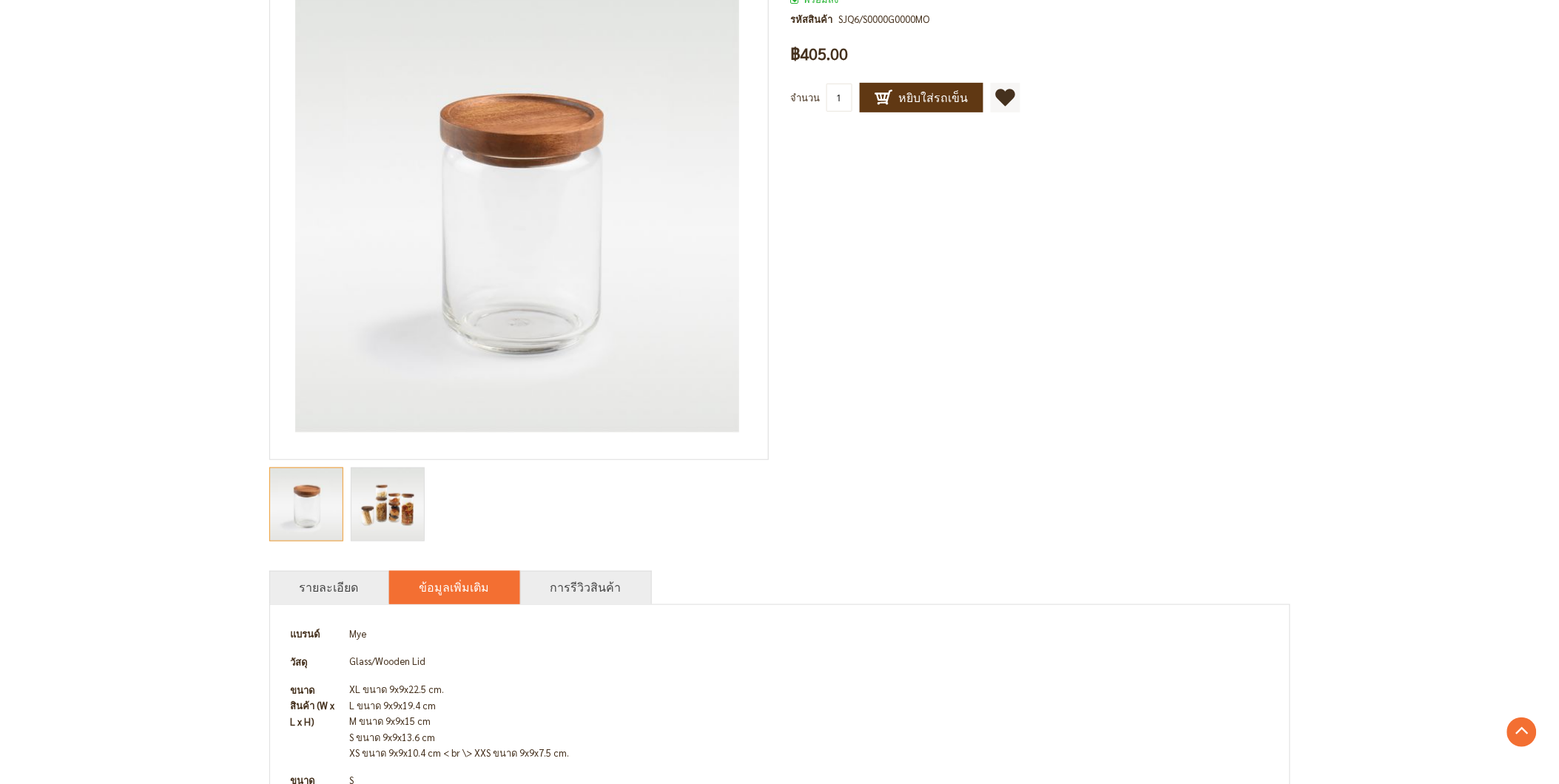
drag, startPoint x: 1641, startPoint y: 24, endPoint x: 930, endPoint y: 282, distance: 756.4
click at [930, 282] on div "Kitchen Essentials ขวดโหลใส่อาหาร-S พร้อมส่ง รหัสสินค้า SJQ6/S0000G0000MO เป็นค…" at bounding box center [780, 472] width 1021 height 1023
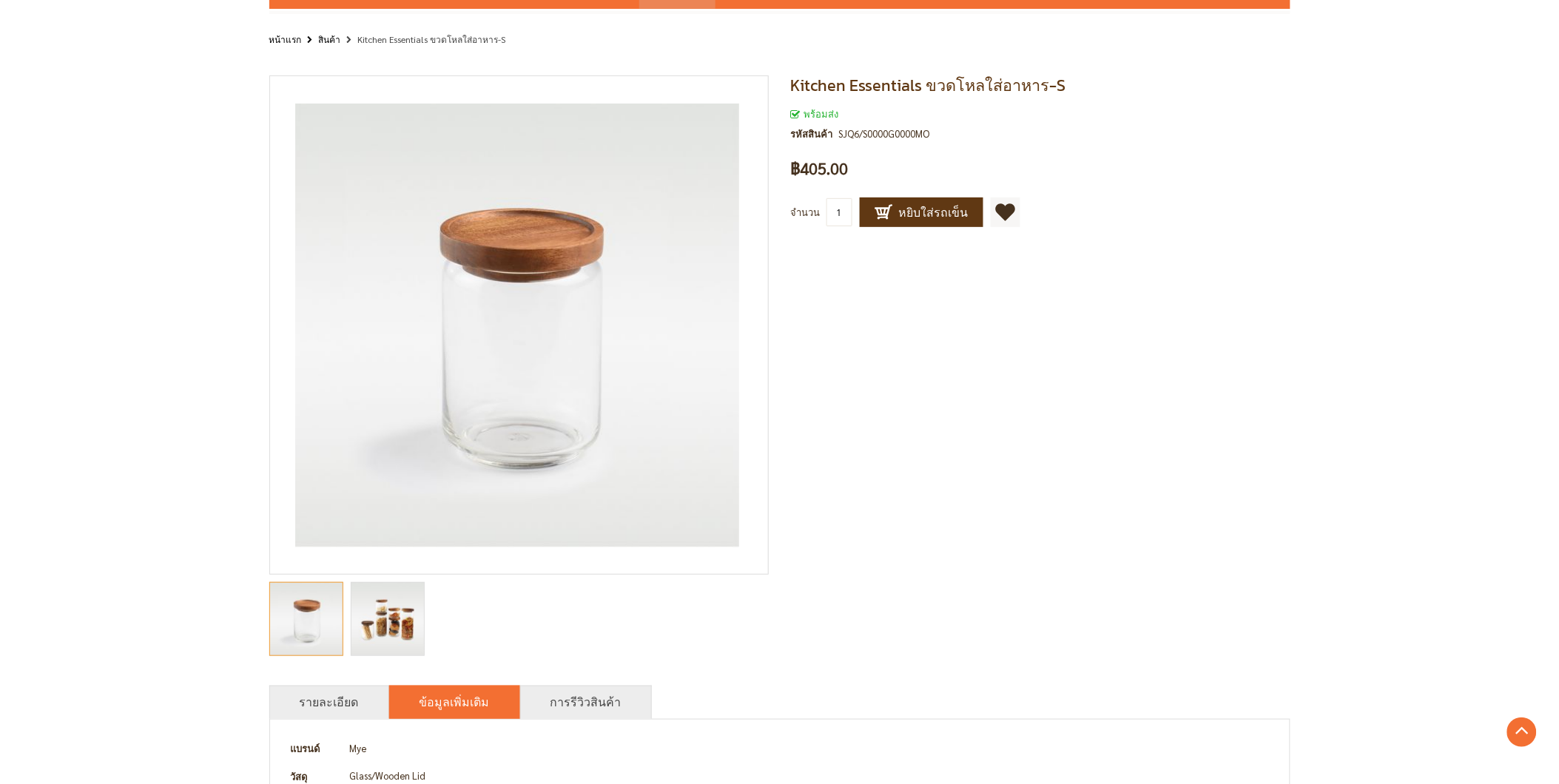
scroll to position [47, 0]
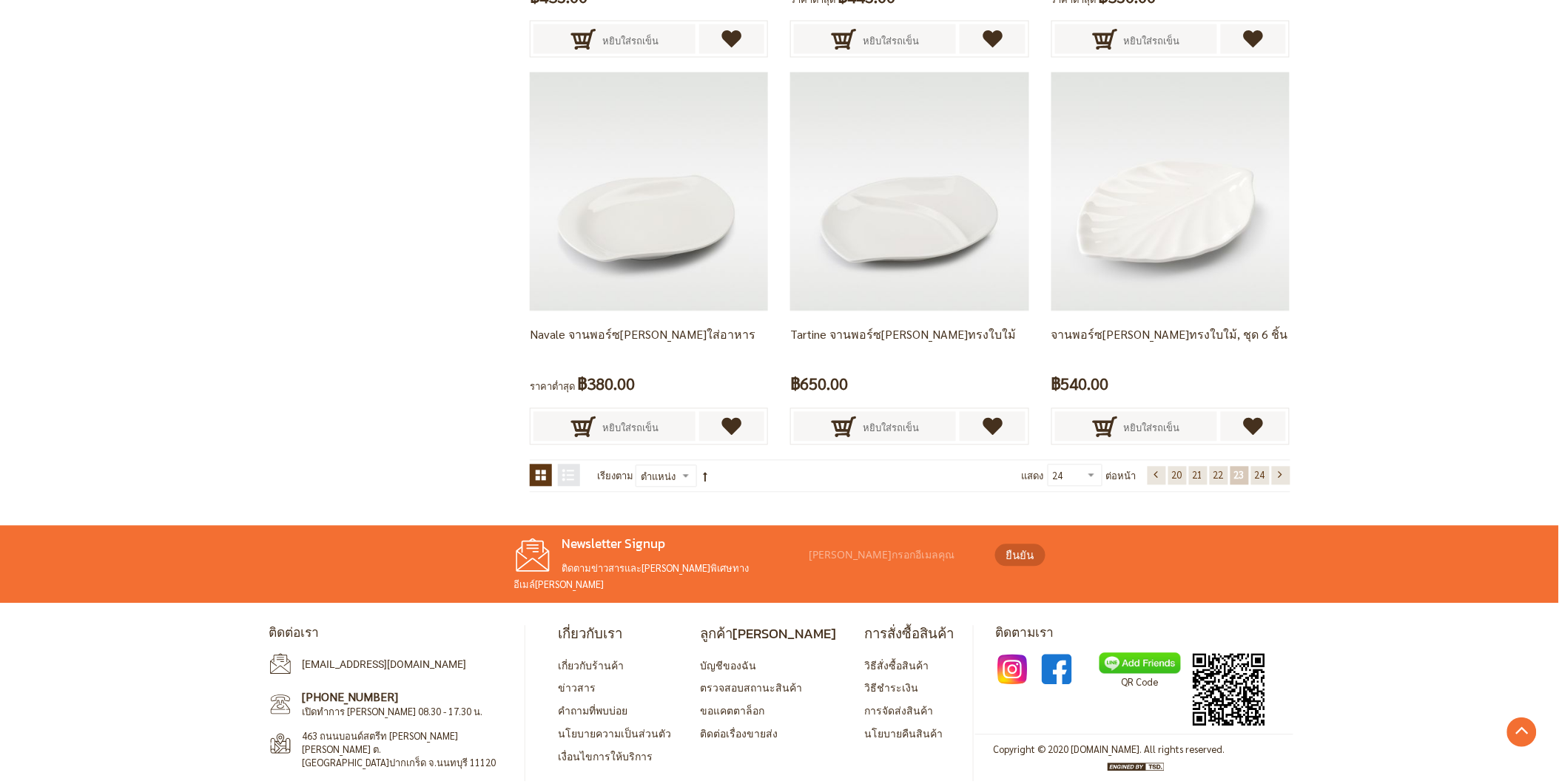
scroll to position [2887, 0]
click at [1267, 476] on link "หน้า 24" at bounding box center [1261, 476] width 18 height 18
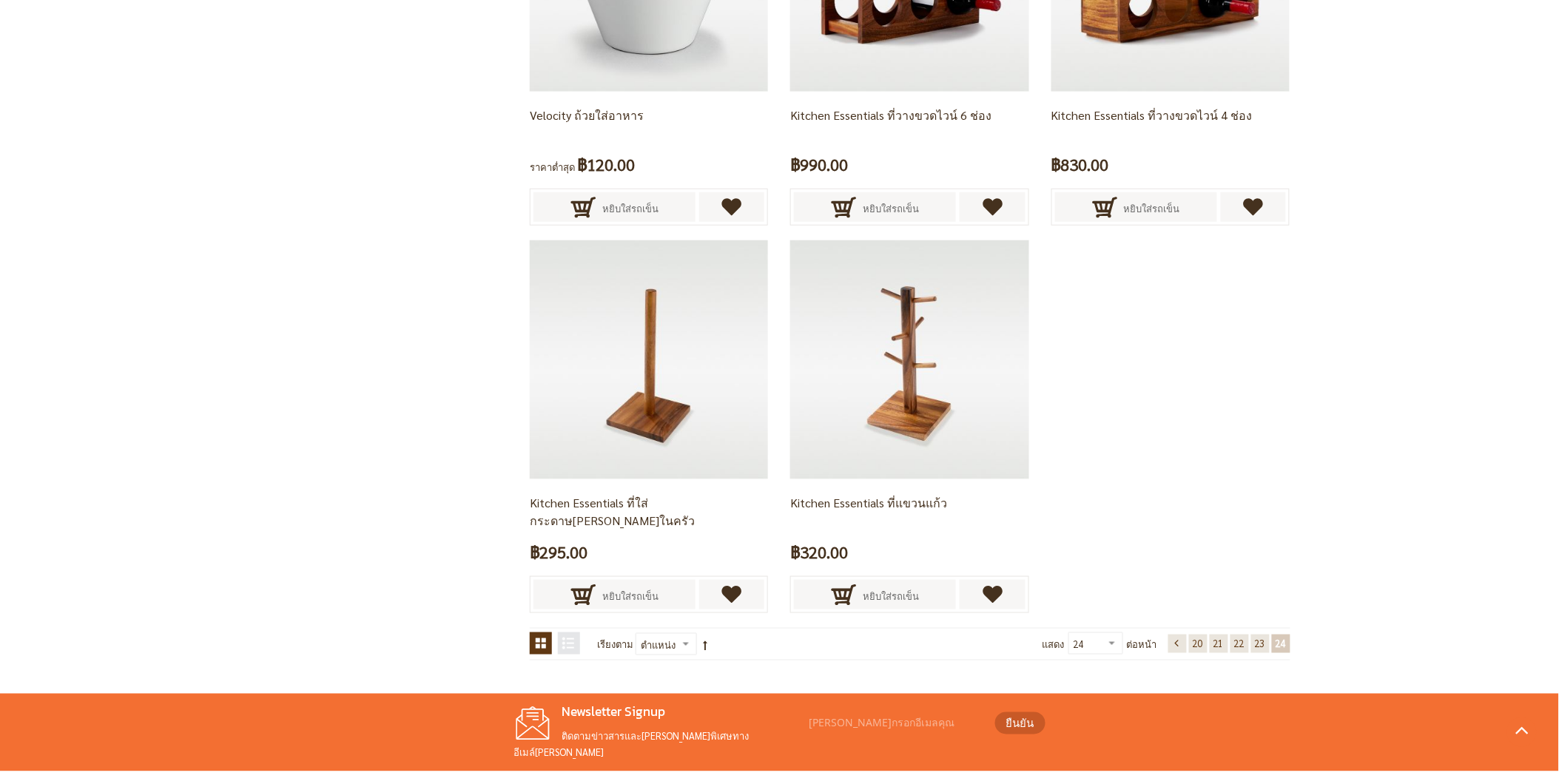
scroll to position [2500, 0]
